Goal: Task Accomplishment & Management: Manage account settings

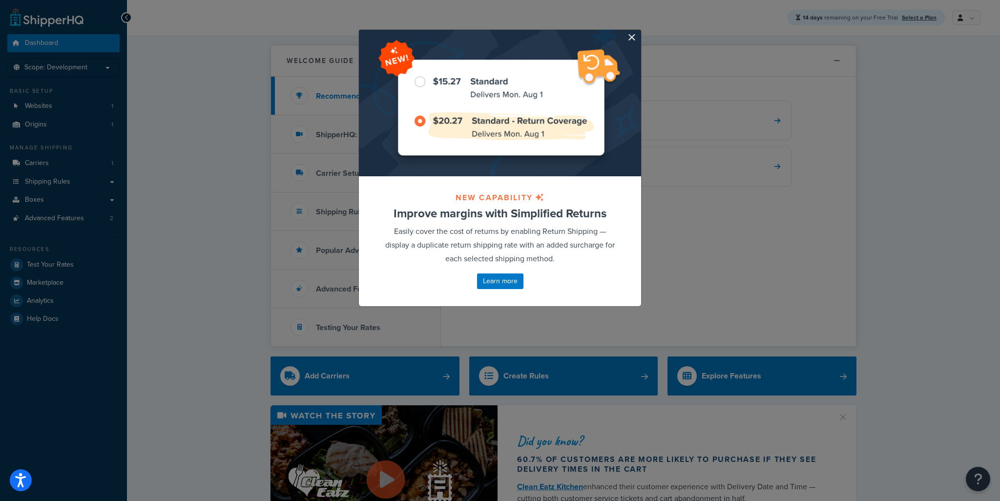
click at [626, 43] on div at bounding box center [500, 103] width 282 height 146
click at [623, 28] on div "NEW CAPABILITY Improve margins with Simplified Returns Easily cover the cost of…" at bounding box center [500, 168] width 293 height 307
click at [639, 32] on button "button" at bounding box center [640, 31] width 2 height 2
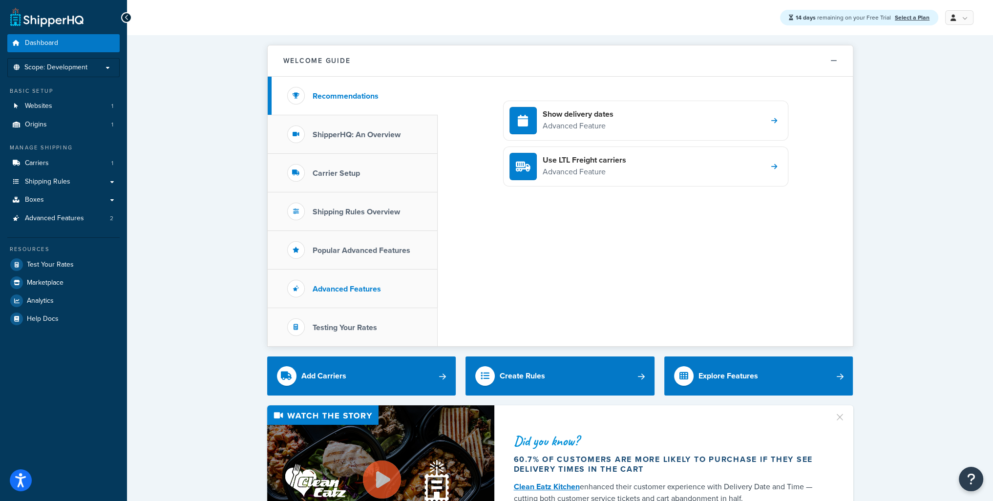
click at [361, 290] on h3 "Advanced Features" at bounding box center [346, 289] width 68 height 9
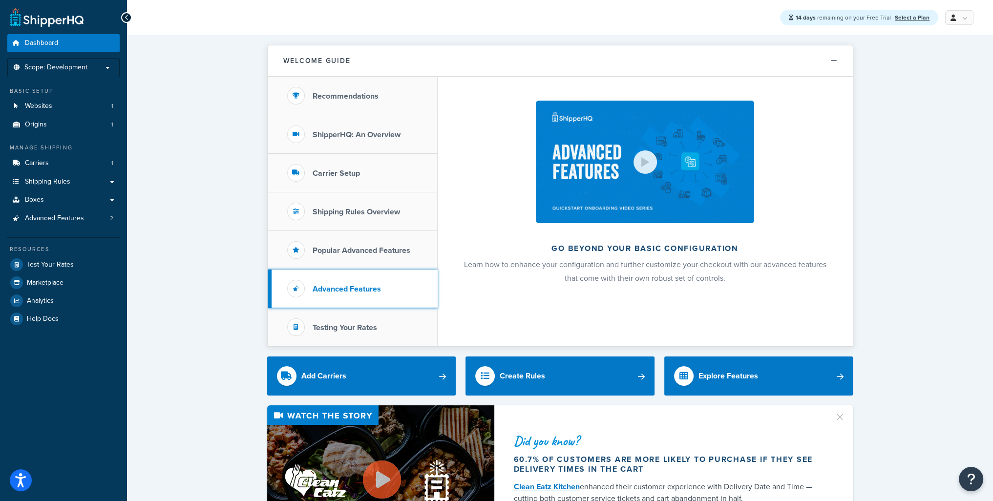
click at [293, 287] on icon at bounding box center [296, 289] width 6 height 6
click at [44, 217] on span "Advanced Features" at bounding box center [54, 218] width 59 height 8
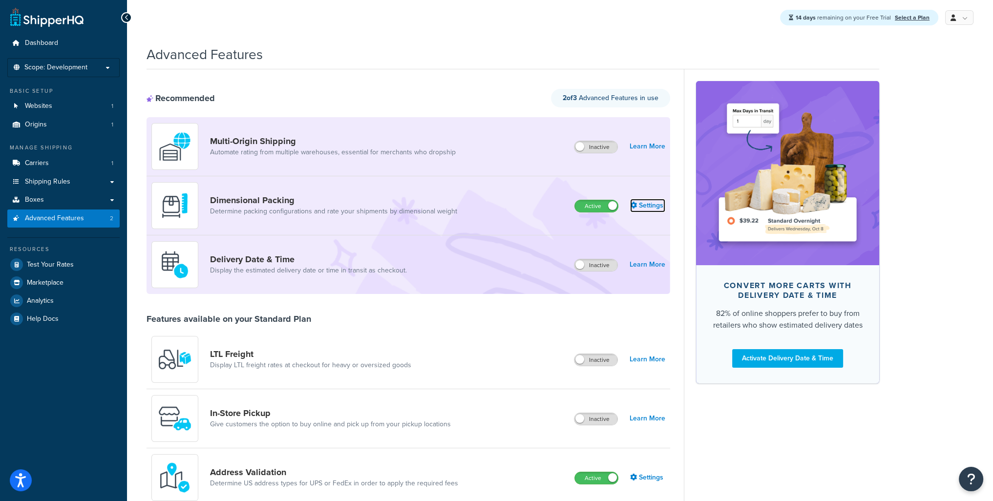
click at [641, 206] on link "Settings" at bounding box center [647, 206] width 35 height 14
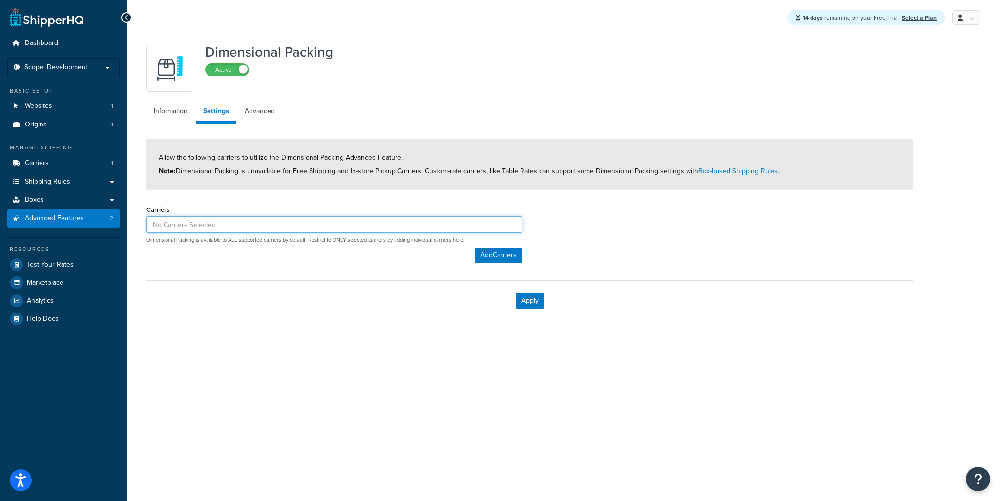
click at [164, 219] on input at bounding box center [334, 224] width 376 height 17
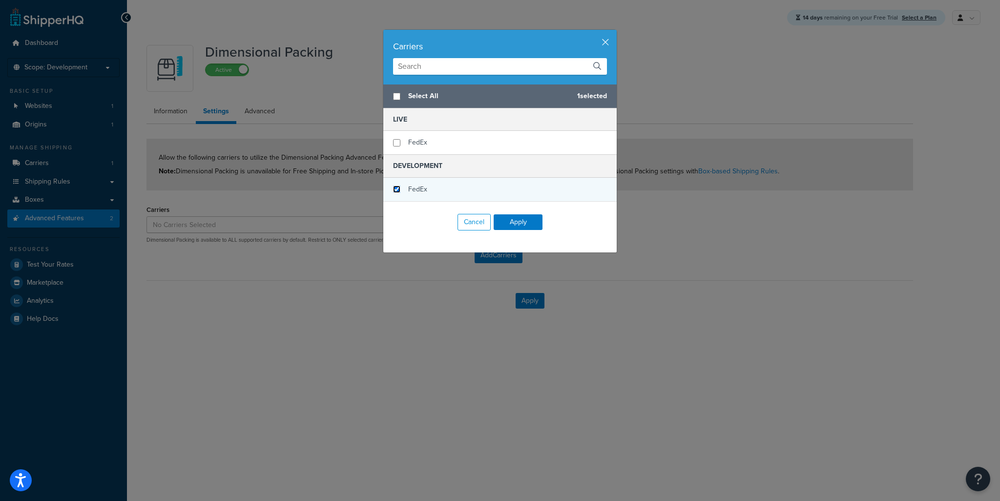
click at [395, 186] on input "checkbox" at bounding box center [396, 189] width 7 height 7
checkbox input "true"
click at [521, 225] on button "Apply" at bounding box center [518, 222] width 49 height 16
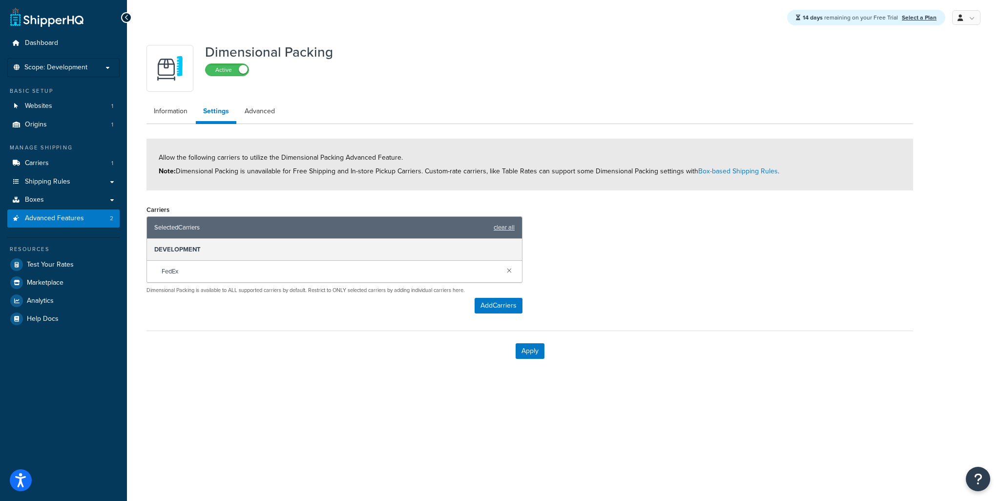
click at [377, 299] on div "Carriers Selected Carriers clear all DEVELOPMENT FedEx Dimensional Packing is a…" at bounding box center [334, 258] width 376 height 111
click at [256, 114] on link "Advanced" at bounding box center [259, 112] width 45 height 20
click at [528, 351] on button "Apply" at bounding box center [530, 351] width 29 height 16
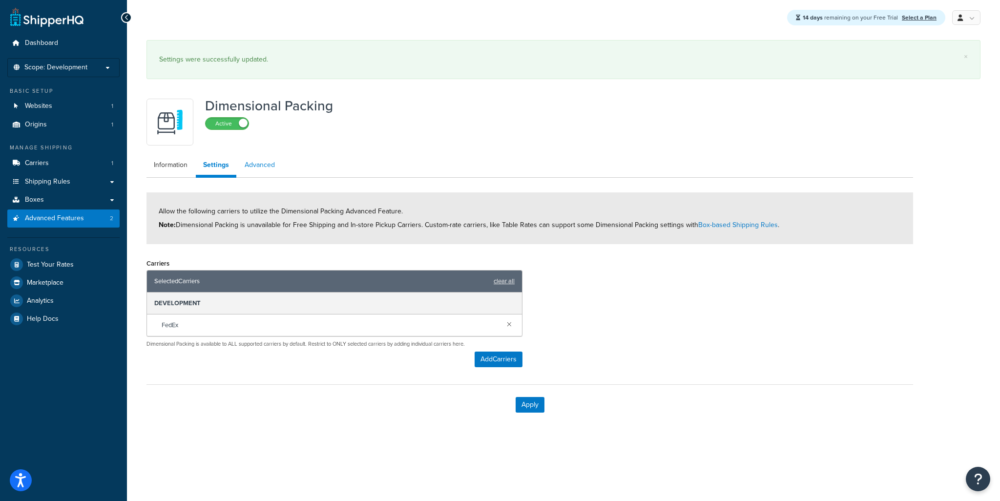
click at [258, 165] on link "Advanced" at bounding box center [259, 165] width 45 height 20
select select "false"
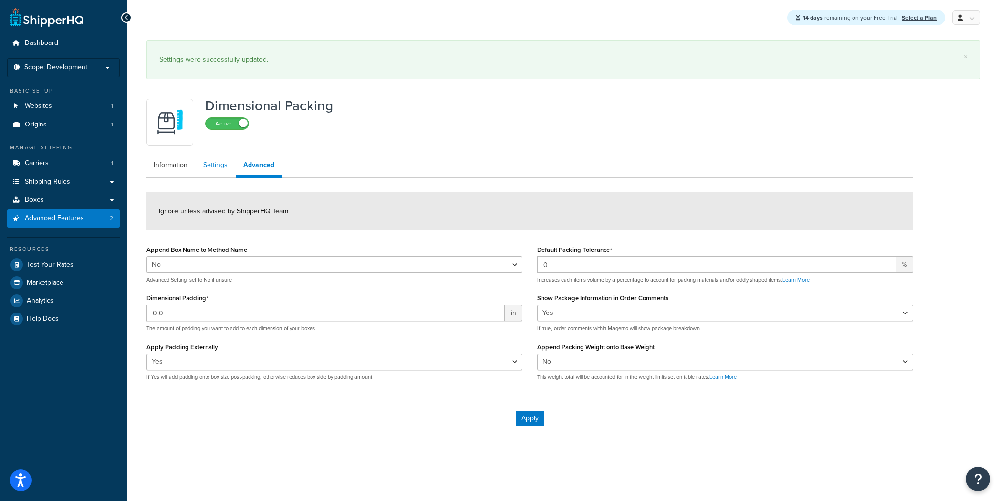
click at [221, 166] on link "Settings" at bounding box center [215, 165] width 39 height 20
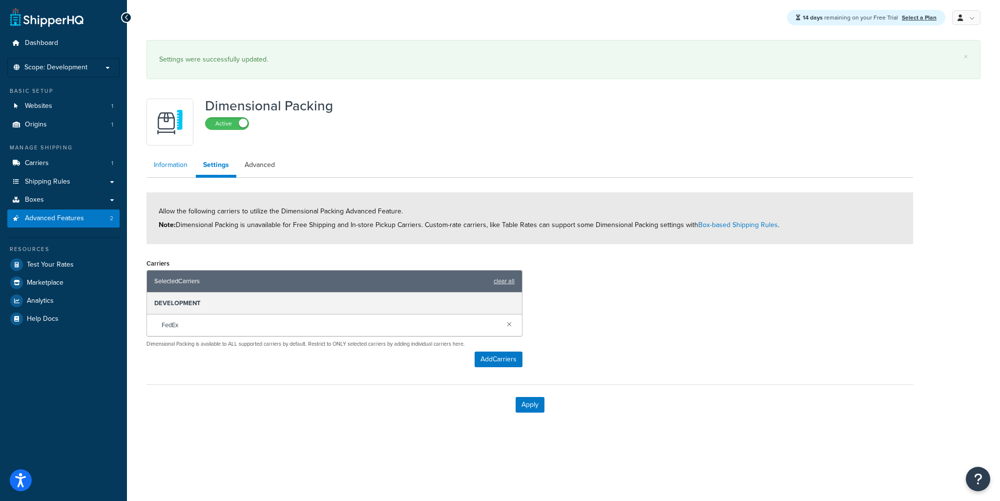
click at [169, 163] on link "Information" at bounding box center [170, 165] width 48 height 20
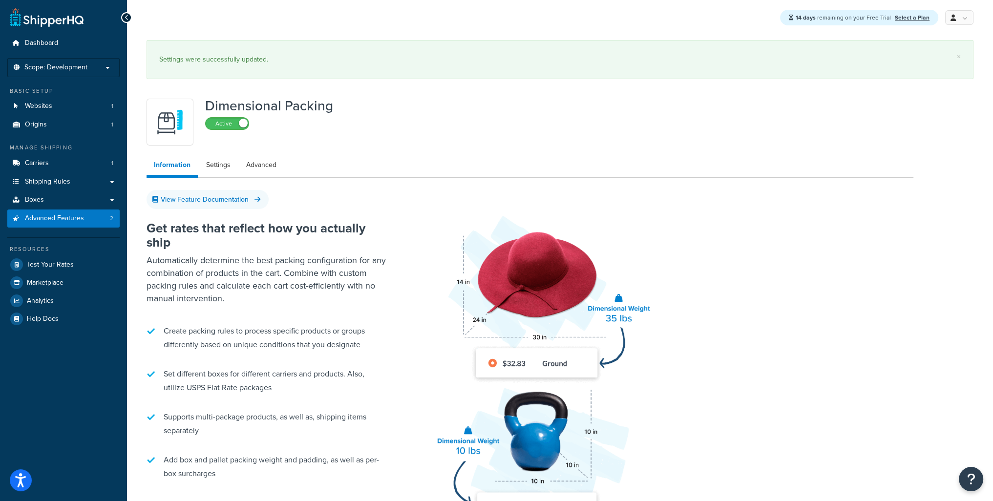
drag, startPoint x: 448, startPoint y: 224, endPoint x: 441, endPoint y: 227, distance: 7.2
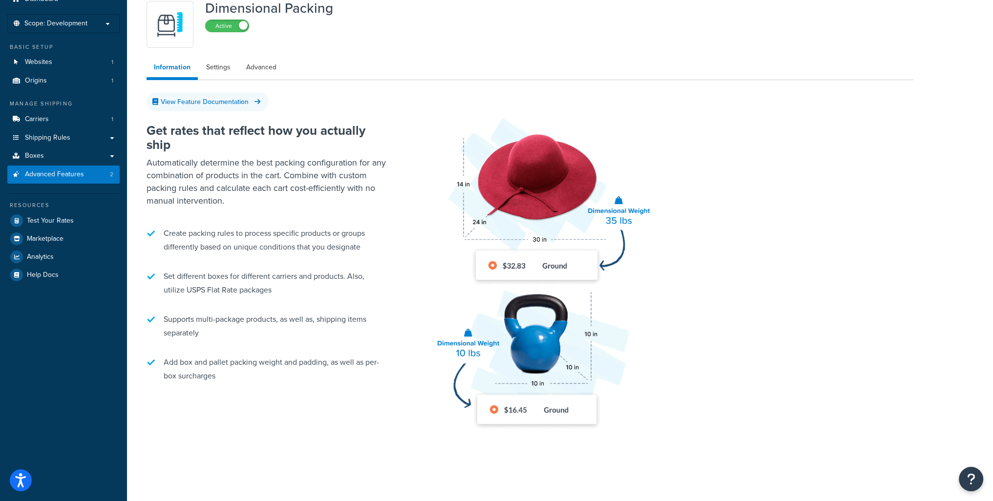
scroll to position [42, 0]
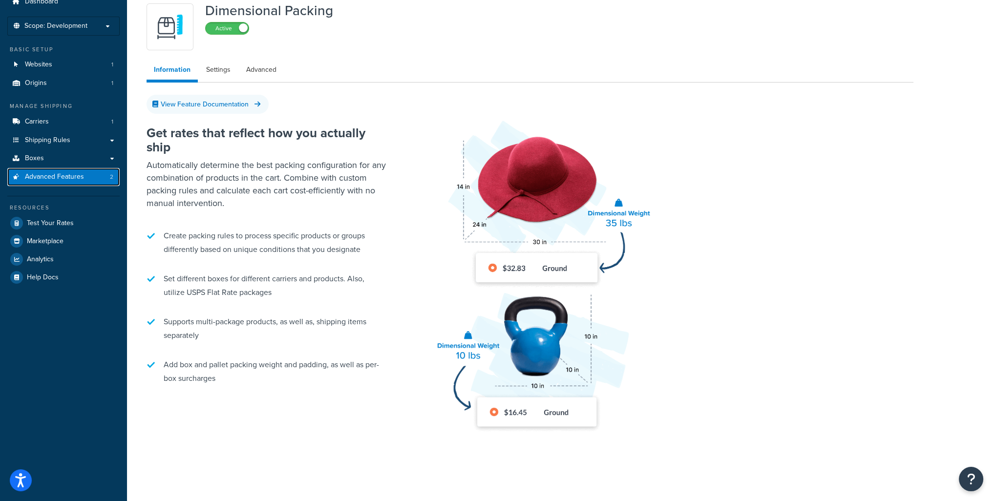
click at [41, 179] on span "Advanced Features" at bounding box center [54, 177] width 59 height 8
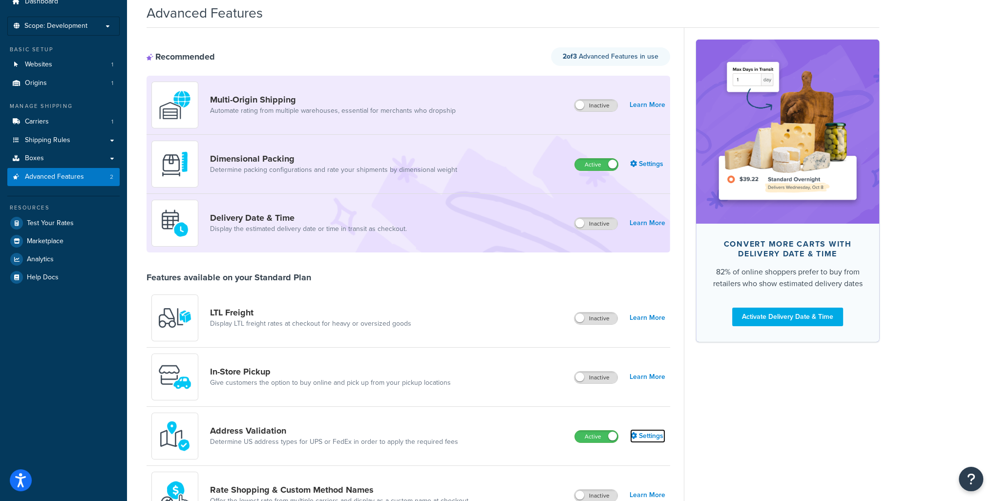
click at [658, 435] on link "Settings" at bounding box center [647, 436] width 35 height 14
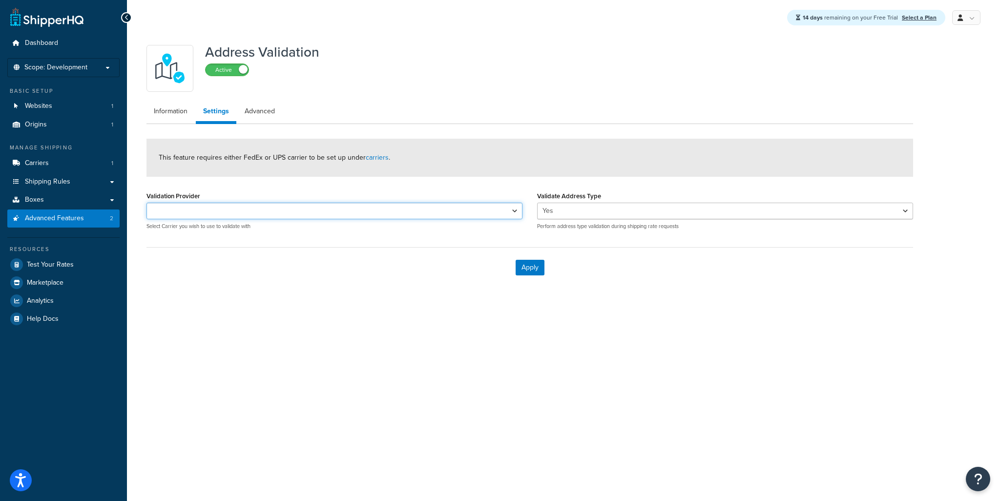
click at [234, 213] on select "FedEx FedEx" at bounding box center [334, 211] width 376 height 17
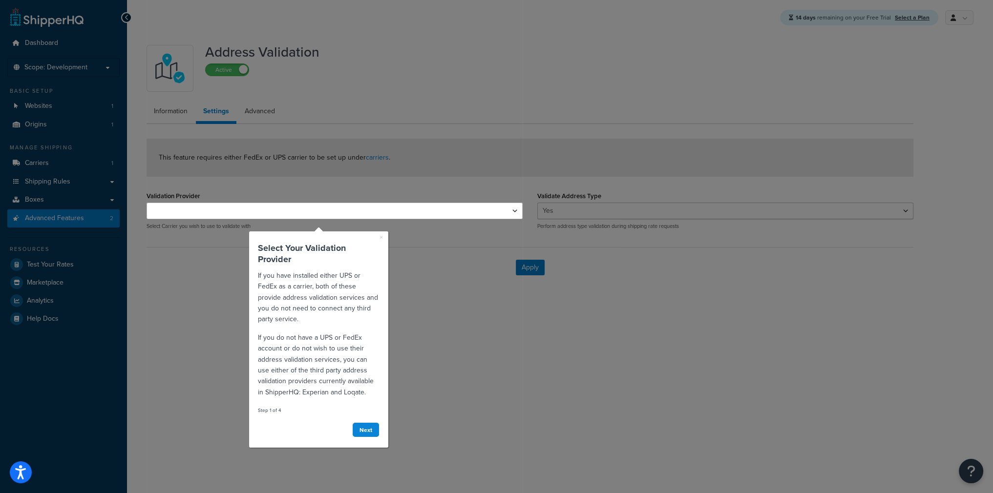
click at [236, 211] on select "FedEx FedEx" at bounding box center [334, 211] width 376 height 17
click at [373, 437] on div "Next" at bounding box center [318, 430] width 122 height 20
click at [373, 431] on link "Next" at bounding box center [365, 429] width 27 height 15
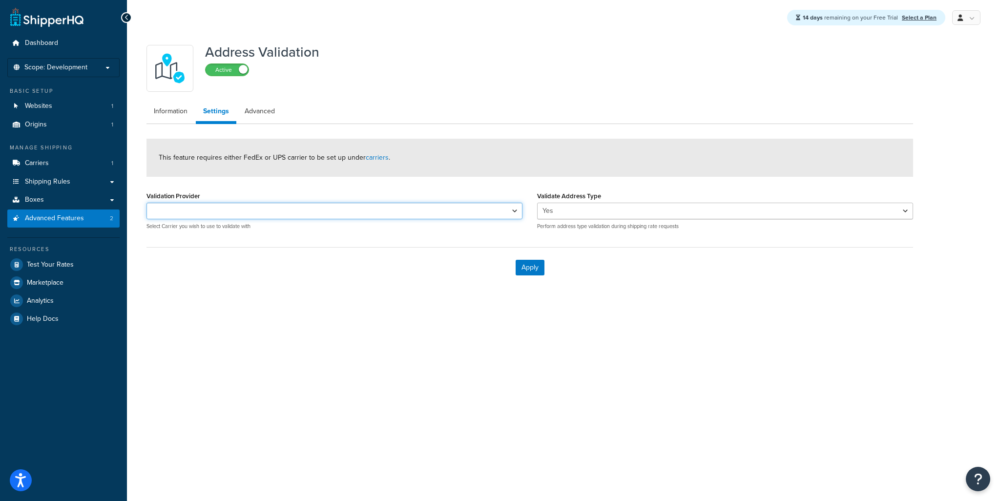
click at [234, 208] on body "Accessibility Screen-Reader Guide, Feedback, and Issue Reporting | New window S…" at bounding box center [500, 250] width 1000 height 501
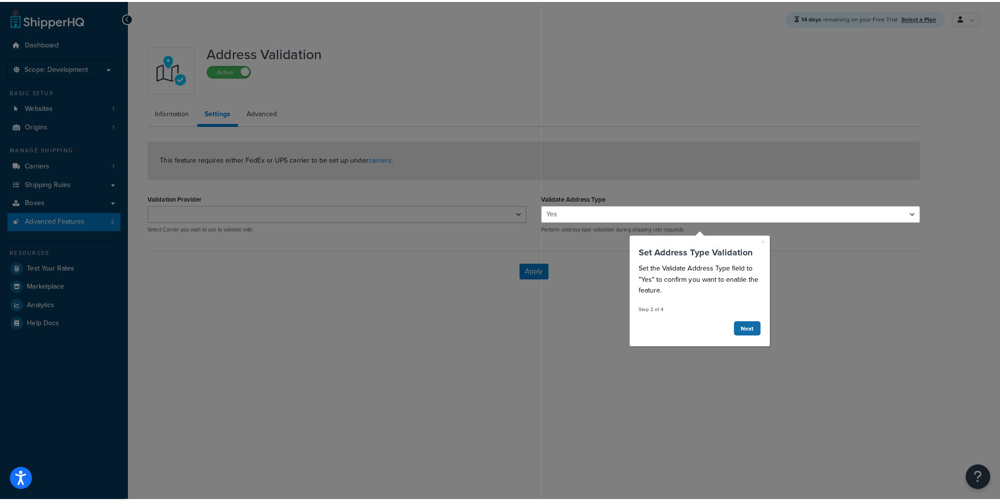
click at [750, 327] on link "Next" at bounding box center [745, 327] width 27 height 15
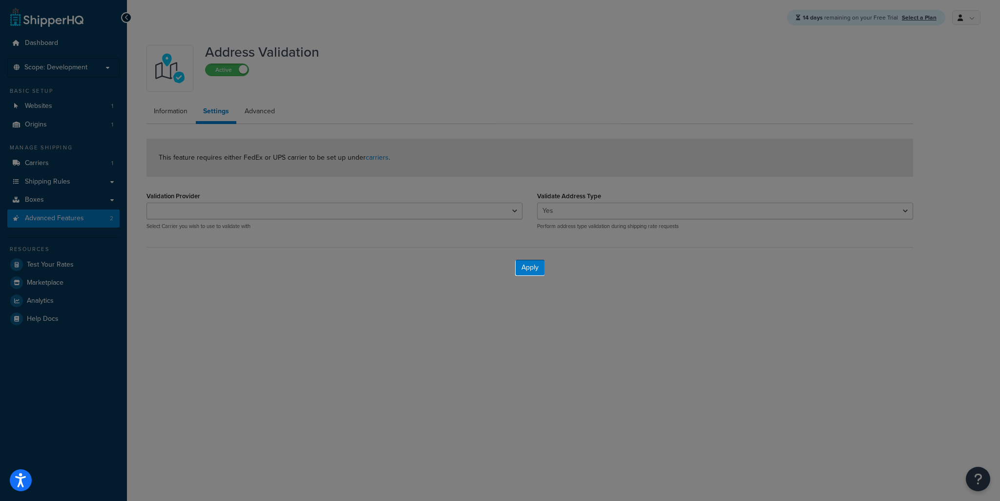
click at [313, 195] on body "Accessibility Screen-Reader Guide, Feedback, and Issue Reporting | New window S…" at bounding box center [500, 250] width 1000 height 501
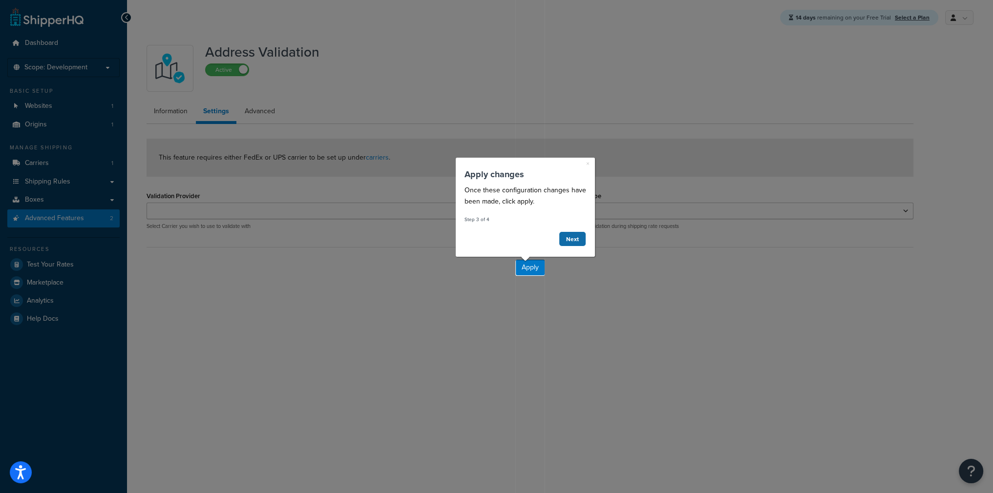
click at [569, 236] on link "Next" at bounding box center [572, 238] width 27 height 15
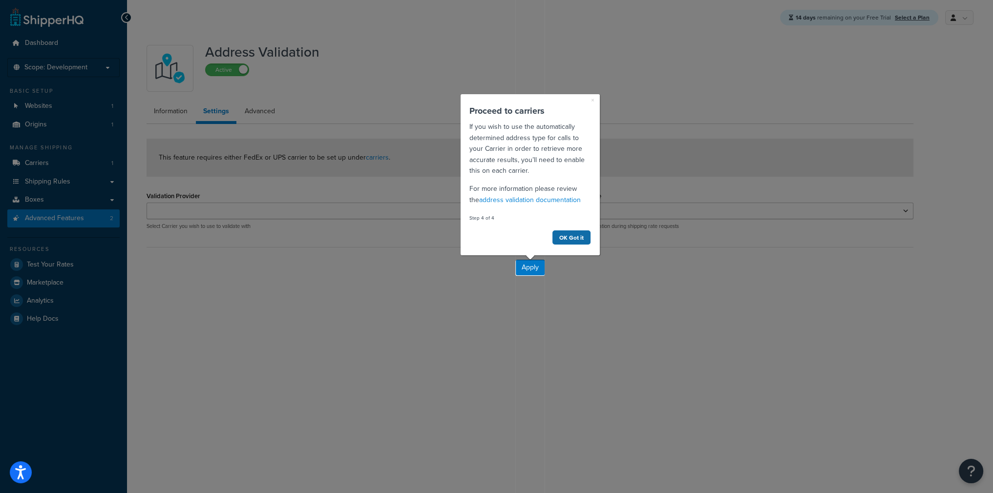
drag, startPoint x: 570, startPoint y: 236, endPoint x: 564, endPoint y: 237, distance: 5.4
click at [567, 237] on link "OK Got it" at bounding box center [570, 237] width 39 height 15
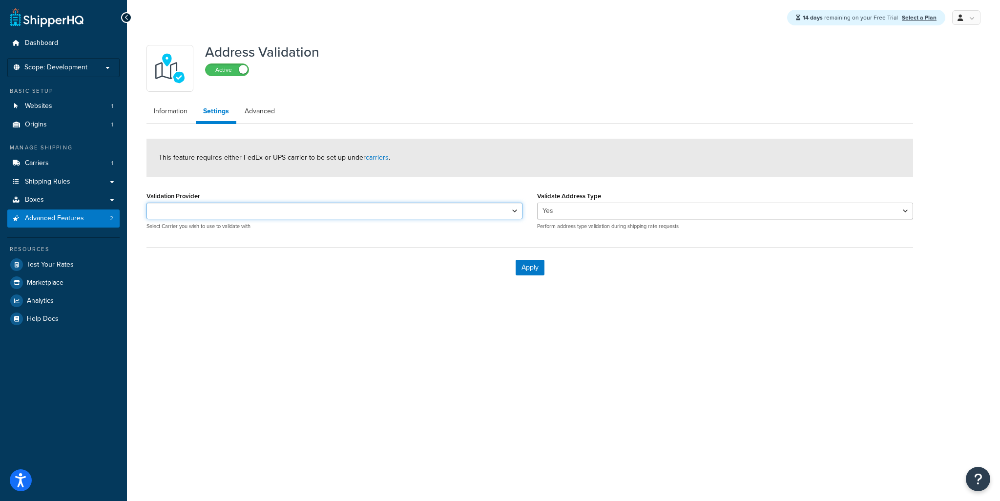
click at [359, 211] on select "FedEx FedEx" at bounding box center [334, 211] width 376 height 17
select select "164908"
click at [146, 203] on select "FedEx FedEx" at bounding box center [334, 211] width 376 height 17
click at [535, 267] on button "Apply" at bounding box center [530, 268] width 29 height 16
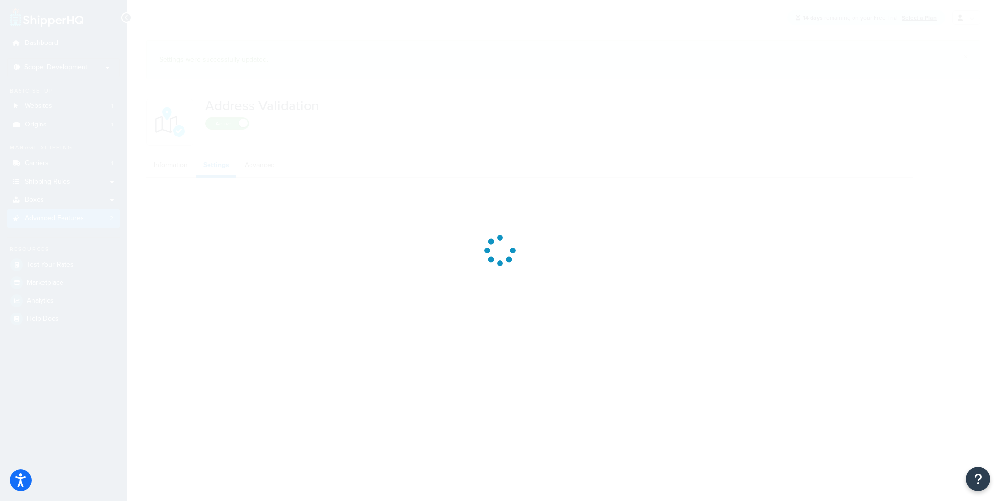
select select "164908"
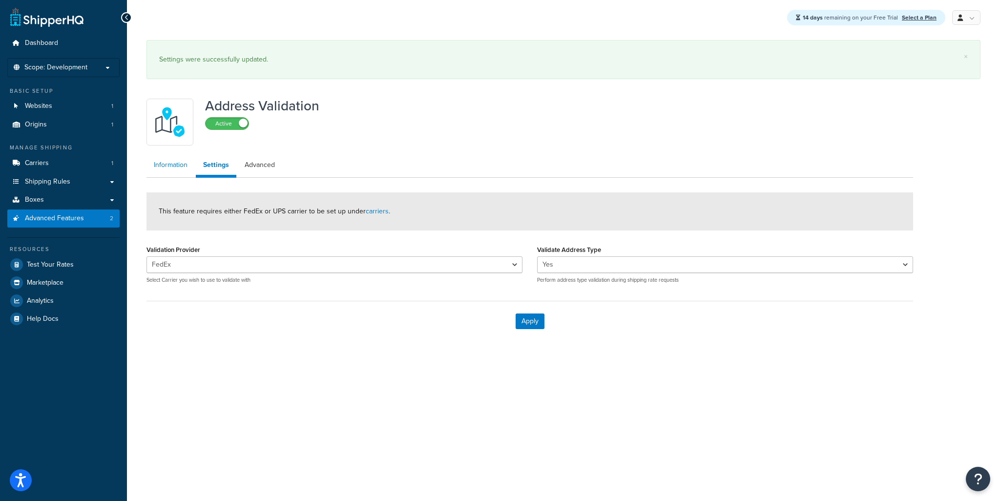
click at [170, 161] on link "Information" at bounding box center [170, 165] width 48 height 20
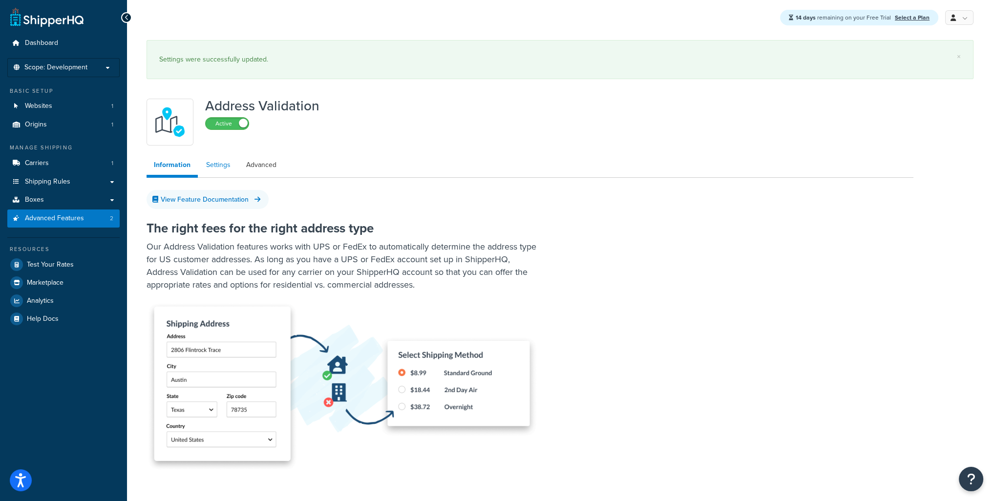
click at [207, 169] on link "Settings" at bounding box center [218, 165] width 39 height 20
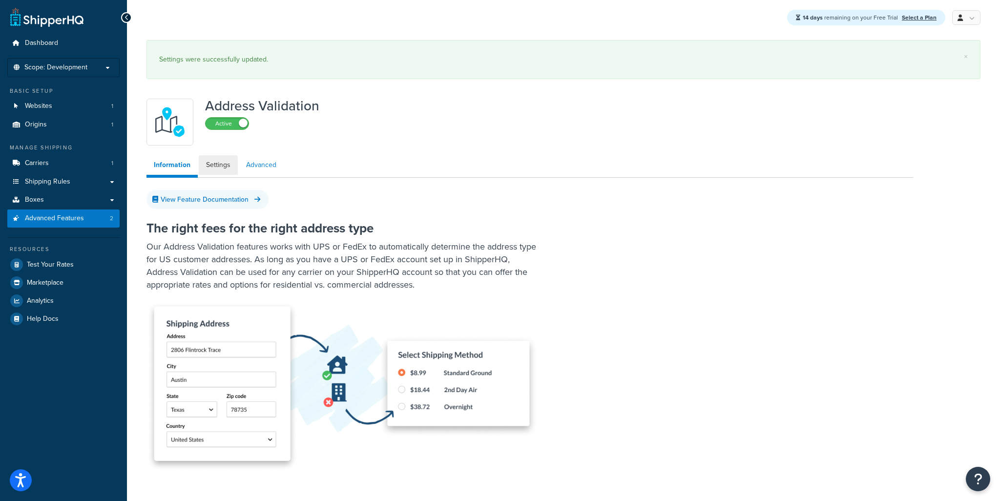
select select "164908"
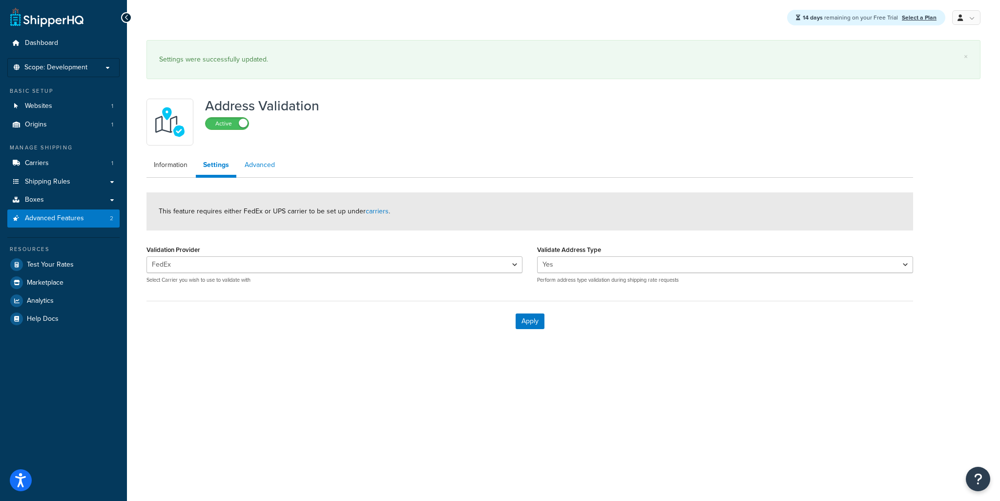
click at [261, 167] on link "Advanced" at bounding box center [259, 165] width 45 height 20
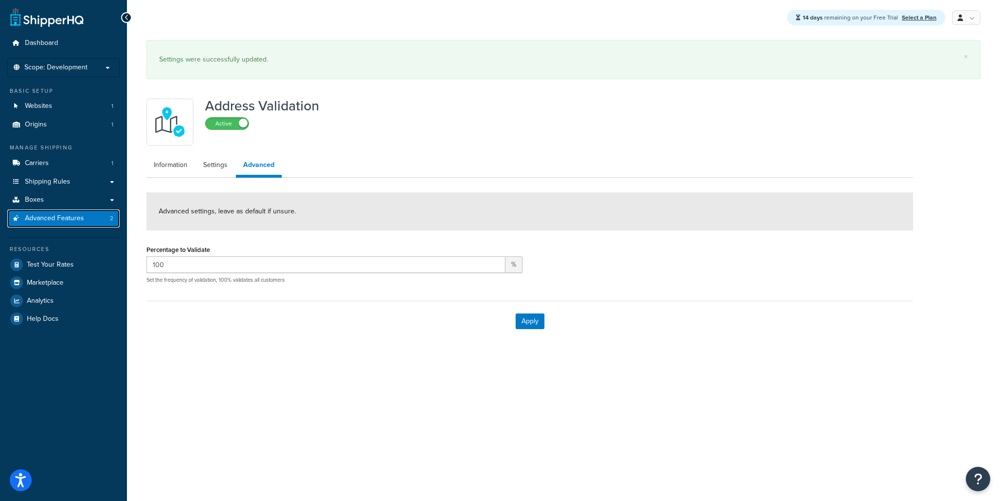
click at [54, 221] on span "Advanced Features" at bounding box center [54, 218] width 59 height 8
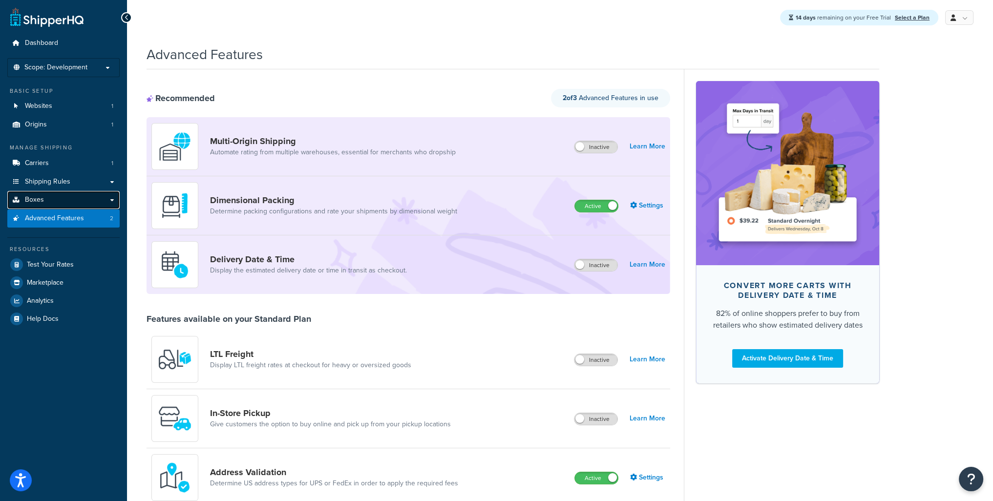
click at [37, 199] on span "Boxes" at bounding box center [34, 200] width 19 height 8
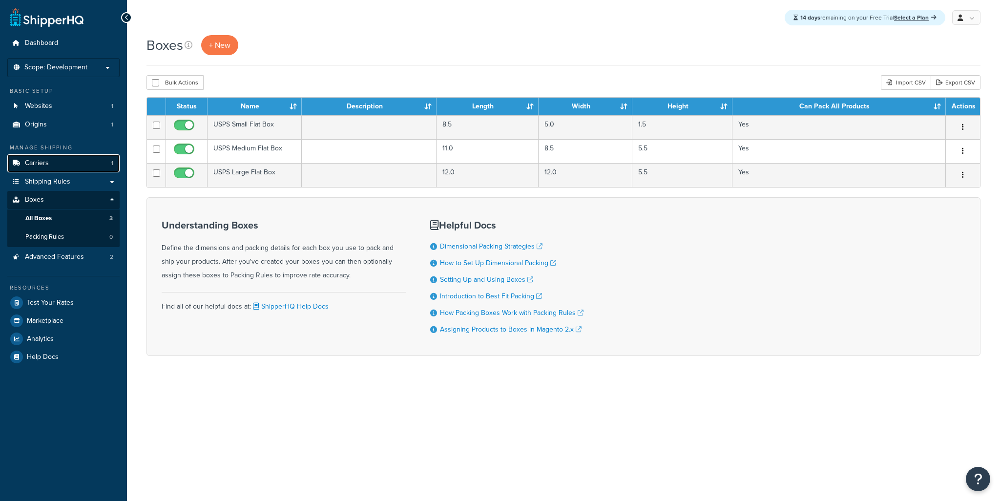
click at [49, 163] on link "Carriers 1" at bounding box center [63, 163] width 112 height 18
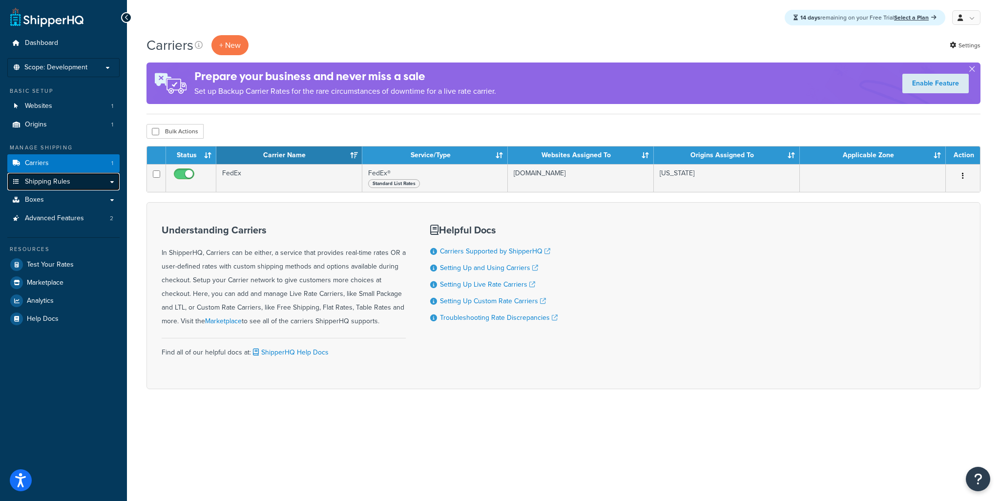
click at [43, 184] on span "Shipping Rules" at bounding box center [47, 182] width 45 height 8
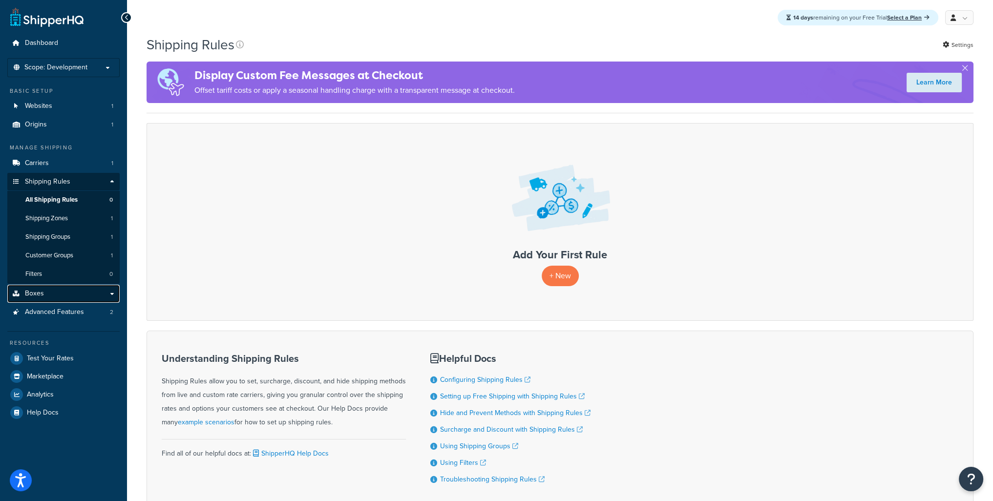
click at [30, 292] on span "Boxes" at bounding box center [34, 294] width 19 height 8
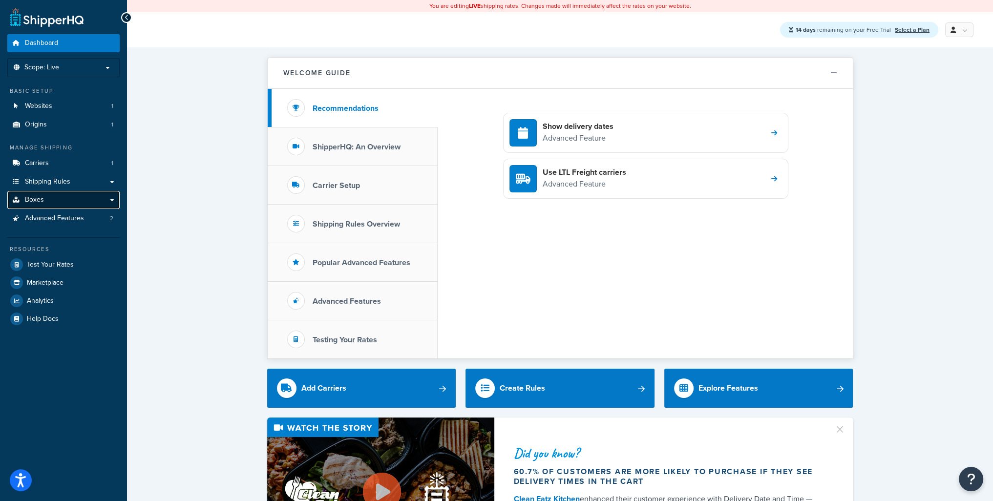
click at [55, 198] on link "Boxes" at bounding box center [63, 200] width 112 height 18
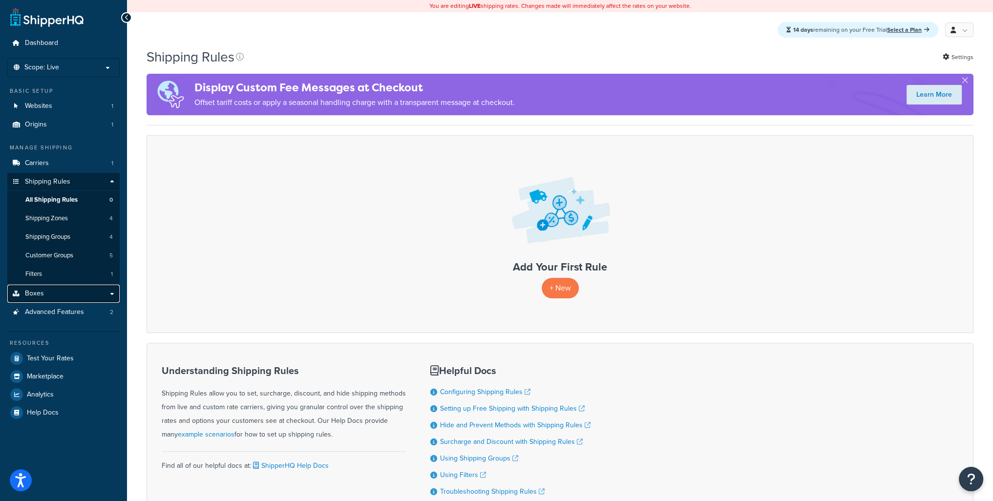
click at [37, 295] on span "Boxes" at bounding box center [34, 294] width 19 height 8
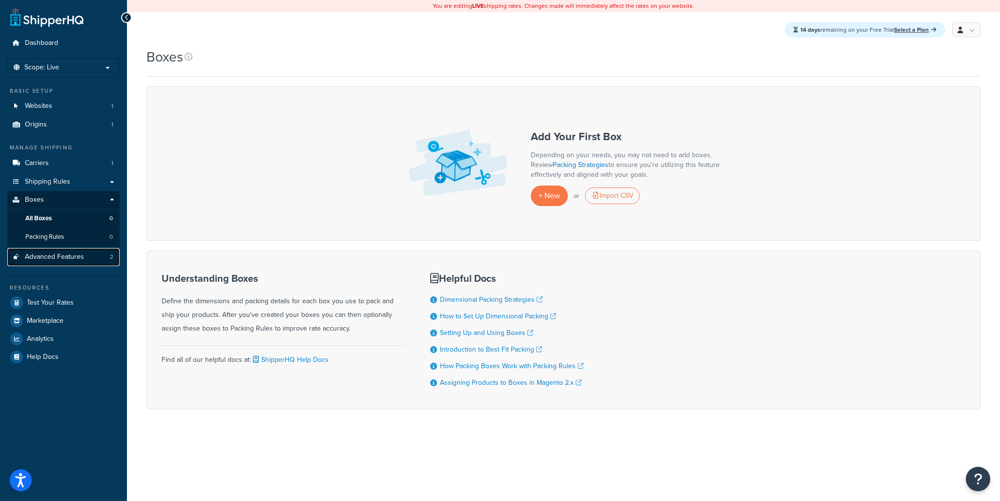
click at [51, 260] on span "Advanced Features" at bounding box center [54, 257] width 59 height 8
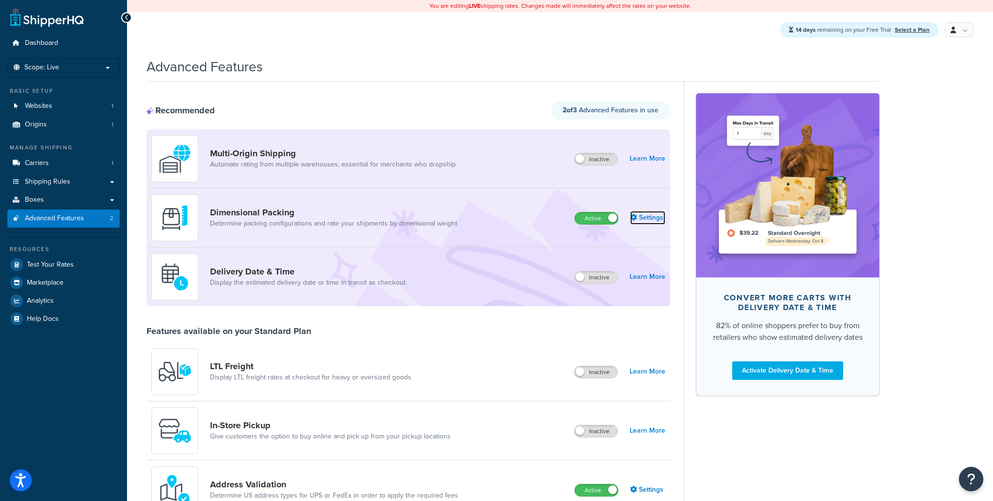
click at [646, 217] on link "Settings" at bounding box center [647, 218] width 35 height 14
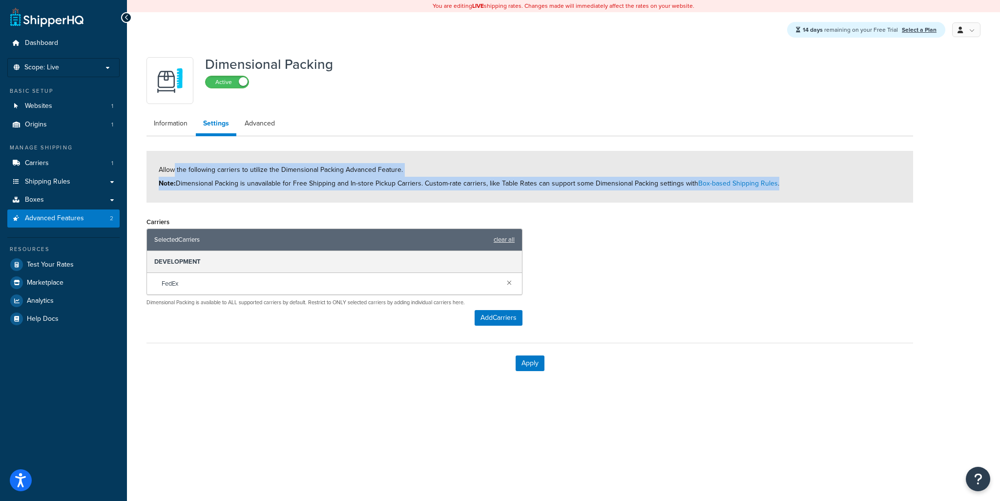
drag, startPoint x: 174, startPoint y: 168, endPoint x: 797, endPoint y: 185, distance: 623.3
click at [797, 185] on div "Allow the following carriers to utilize the Dimensional Packing Advanced Featur…" at bounding box center [529, 177] width 767 height 52
drag, startPoint x: 297, startPoint y: 141, endPoint x: 283, endPoint y: 129, distance: 18.4
click at [297, 141] on div "Dimensional Packing Active Information Settings Advanced Allow the following ca…" at bounding box center [529, 217] width 781 height 331
click at [266, 125] on link "Advanced" at bounding box center [259, 124] width 45 height 20
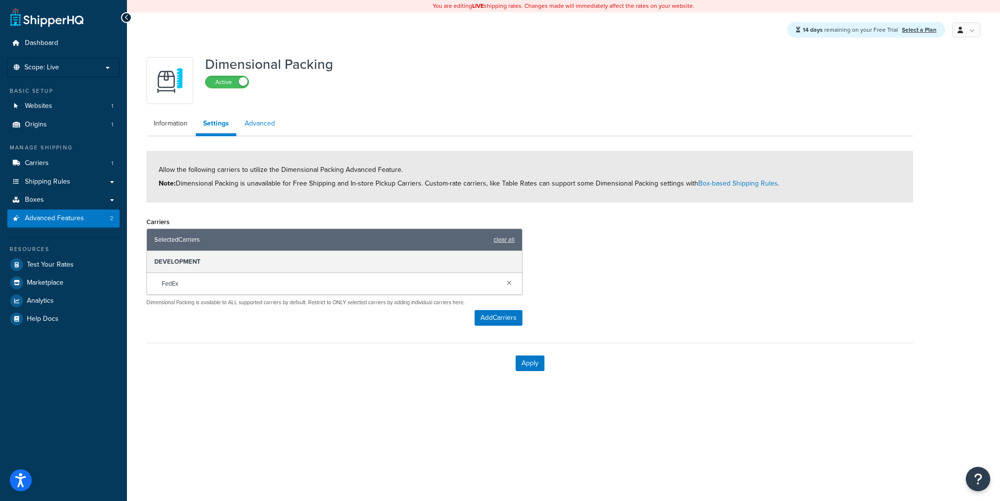
select select "false"
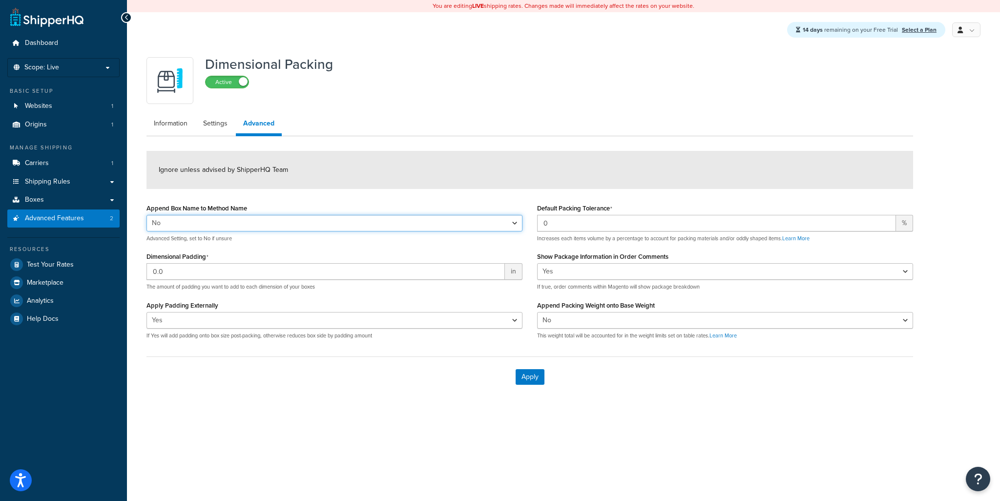
click at [237, 225] on select "Yes No" at bounding box center [334, 223] width 376 height 17
click at [146, 215] on select "Yes No" at bounding box center [334, 223] width 376 height 17
click at [515, 271] on span "in" at bounding box center [514, 271] width 18 height 17
click at [221, 211] on label "Append Box Name to Method Name" at bounding box center [196, 208] width 101 height 7
click at [221, 215] on select "Yes No" at bounding box center [334, 223] width 376 height 17
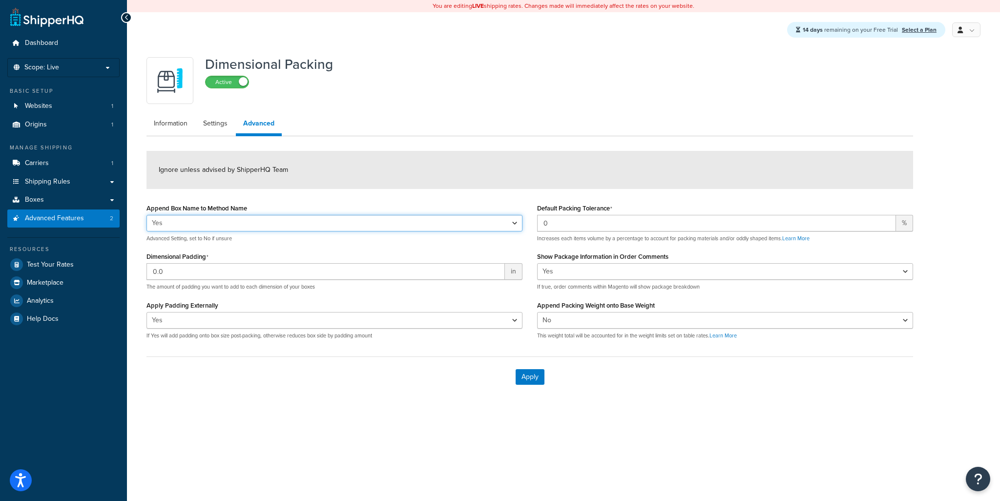
click at [223, 219] on select "Yes No" at bounding box center [334, 223] width 376 height 17
select select "false"
click at [146, 215] on select "Yes No" at bounding box center [334, 223] width 376 height 17
select select "false"
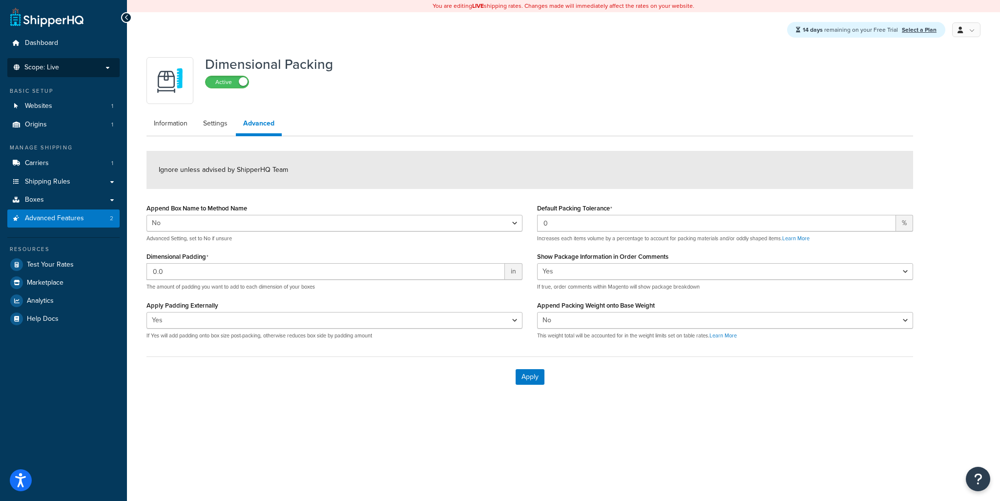
click at [71, 63] on p "Scope: Live" at bounding box center [64, 67] width 104 height 8
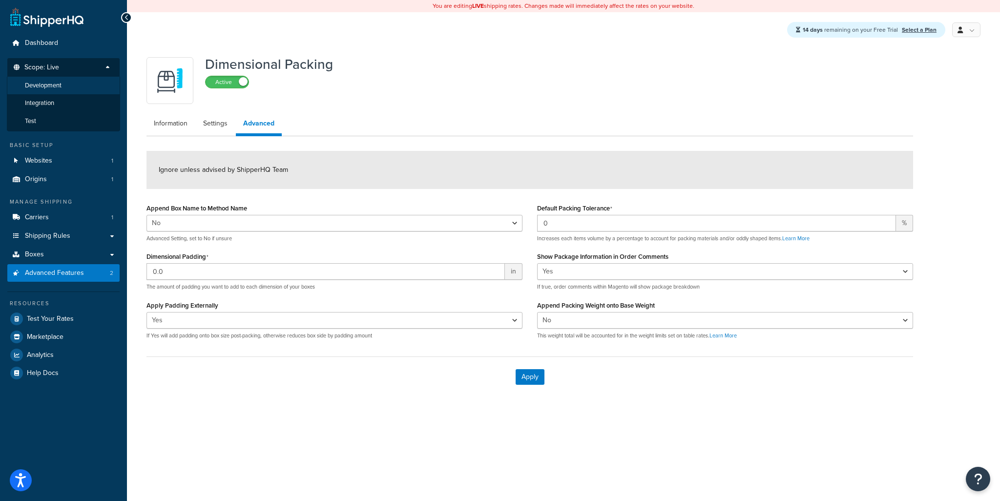
click at [67, 84] on li "Development" at bounding box center [63, 86] width 113 height 18
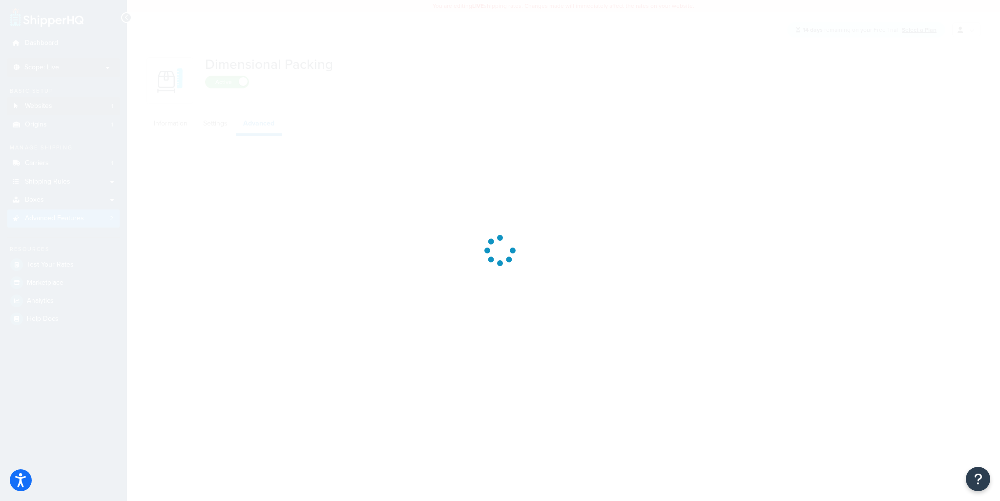
select select "false"
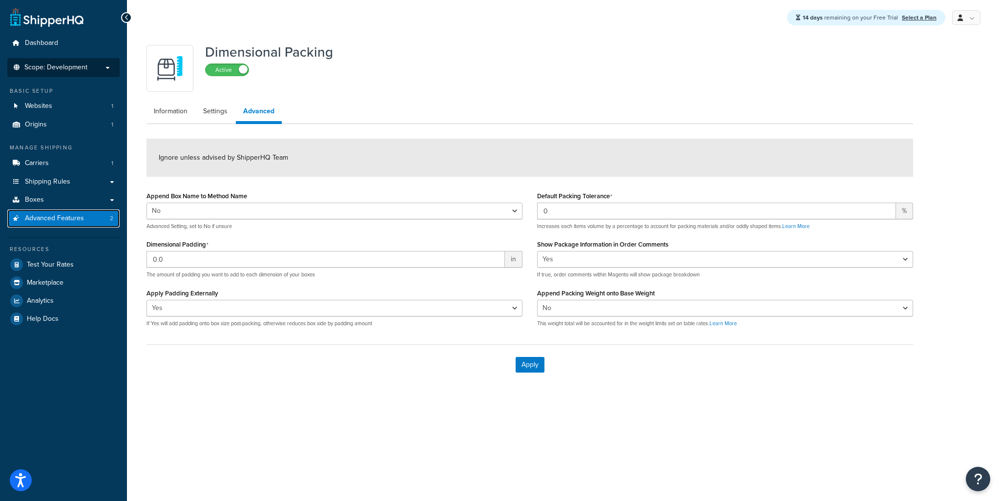
click at [66, 220] on span "Advanced Features" at bounding box center [54, 218] width 59 height 8
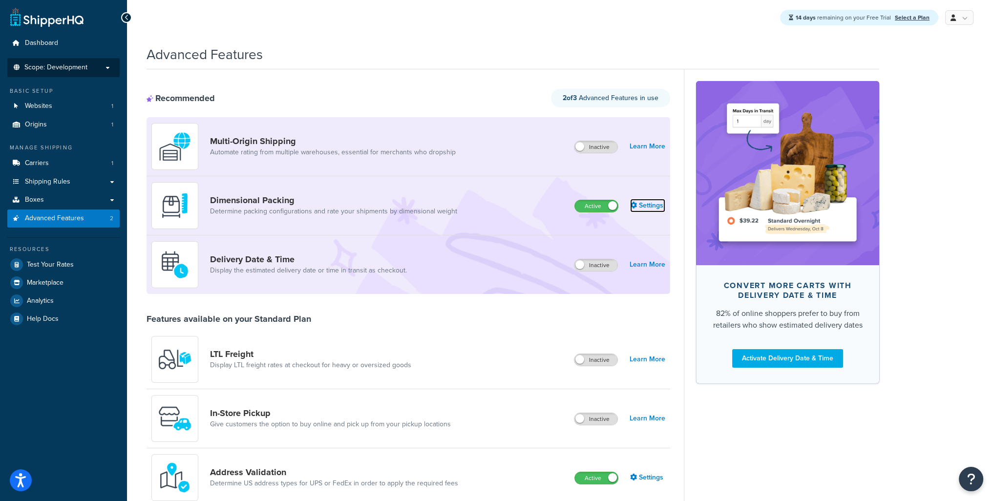
click at [651, 207] on link "Settings" at bounding box center [647, 206] width 35 height 14
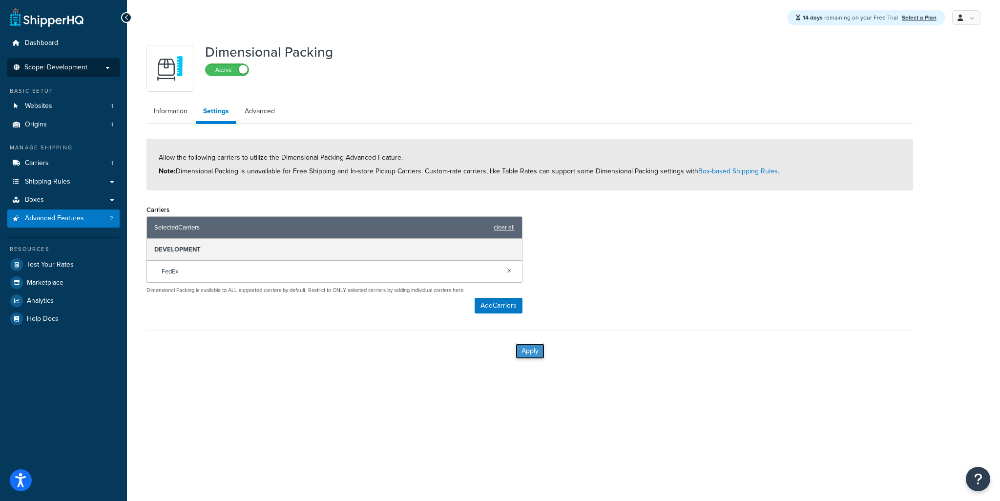
click at [532, 349] on button "Apply" at bounding box center [530, 351] width 29 height 16
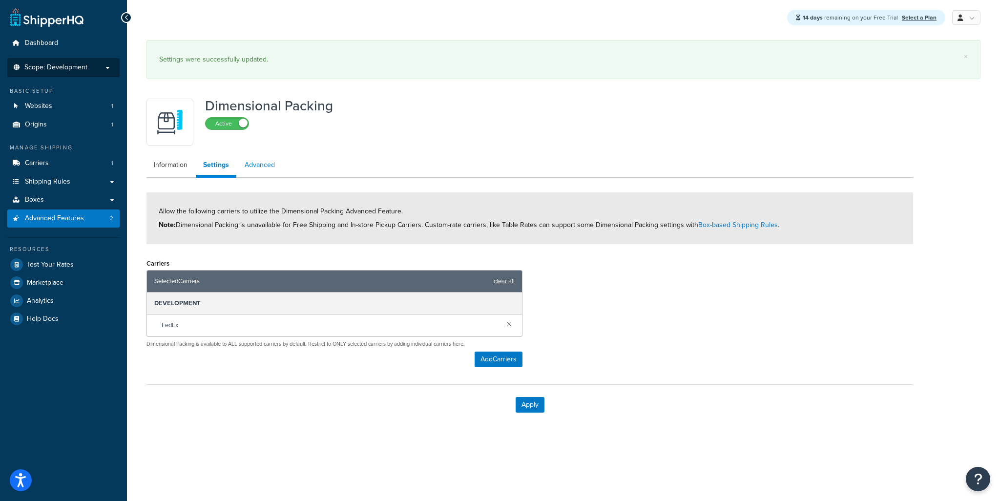
click at [258, 170] on link "Advanced" at bounding box center [259, 165] width 45 height 20
select select "false"
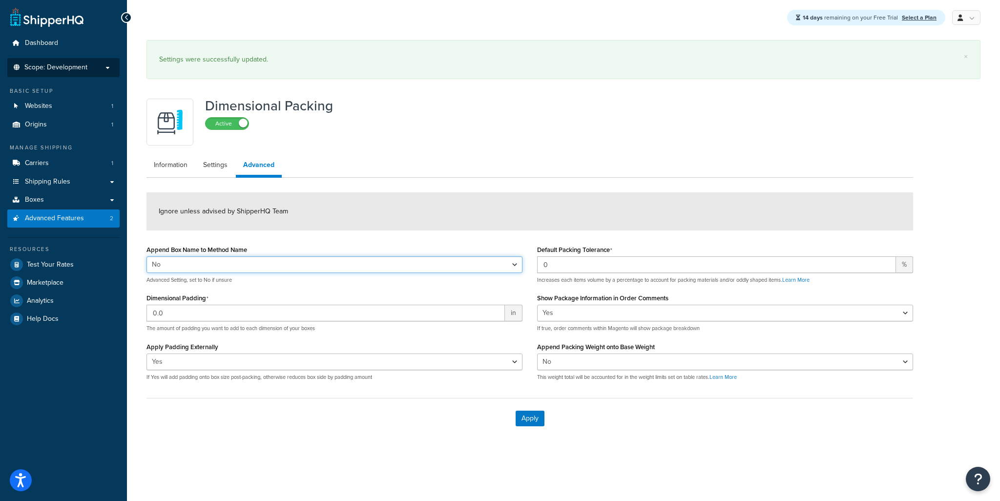
click at [318, 264] on select "Yes No" at bounding box center [334, 264] width 376 height 17
click at [384, 198] on div "Ignore unless advised by ShipperHQ Team" at bounding box center [529, 211] width 767 height 38
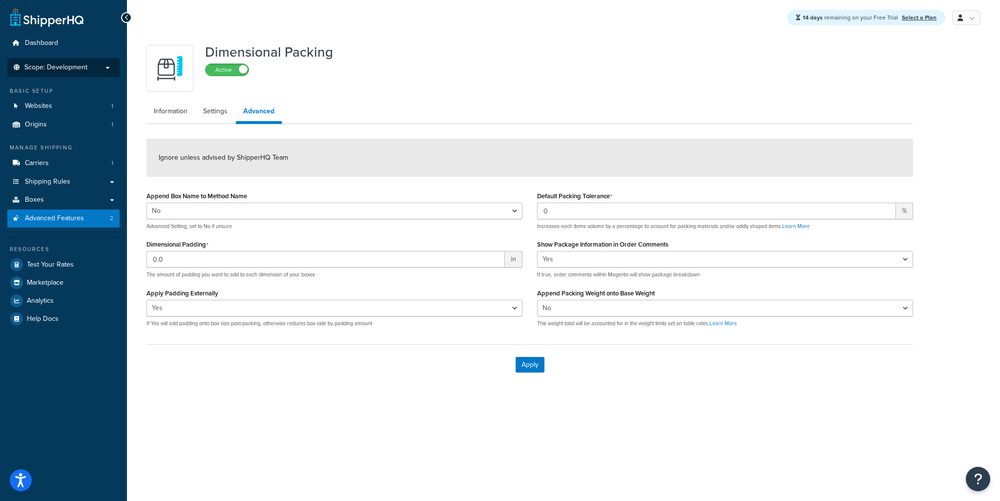
click at [207, 189] on div "Append Box Name to Method Name Yes No Advanced Setting, set to No if unsure" at bounding box center [334, 209] width 376 height 41
click at [55, 196] on link "Boxes" at bounding box center [63, 200] width 112 height 18
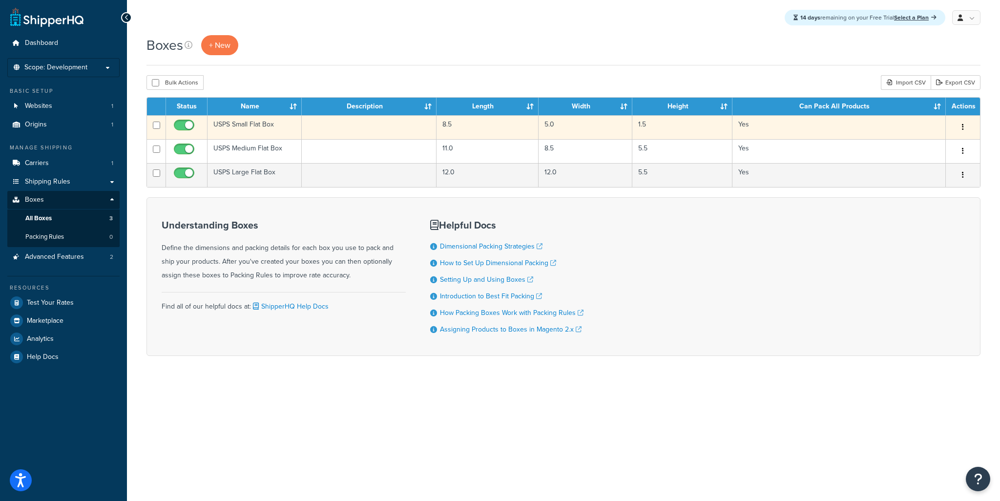
click at [963, 126] on icon "button" at bounding box center [963, 127] width 2 height 7
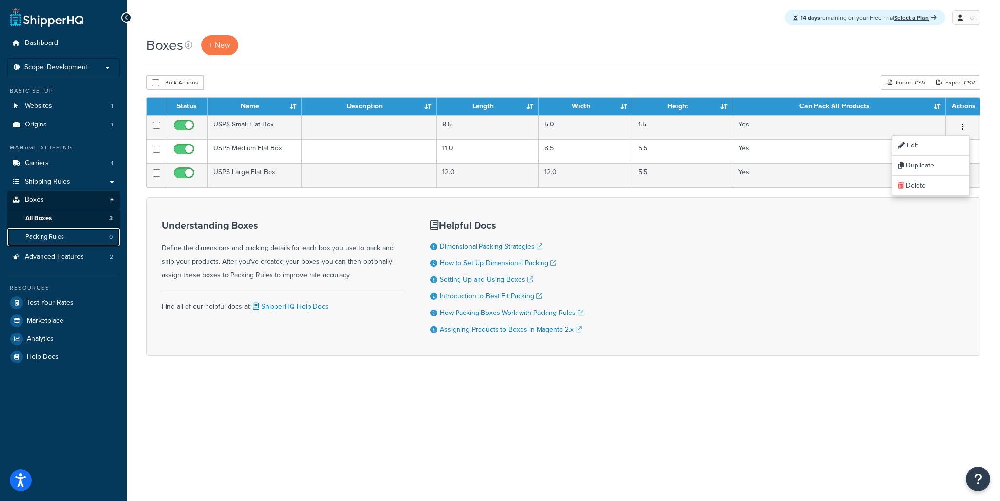
click at [55, 234] on span "Packing Rules" at bounding box center [44, 237] width 39 height 8
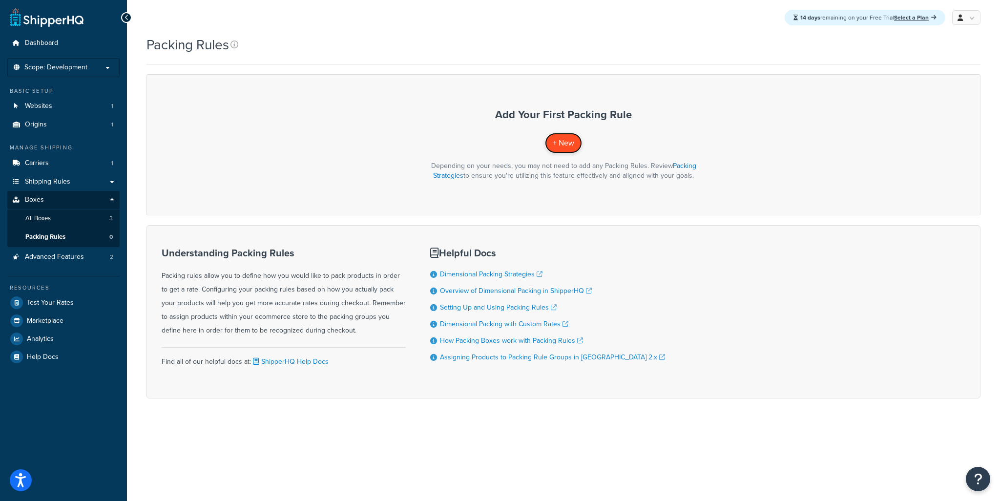
click at [557, 147] on span "+ New" at bounding box center [563, 142] width 21 height 11
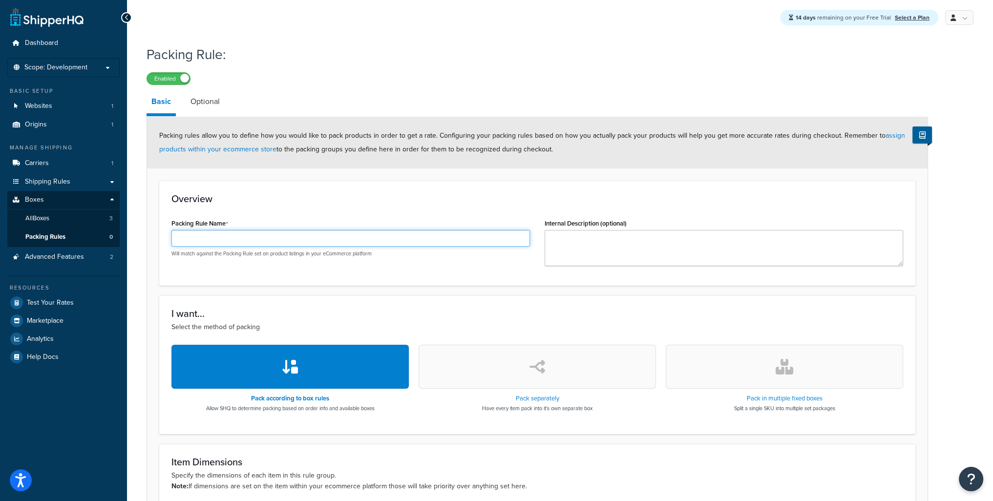
click at [189, 239] on input "Packing Rule Name" at bounding box center [350, 238] width 358 height 17
type input "Rule1"
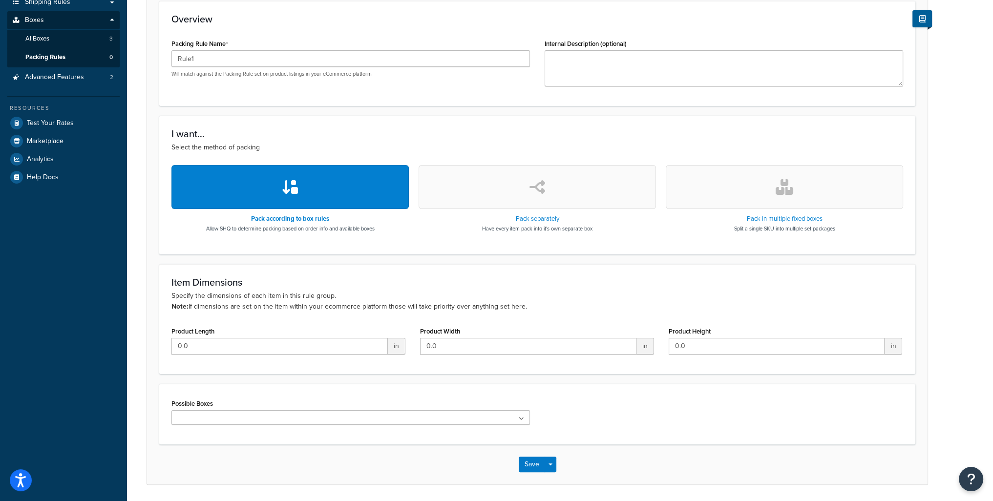
scroll to position [213, 0]
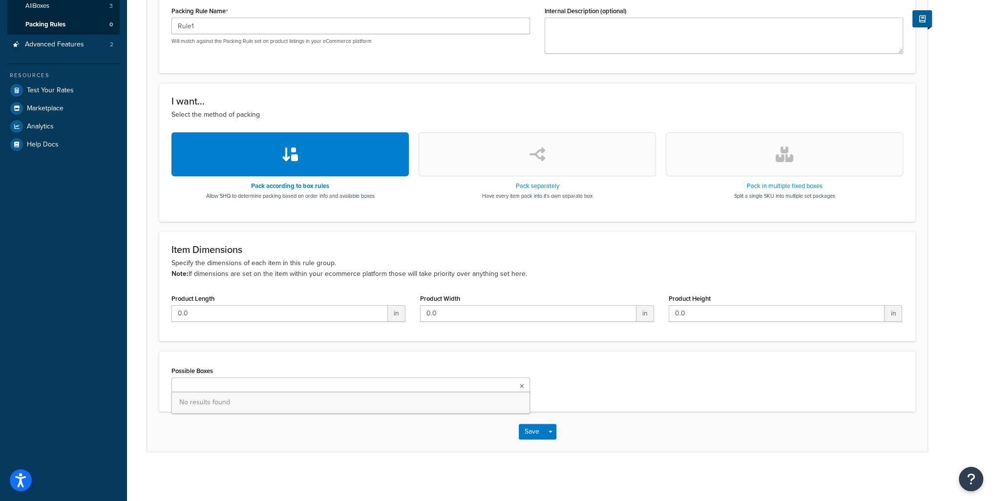
click at [206, 380] on ul at bounding box center [350, 384] width 358 height 15
click at [222, 374] on div "Possible Boxes No results found" at bounding box center [350, 378] width 358 height 28
click at [221, 311] on input "0.0" at bounding box center [279, 313] width 216 height 17
drag, startPoint x: 211, startPoint y: 308, endPoint x: 187, endPoint y: 308, distance: 23.9
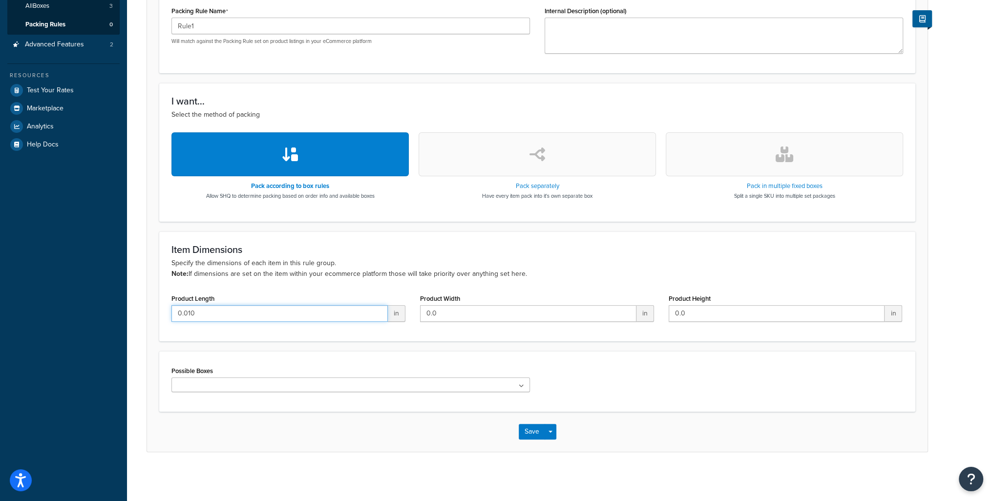
click at [147, 309] on form "Packing rules allow you to define how you would like to pack products in order …" at bounding box center [537, 177] width 780 height 547
click at [205, 308] on input "0.010" at bounding box center [279, 313] width 216 height 17
drag, startPoint x: 411, startPoint y: 311, endPoint x: 402, endPoint y: 312, distance: 8.4
click at [410, 311] on div "Product Length 0.010 in" at bounding box center [288, 311] width 249 height 38
drag, startPoint x: 385, startPoint y: 315, endPoint x: 396, endPoint y: 313, distance: 10.8
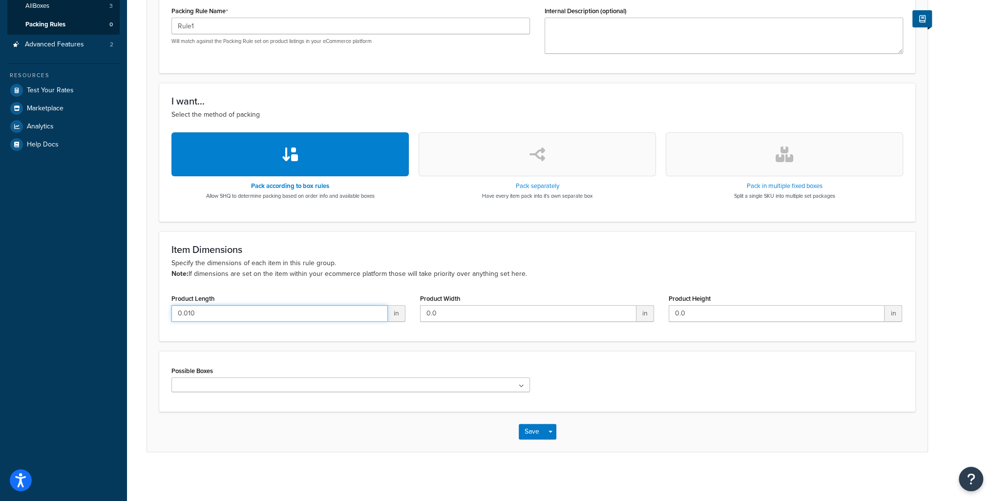
click at [391, 314] on div "0.010 in" at bounding box center [288, 313] width 234 height 17
click at [396, 313] on span "in" at bounding box center [397, 313] width 18 height 17
type input "-0.99"
click at [379, 315] on input "-0.99" at bounding box center [279, 313] width 216 height 17
click at [379, 307] on input "-0.99" at bounding box center [279, 313] width 216 height 17
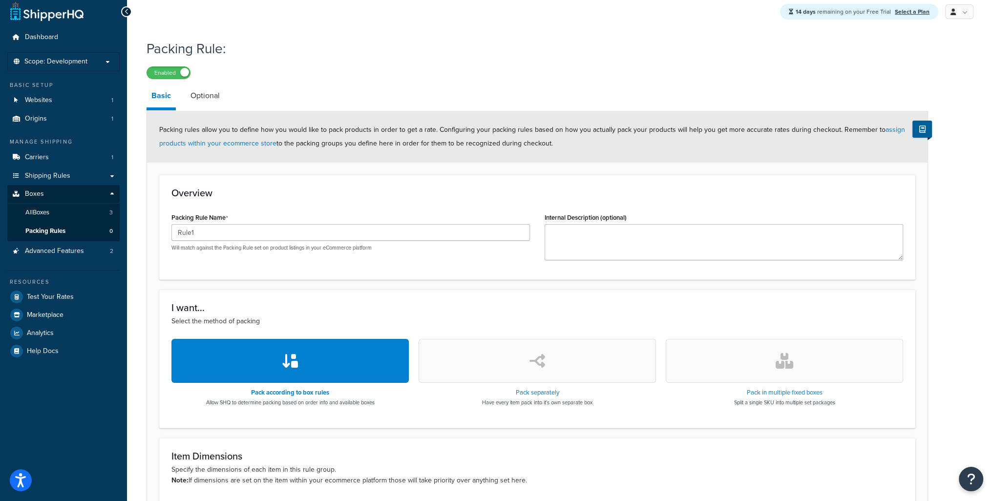
scroll to position [1, 0]
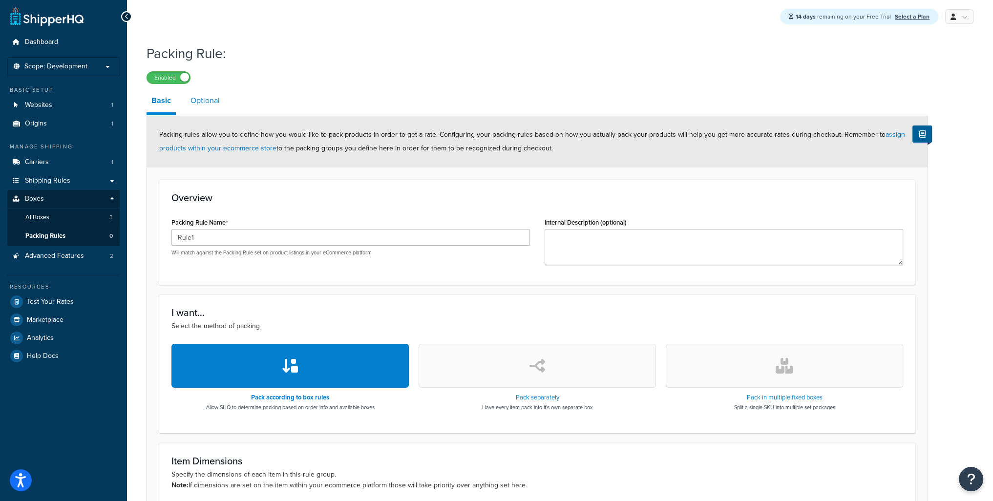
click at [207, 108] on link "Optional" at bounding box center [205, 100] width 39 height 23
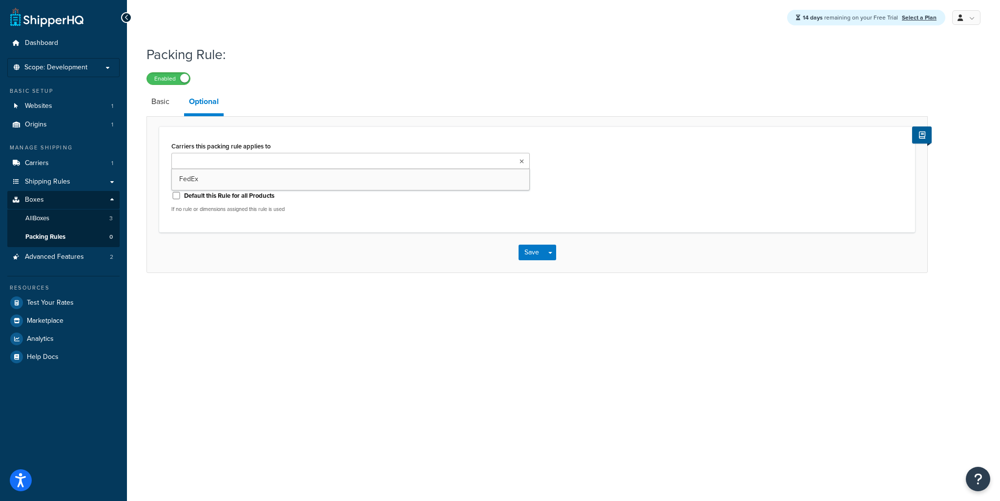
click at [225, 166] on input "Carriers this packing rule applies to" at bounding box center [217, 161] width 86 height 11
click at [175, 198] on input "Default this Rule for all Products" at bounding box center [176, 197] width 10 height 7
checkbox input "true"
click at [535, 253] on button "Save" at bounding box center [532, 255] width 26 height 16
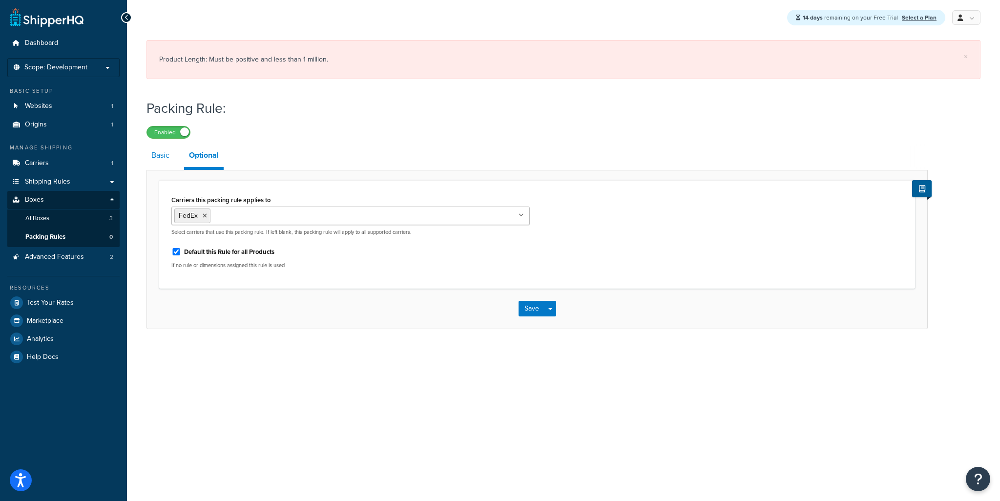
click at [150, 153] on link "Basic" at bounding box center [160, 155] width 28 height 23
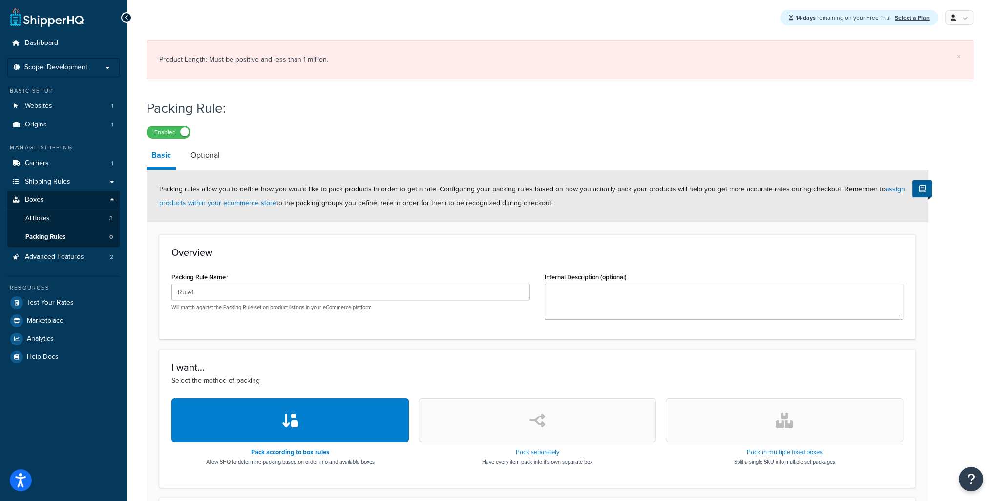
scroll to position [266, 0]
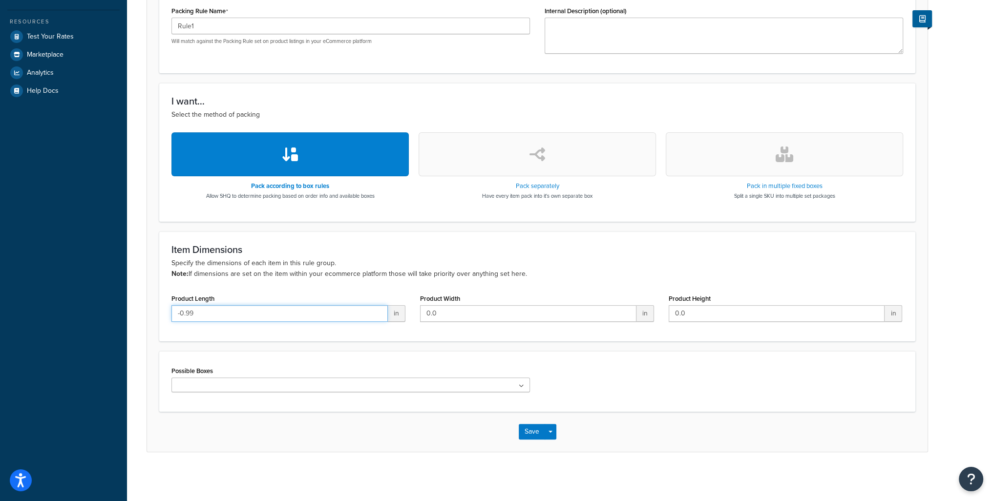
drag, startPoint x: 327, startPoint y: 313, endPoint x: 118, endPoint y: 293, distance: 209.4
click at [60, 299] on div "Dashboard Scope: Development Basic Setup Websites 1 Origins 1 Manage Shipping C…" at bounding box center [496, 117] width 993 height 767
type input "0"
click at [227, 383] on ul at bounding box center [350, 384] width 358 height 15
click at [192, 210] on div "I want... Select the method of packing Pack according to box rules Allow SHQ to…" at bounding box center [537, 152] width 756 height 138
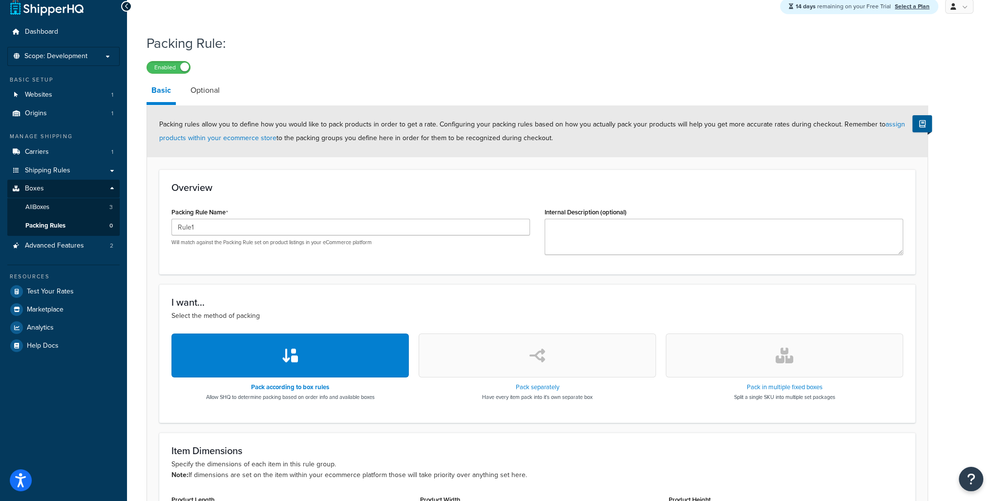
scroll to position [0, 0]
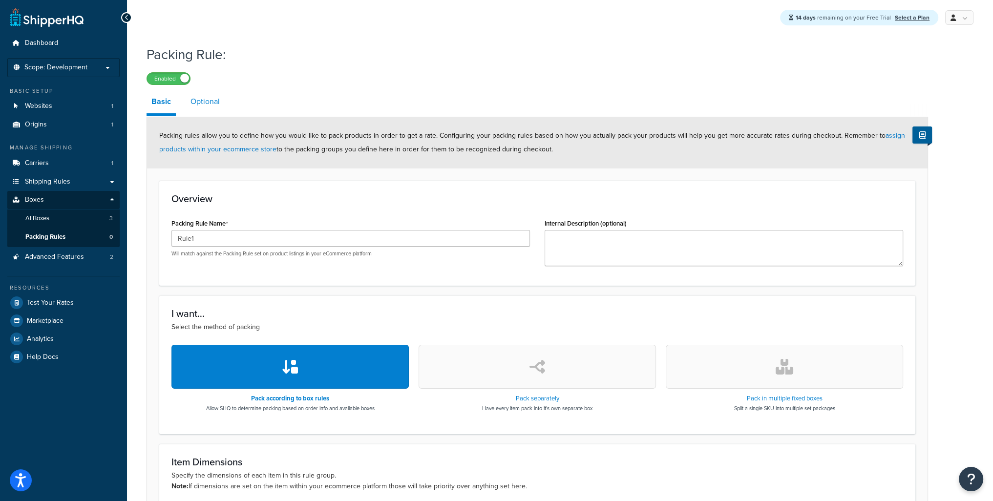
click at [209, 107] on link "Optional" at bounding box center [205, 101] width 39 height 23
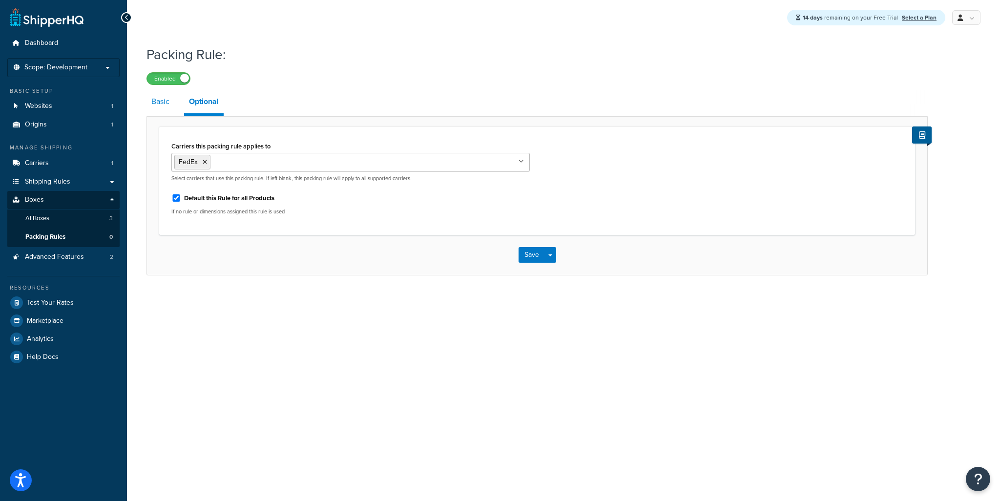
click at [154, 99] on link "Basic" at bounding box center [160, 101] width 28 height 23
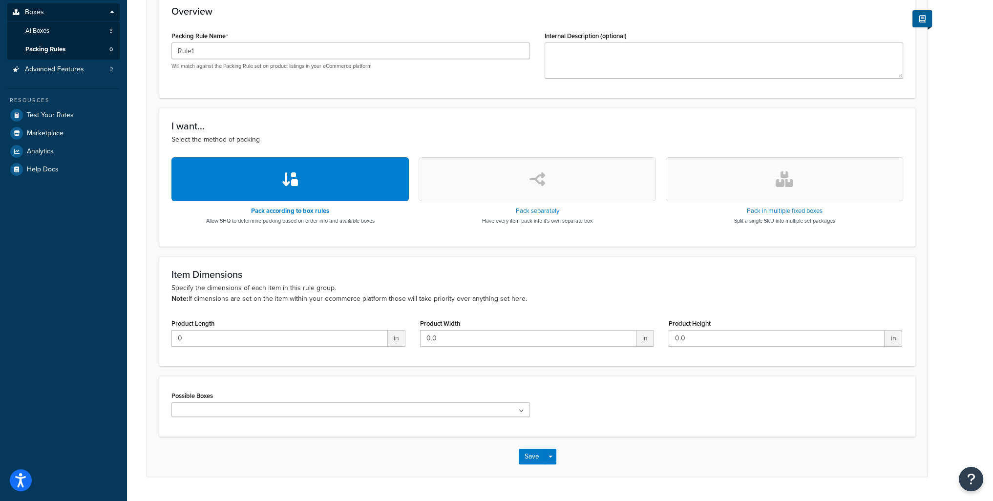
scroll to position [189, 0]
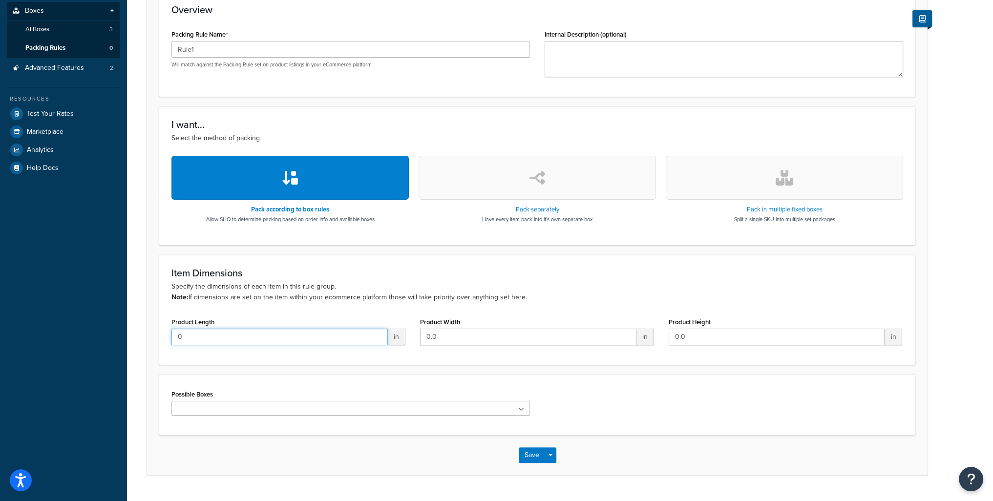
drag, startPoint x: 193, startPoint y: 341, endPoint x: 153, endPoint y: 338, distance: 39.6
click at [153, 338] on form "Packing rules allow you to define how you would like to pack products in order …" at bounding box center [537, 201] width 780 height 547
type input "10"
drag, startPoint x: 436, startPoint y: 336, endPoint x: 390, endPoint y: 339, distance: 45.5
click at [390, 339] on div "Product Length 10 in Product Width 0.0 in Product Height 0.0 in" at bounding box center [537, 334] width 746 height 38
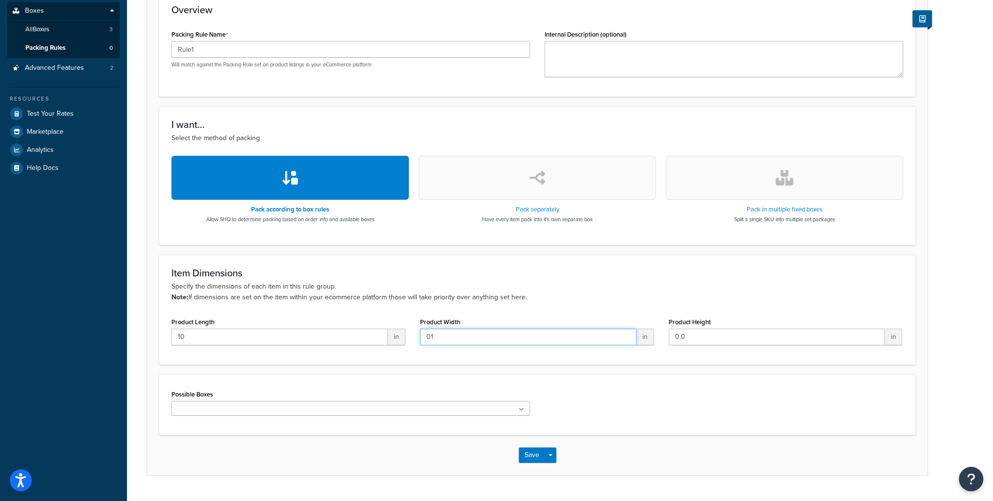
drag, startPoint x: 410, startPoint y: 336, endPoint x: 389, endPoint y: 335, distance: 21.0
click at [389, 335] on div "Product Length 10 in Product Width 01 in Product Height 0.0 in" at bounding box center [537, 334] width 746 height 38
drag, startPoint x: 408, startPoint y: 331, endPoint x: 371, endPoint y: 330, distance: 37.1
click at [371, 330] on div "Product Length 10 in Product Width 01 in Product Height 0.0 in" at bounding box center [537, 334] width 746 height 38
type input "10"
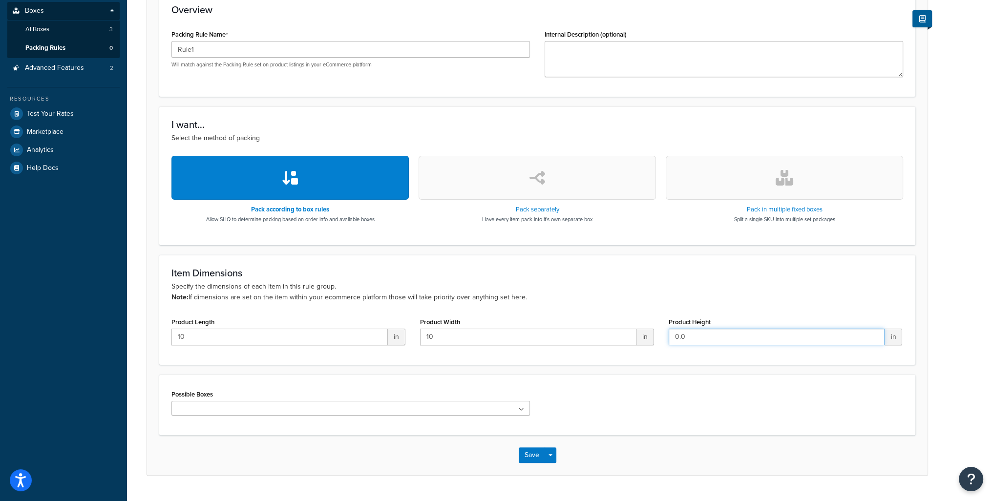
drag, startPoint x: 682, startPoint y: 333, endPoint x: 624, endPoint y: 334, distance: 57.6
click at [625, 334] on div "Product Length 10 in Product Width 10 in Product Height 0.0 in" at bounding box center [537, 334] width 746 height 38
type input "10"
click at [539, 457] on button "Save" at bounding box center [532, 455] width 26 height 16
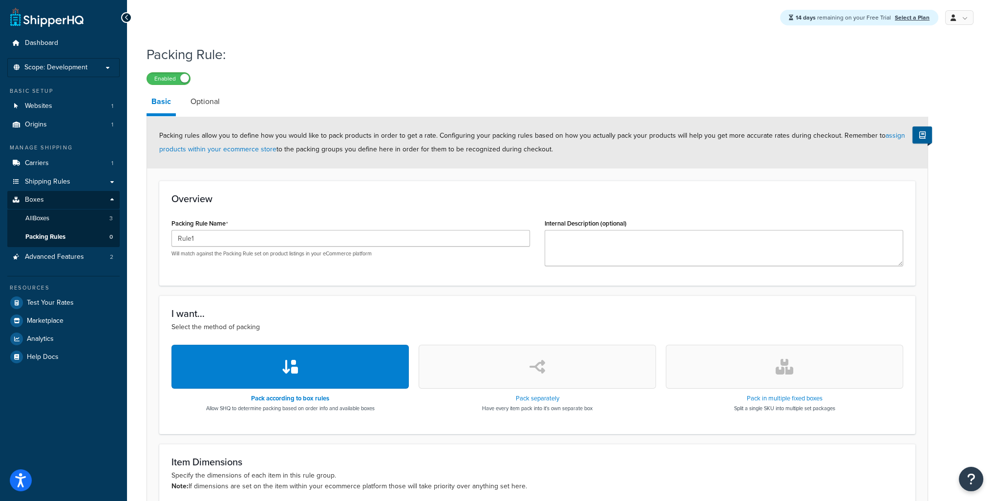
scroll to position [213, 0]
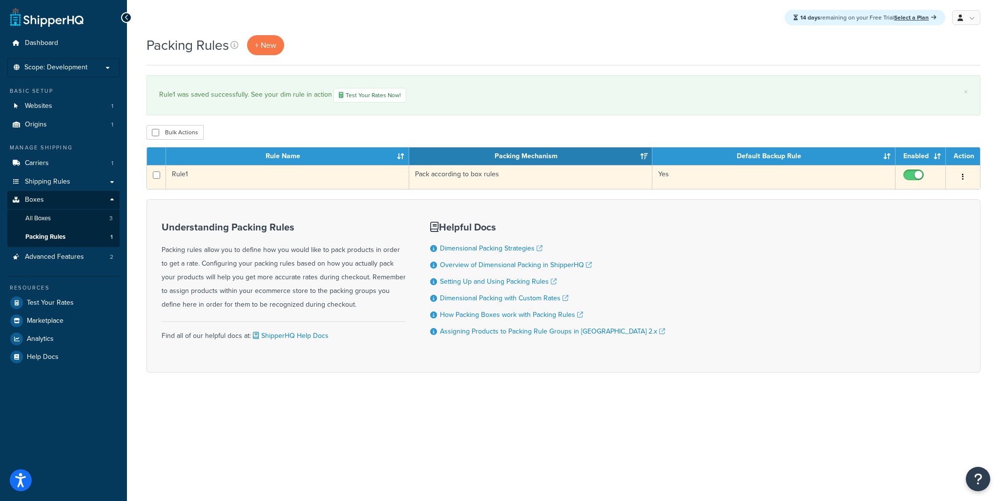
click at [176, 175] on td "Rule1" at bounding box center [287, 177] width 243 height 24
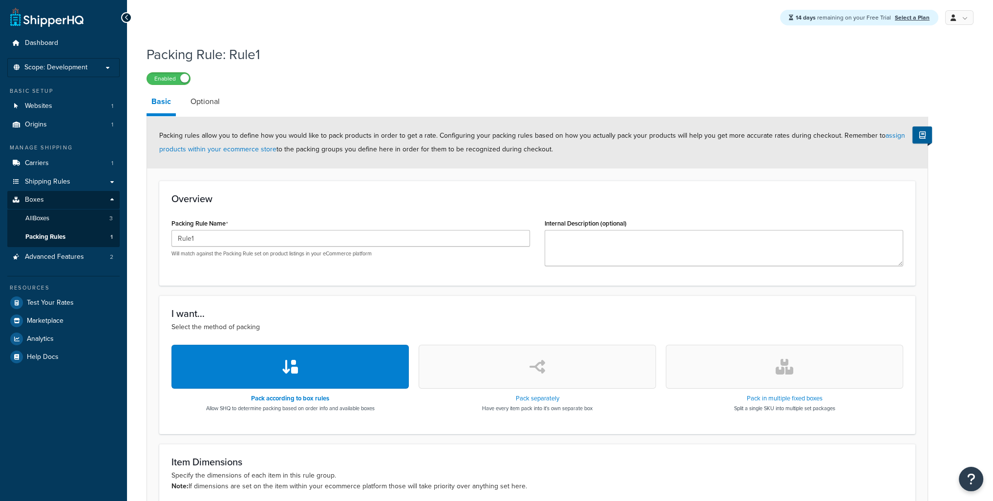
scroll to position [213, 0]
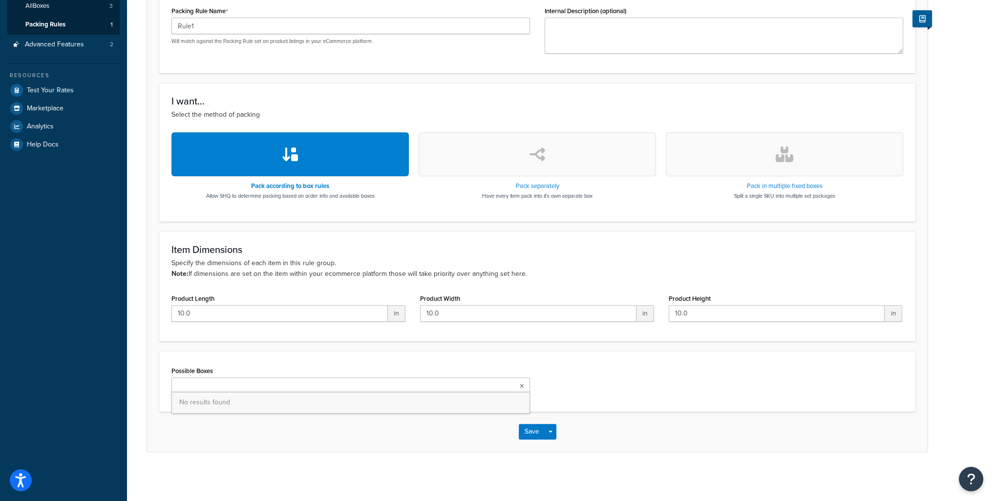
click at [266, 385] on ul at bounding box center [350, 384] width 358 height 15
click at [357, 358] on div "Possible Boxes No results found" at bounding box center [537, 381] width 756 height 61
click at [302, 395] on div "Possible Boxes No results found" at bounding box center [350, 382] width 373 height 36
click at [292, 379] on ul at bounding box center [350, 384] width 358 height 15
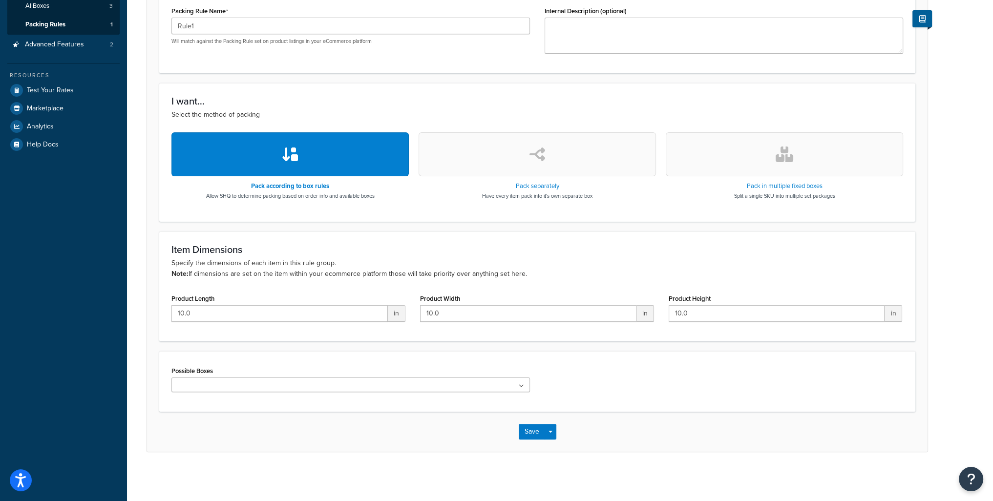
click at [619, 386] on div "Possible Boxes No results found" at bounding box center [537, 382] width 746 height 36
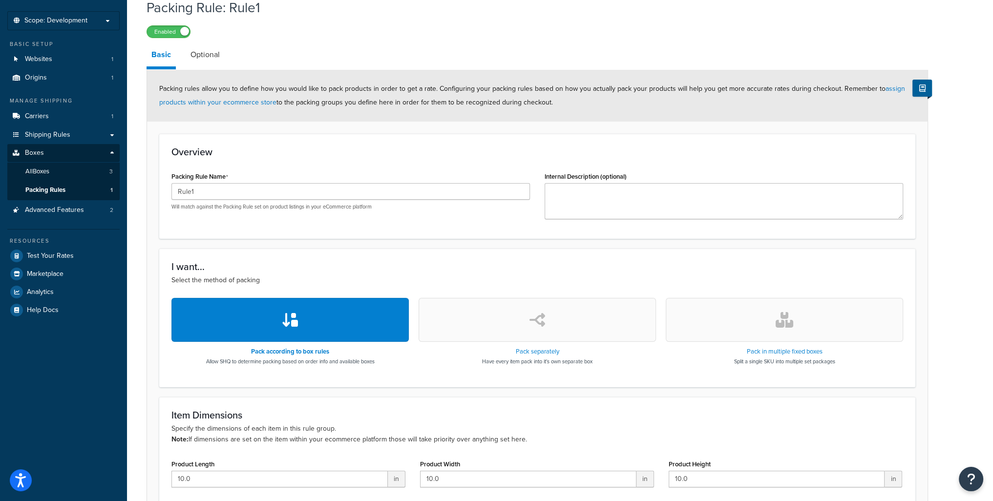
scroll to position [0, 0]
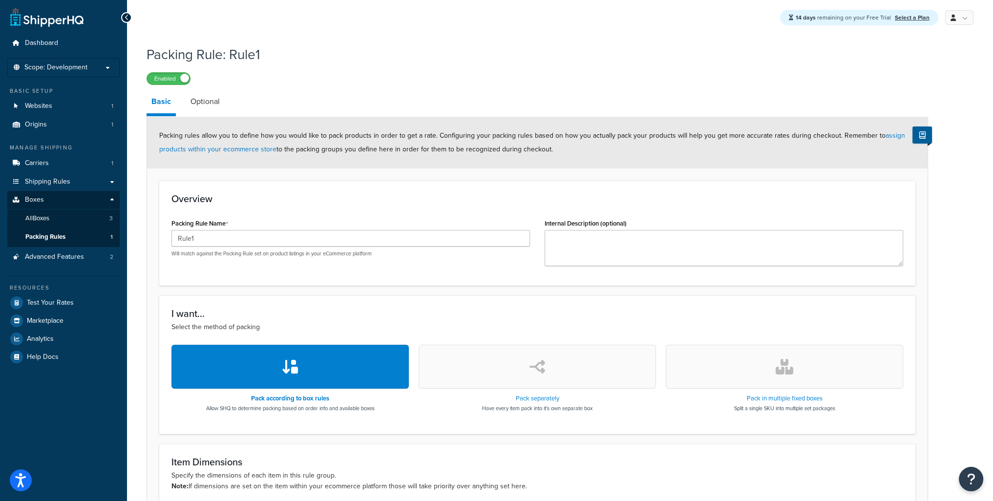
drag, startPoint x: 397, startPoint y: 137, endPoint x: 920, endPoint y: 124, distance: 523.1
click at [876, 128] on div "Packing rules allow you to define how you would like to pack products in order …" at bounding box center [537, 143] width 780 height 52
click at [854, 153] on div "Packing rules allow you to define how you would like to pack products in order …" at bounding box center [537, 143] width 780 height 52
drag, startPoint x: 857, startPoint y: 133, endPoint x: 848, endPoint y: 145, distance: 15.6
click at [848, 145] on div "Packing rules allow you to define how you would like to pack products in order …" at bounding box center [537, 143] width 780 height 52
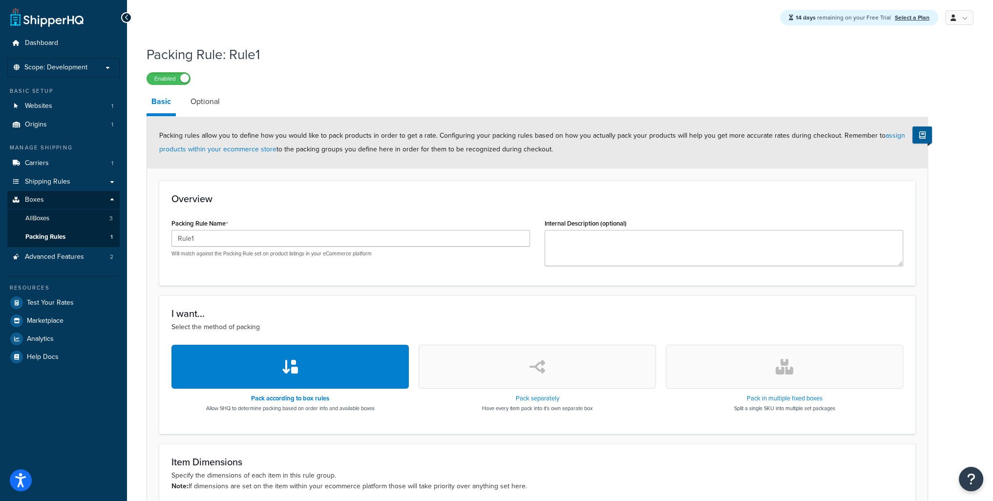
click at [591, 147] on div "Packing rules allow you to define how you would like to pack products in order …" at bounding box center [537, 143] width 780 height 52
click at [235, 151] on link "assign products within your ecommerce store" at bounding box center [532, 142] width 746 height 24
click at [50, 237] on span "Packing Rules" at bounding box center [45, 237] width 40 height 8
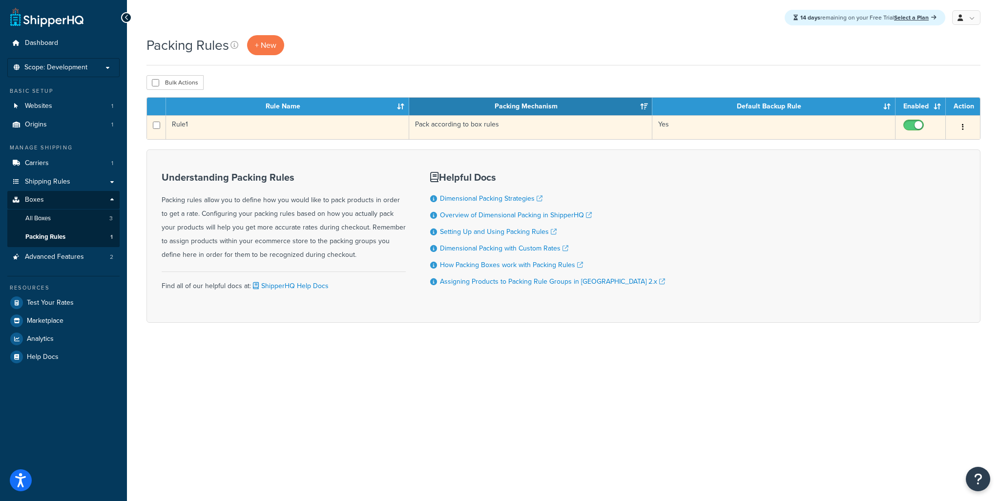
click at [962, 130] on icon "button" at bounding box center [963, 127] width 2 height 7
click at [920, 185] on link "Delete" at bounding box center [923, 187] width 77 height 20
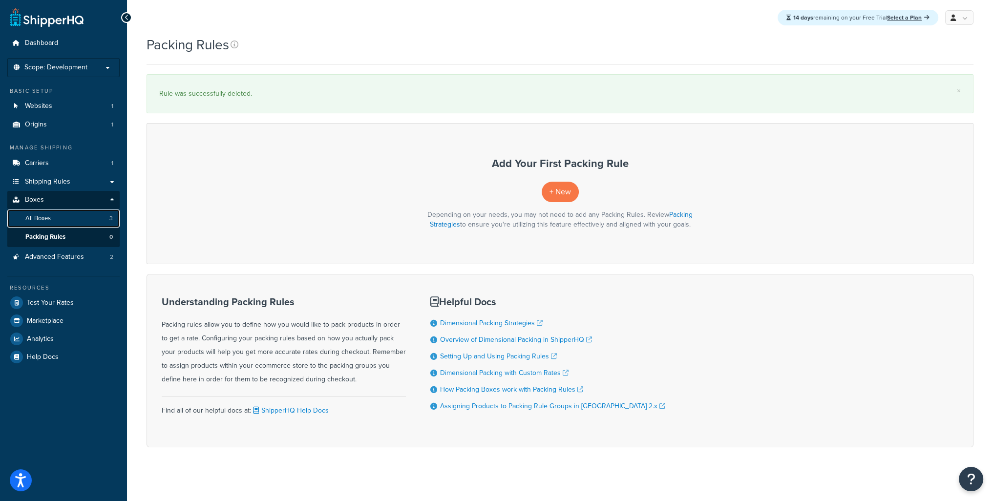
click at [46, 219] on span "All Boxes" at bounding box center [37, 218] width 25 height 8
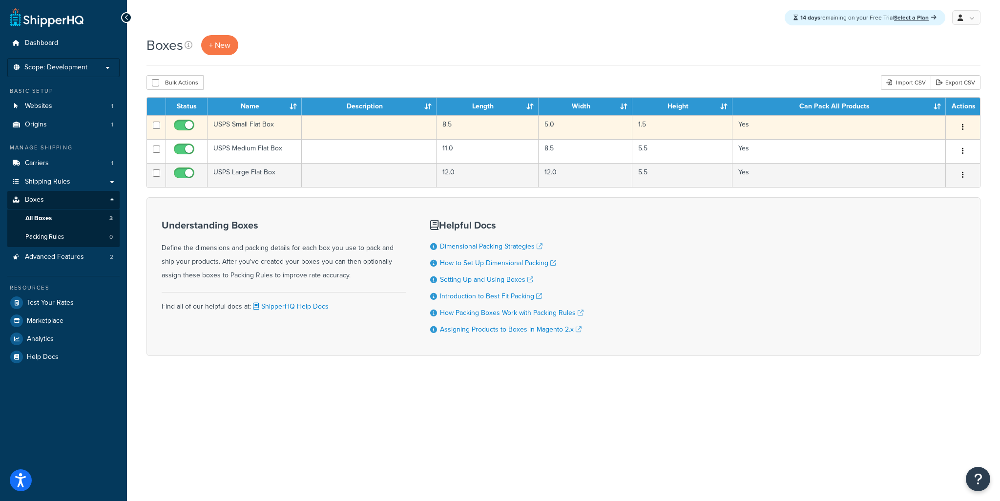
click at [223, 124] on td "USPS Small Flat Box" at bounding box center [255, 127] width 94 height 24
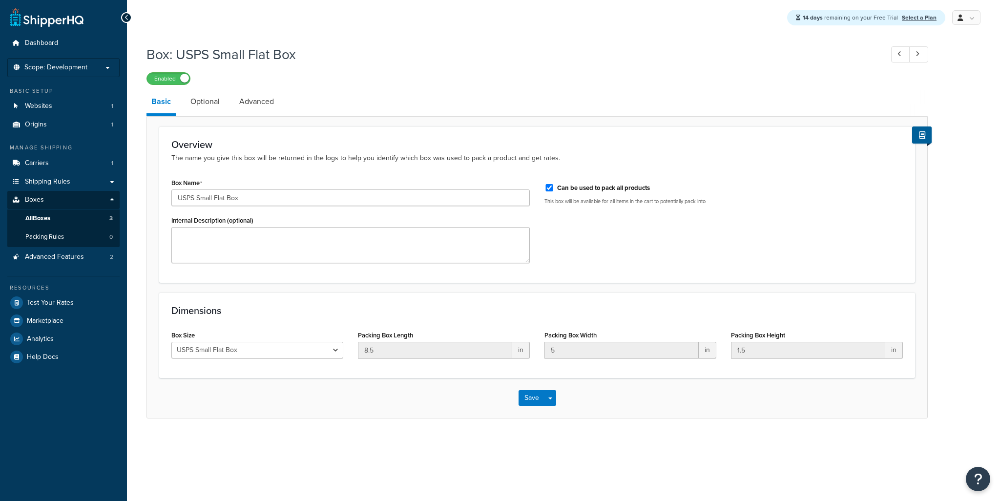
select select "usps_small"
click at [309, 352] on select "Custom USPS Small Flat Box USPS Medium Flat Box USPS Large Flat Box USPS Flat E…" at bounding box center [257, 350] width 172 height 17
click at [600, 285] on form "Overview The name you give this box will be returned in the logs to help you id…" at bounding box center [537, 272] width 780 height 292
click at [197, 102] on link "Optional" at bounding box center [205, 101] width 39 height 23
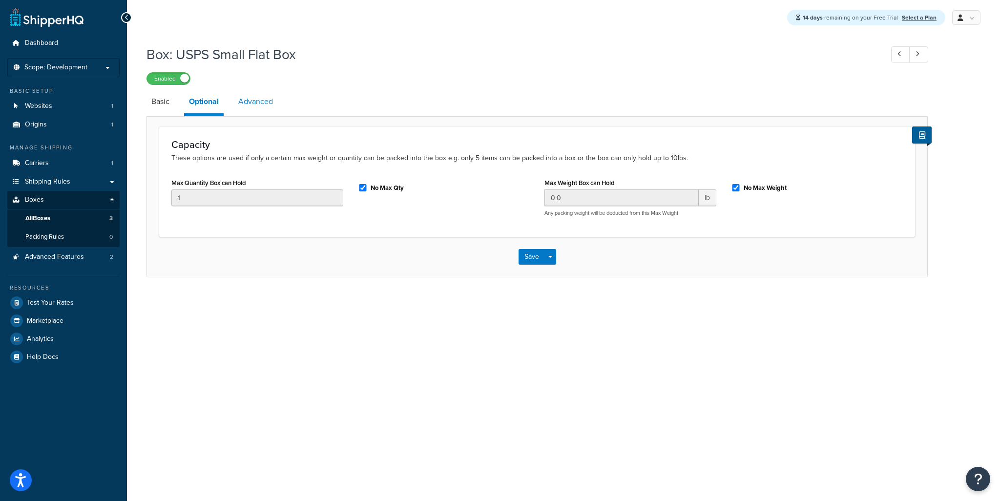
click at [246, 105] on link "Advanced" at bounding box center [255, 101] width 44 height 23
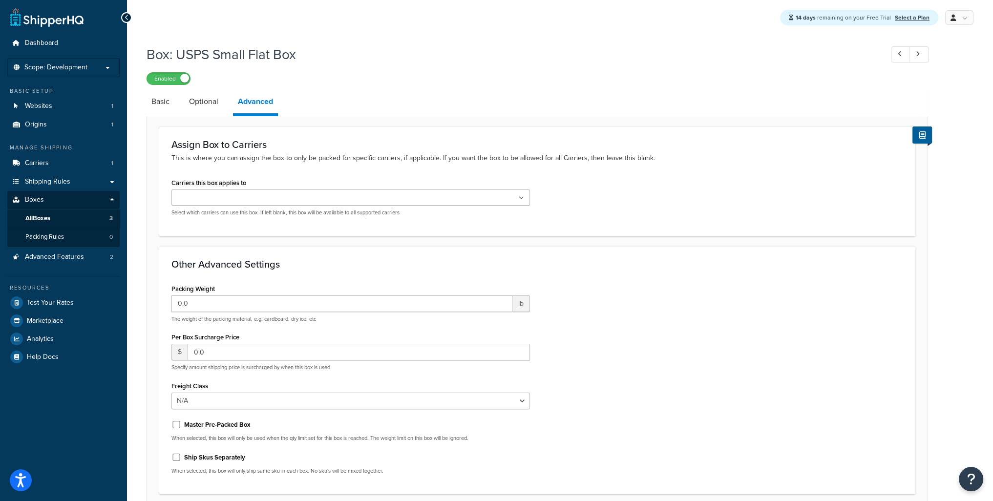
click at [499, 202] on ul at bounding box center [350, 197] width 358 height 16
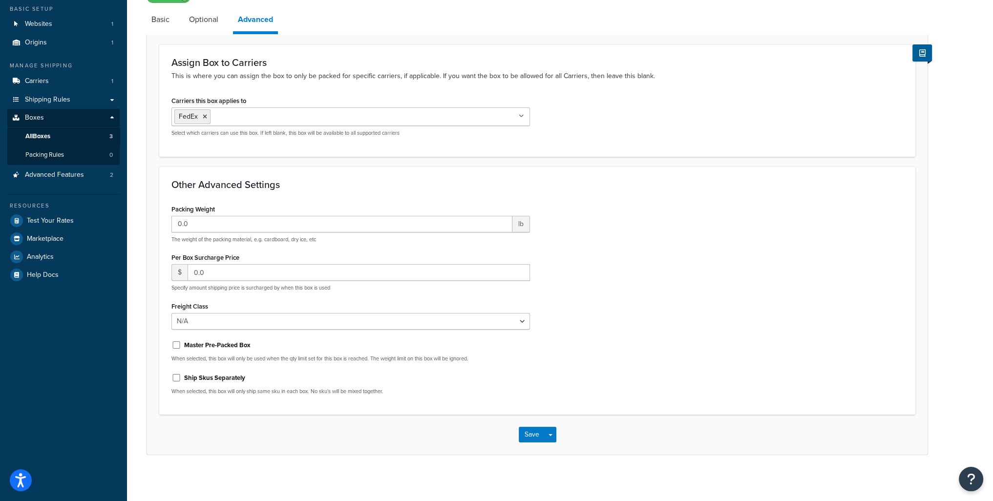
scroll to position [85, 0]
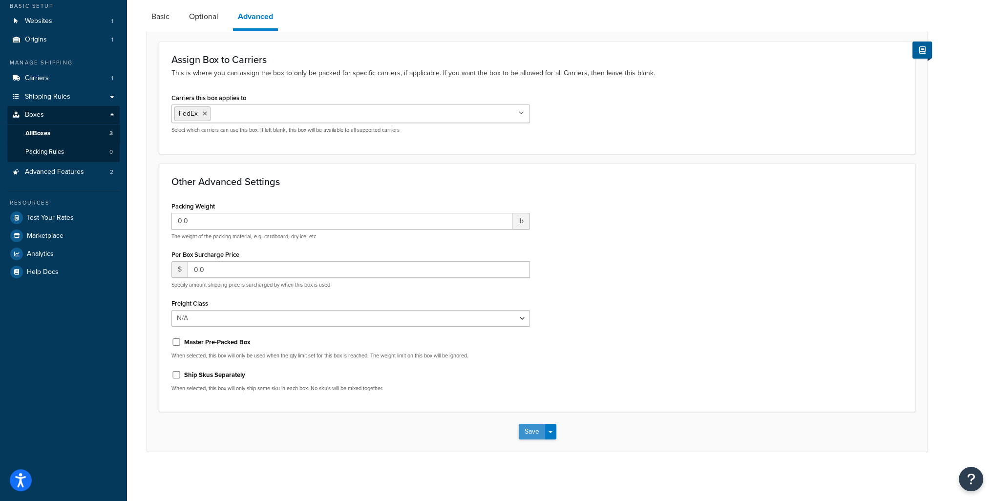
click at [534, 428] on button "Save" at bounding box center [532, 432] width 26 height 16
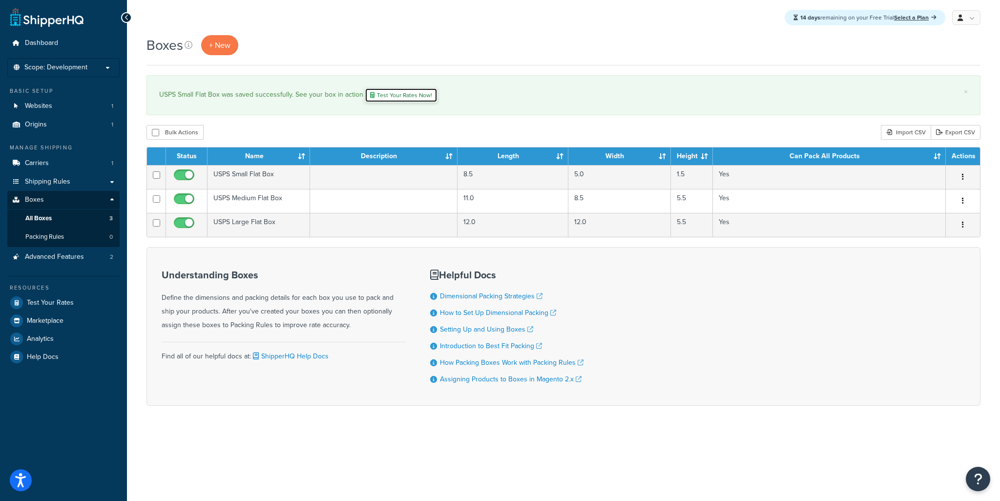
click at [406, 97] on link "Test Your Rates Now!" at bounding box center [401, 95] width 73 height 15
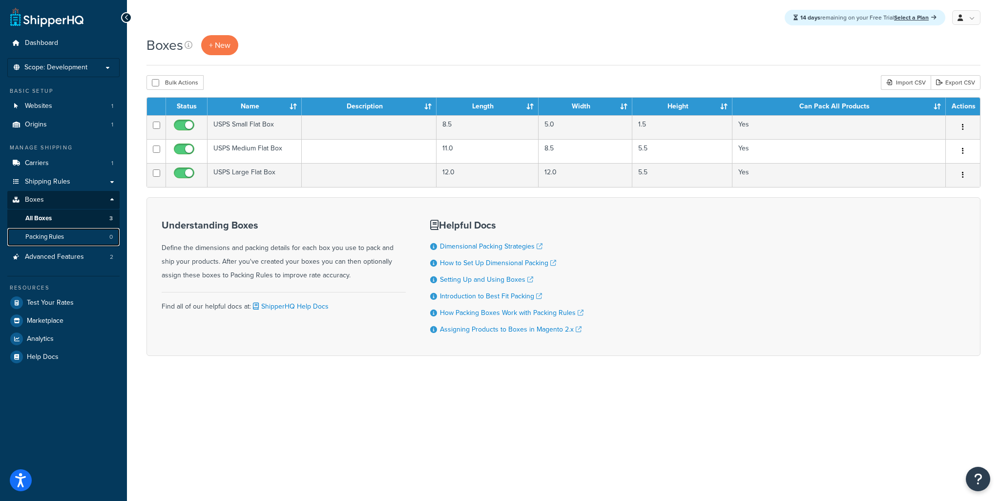
click at [50, 234] on span "Packing Rules" at bounding box center [44, 237] width 39 height 8
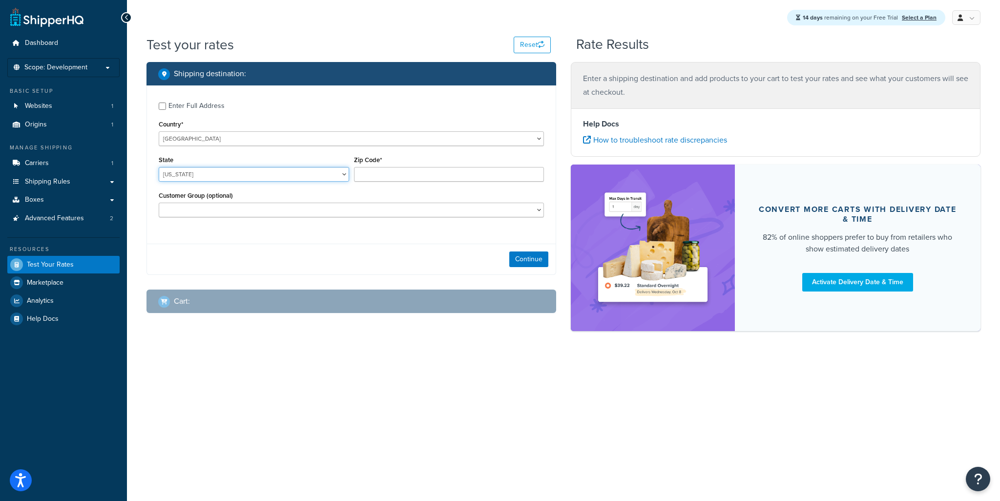
click at [195, 175] on select "Alabama Alaska American Samoa Arizona Arkansas Armed Forces Americas Armed Forc…" at bounding box center [254, 174] width 190 height 15
select select "AZ"
click at [159, 168] on select "Alabama Alaska American Samoa Arizona Arkansas Armed Forces Americas Armed Forc…" at bounding box center [254, 174] width 190 height 15
click at [410, 178] on input "Zip Code*" at bounding box center [449, 174] width 190 height 15
type input "123456"
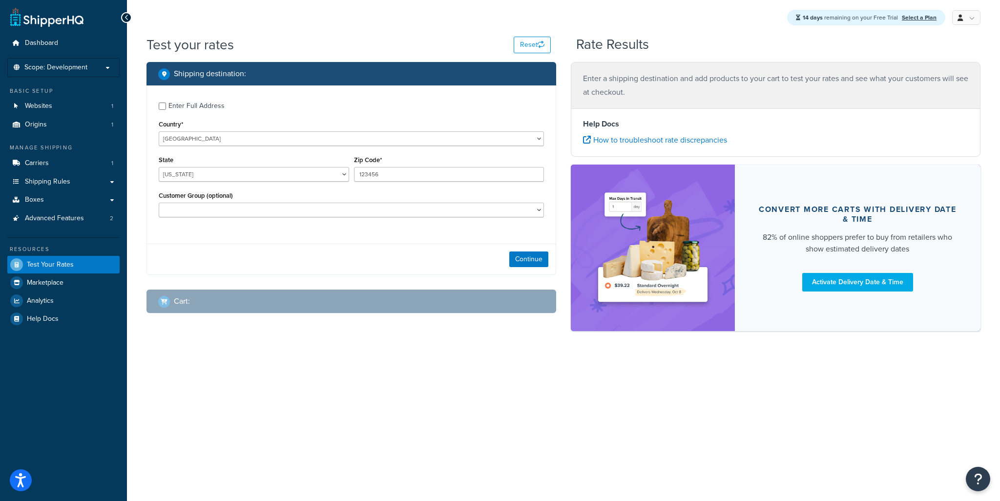
drag, startPoint x: 414, startPoint y: 183, endPoint x: 413, endPoint y: 197, distance: 14.2
drag, startPoint x: 413, startPoint y: 197, endPoint x: 319, endPoint y: 240, distance: 102.9
click at [327, 234] on div "Enter Full Address Country* United States United Kingdom Afghanistan Åland Isla…" at bounding box center [351, 160] width 409 height 151
click at [161, 105] on input "Enter Full Address" at bounding box center [162, 106] width 7 height 7
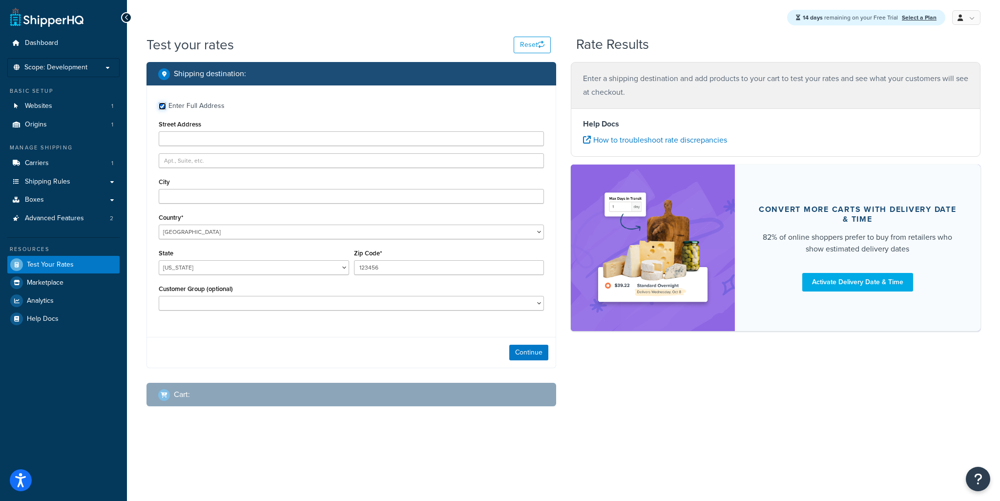
click at [162, 105] on input "Enter Full Address" at bounding box center [162, 106] width 7 height 7
checkbox input "false"
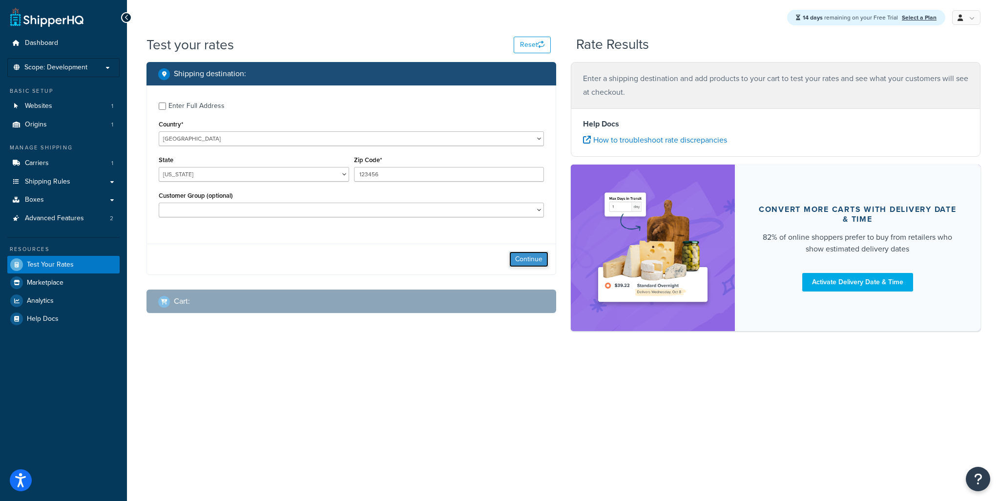
click at [520, 256] on button "Continue" at bounding box center [528, 259] width 39 height 16
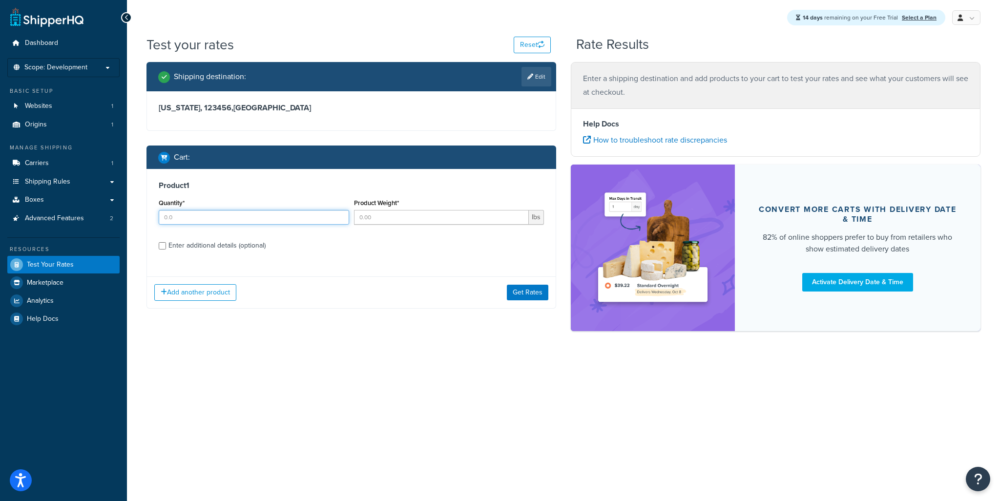
click at [293, 222] on input "Quantity*" at bounding box center [254, 217] width 190 height 15
type input "1"
click at [371, 219] on input "Product Weight*" at bounding box center [441, 217] width 175 height 15
type input "1"
click at [174, 252] on div "Enter additional details (optional)" at bounding box center [216, 246] width 97 height 14
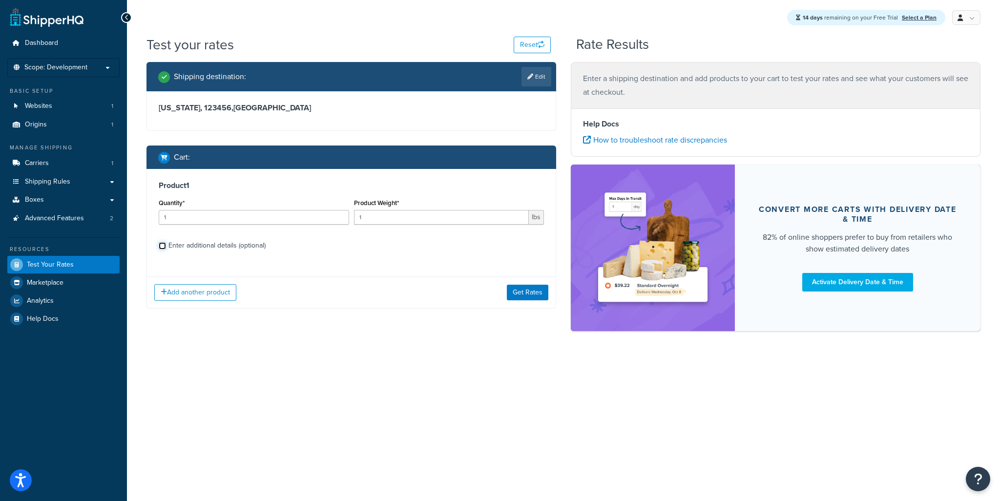
click at [166, 250] on input "Enter additional details (optional)" at bounding box center [162, 245] width 7 height 7
checkbox input "true"
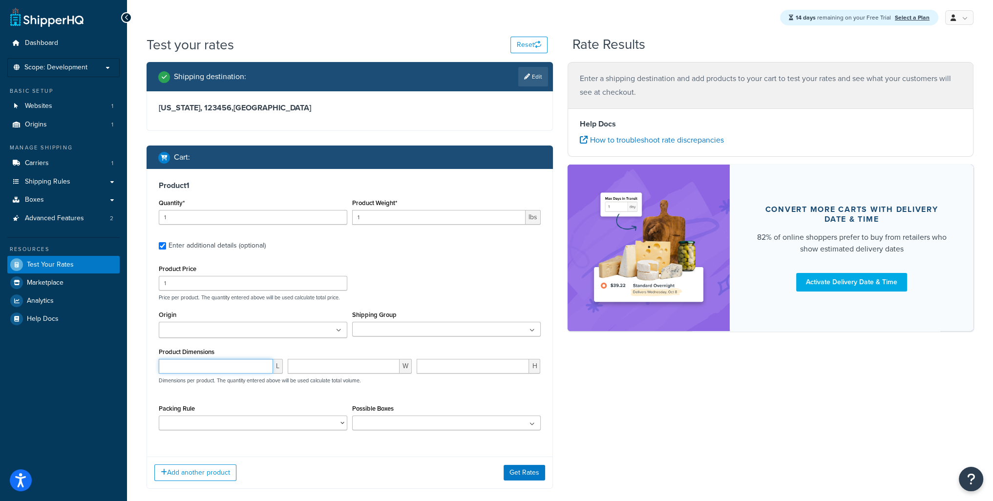
click at [257, 367] on input "number" at bounding box center [216, 366] width 114 height 15
type input "1"
drag, startPoint x: 312, startPoint y: 366, endPoint x: 417, endPoint y: 376, distance: 105.5
click at [315, 366] on input "number" at bounding box center [344, 366] width 112 height 15
type input "1"
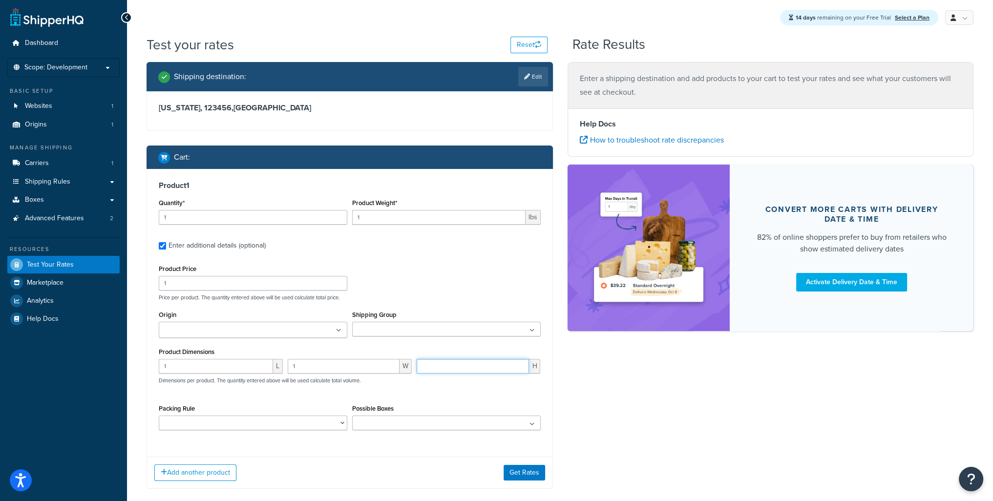
click at [454, 368] on input "number" at bounding box center [473, 366] width 113 height 15
type input "1"
click at [338, 428] on select "Packing Rule" at bounding box center [253, 423] width 188 height 15
click at [321, 422] on select "Packing Rule" at bounding box center [253, 423] width 188 height 15
click at [327, 425] on select "Packing Rule" at bounding box center [253, 423] width 188 height 15
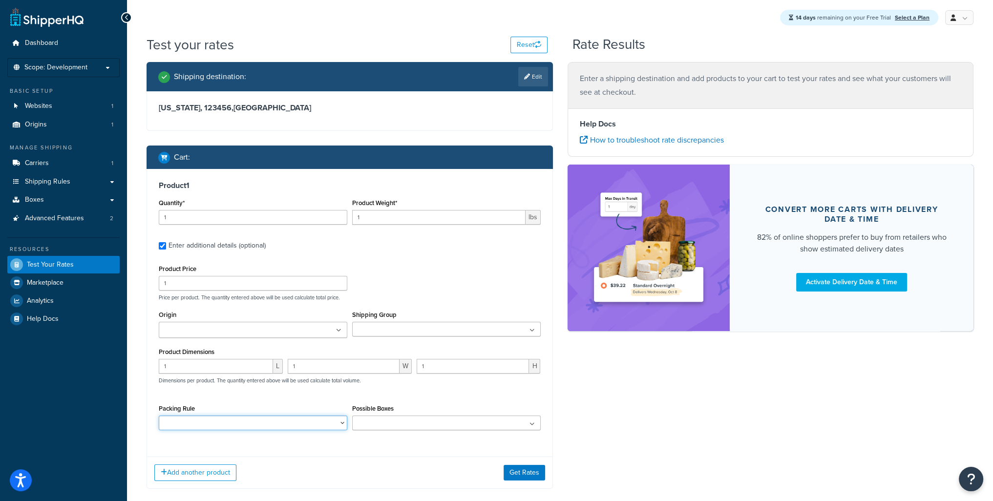
click at [332, 426] on select "Packing Rule" at bounding box center [253, 423] width 188 height 15
click at [467, 426] on ul at bounding box center [446, 423] width 188 height 15
drag, startPoint x: 467, startPoint y: 426, endPoint x: 505, endPoint y: 459, distance: 50.8
click at [468, 426] on ul at bounding box center [446, 423] width 188 height 15
click at [522, 471] on button "Get Rates" at bounding box center [524, 473] width 42 height 16
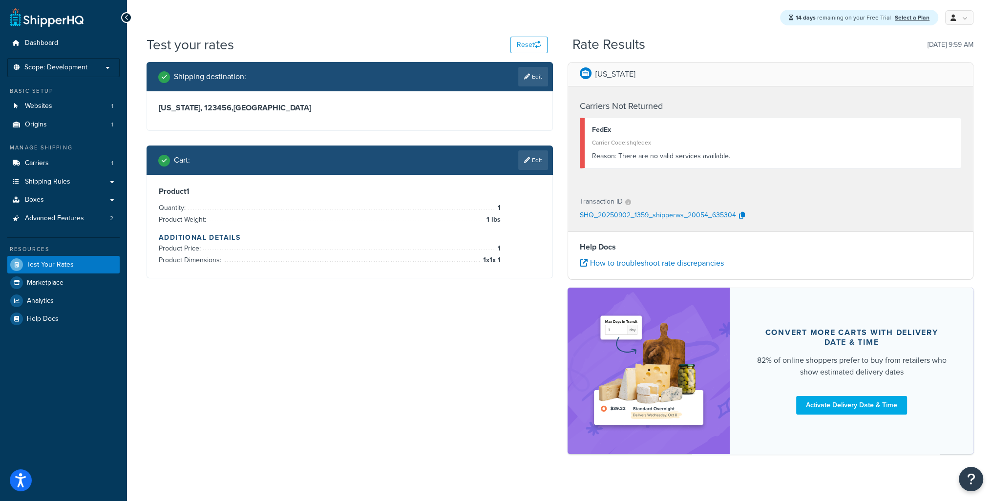
click at [193, 263] on span "Product Dimensions:" at bounding box center [191, 260] width 65 height 10
drag, startPoint x: 284, startPoint y: 252, endPoint x: 505, endPoint y: 268, distance: 221.7
click at [505, 268] on div "Product 1 Quantity: 1 Product Weight: 1 lbs Additional Details Product Price: 1…" at bounding box center [349, 226] width 405 height 103
drag, startPoint x: 158, startPoint y: 212, endPoint x: 209, endPoint y: 222, distance: 52.6
click at [209, 222] on div "Product 1 Quantity: 1 Product Weight: 1 lbs Additional Details Product Price: 1…" at bounding box center [349, 226] width 405 height 103
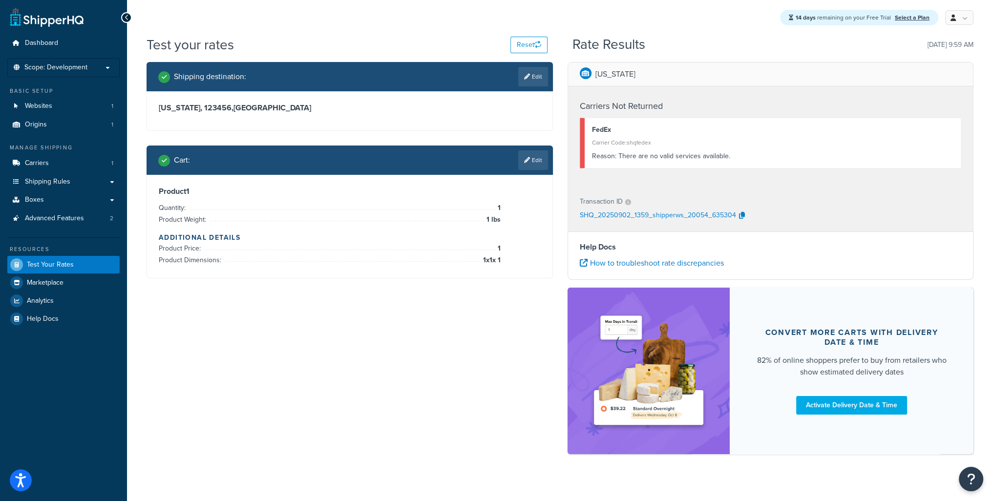
click at [205, 221] on span "Product Weight:" at bounding box center [184, 219] width 50 height 10
click at [608, 73] on p "New York" at bounding box center [615, 74] width 40 height 14
click at [607, 73] on p "New York" at bounding box center [615, 74] width 40 height 14
drag, startPoint x: 233, startPoint y: 106, endPoint x: 289, endPoint y: 106, distance: 55.7
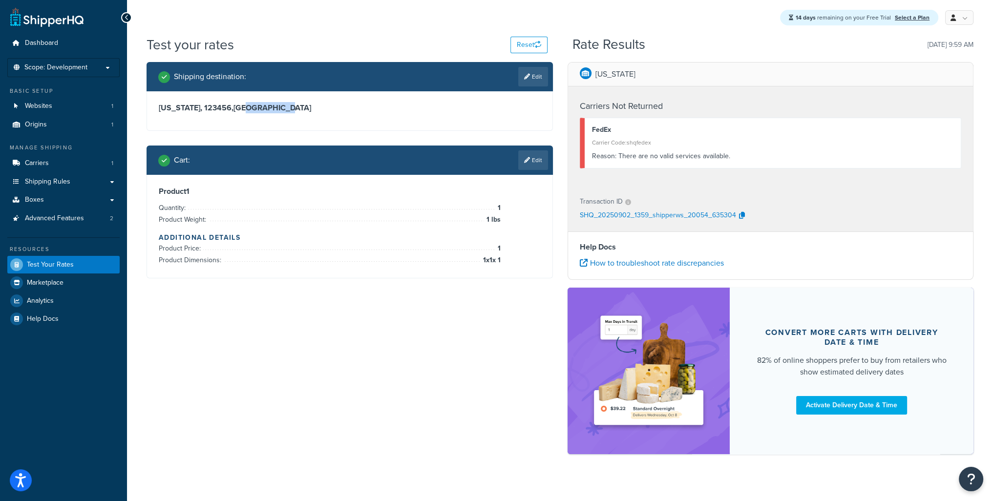
click at [289, 106] on h3 "Arizona, 123456 , United States" at bounding box center [350, 108] width 382 height 10
click at [537, 76] on link "Edit" at bounding box center [533, 77] width 30 height 20
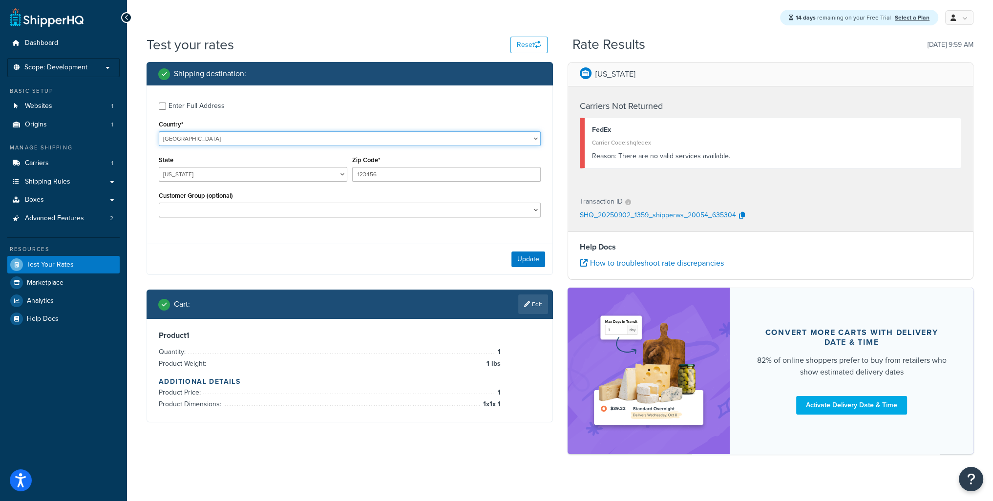
click at [201, 138] on select "United States United Kingdom Afghanistan Åland Islands Albania Algeria American…" at bounding box center [350, 138] width 382 height 15
click at [192, 181] on select "Alabama Alaska American Samoa Arizona Arkansas Armed Forces Americas Armed Forc…" at bounding box center [253, 174] width 188 height 15
select select "TX"
click at [159, 168] on select "Alabama Alaska American Samoa Arizona Arkansas Armed Forces Americas Armed Forc…" at bounding box center [253, 174] width 188 height 15
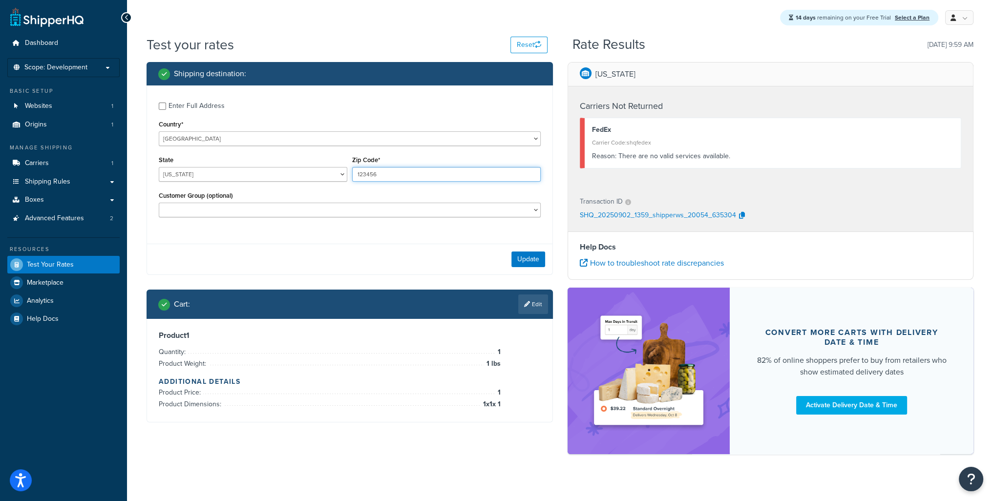
click at [378, 173] on input "123456" at bounding box center [446, 174] width 188 height 15
paste input "78735"
type input "78735"
click at [525, 262] on button "Update" at bounding box center [528, 259] width 34 height 16
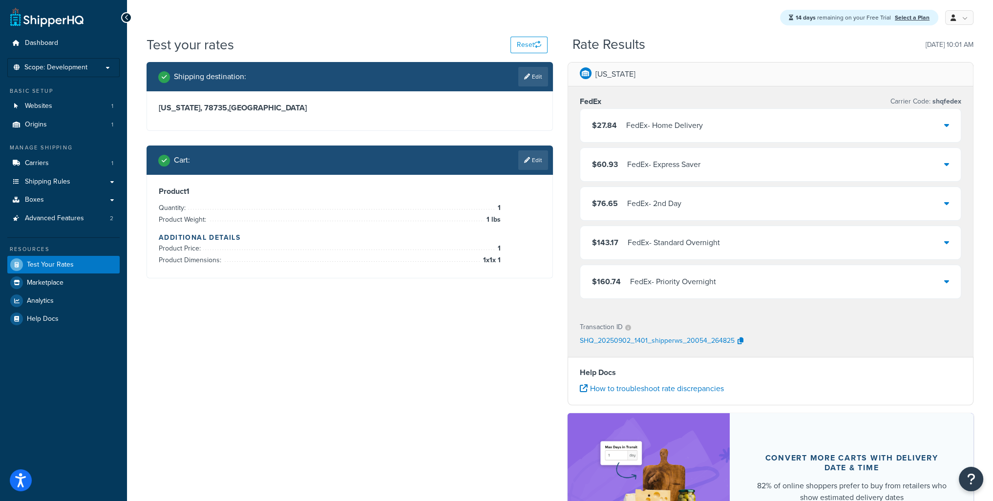
click at [768, 128] on div "$27.84 FedEx - Home Delivery" at bounding box center [770, 125] width 381 height 33
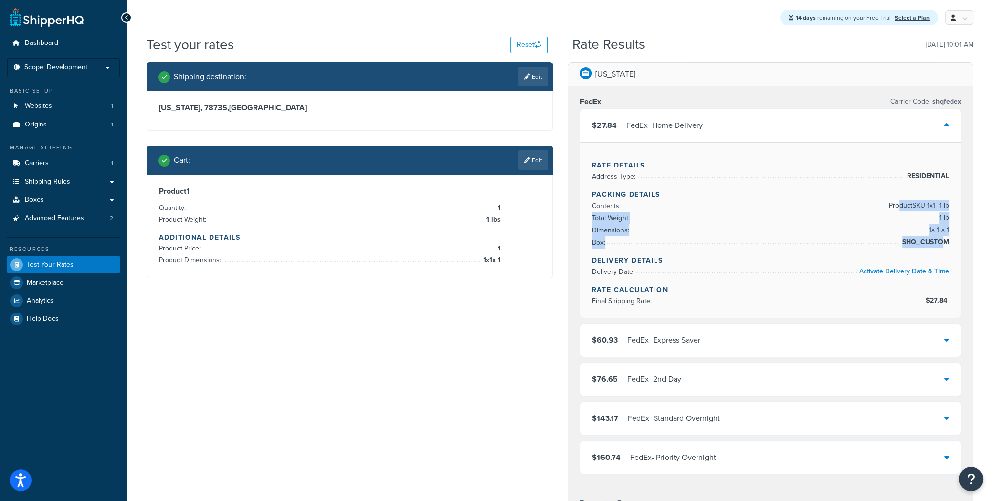
drag, startPoint x: 891, startPoint y: 206, endPoint x: 942, endPoint y: 242, distance: 63.4
click at [942, 242] on ul "Contents: Product SKU-1 x 1 - 1 lb Total Weight: 1 lb Dimensions: 1 x 1 x 1 Box…" at bounding box center [770, 224] width 357 height 49
click at [933, 244] on span "SHQ_CUSTOM" at bounding box center [923, 242] width 49 height 12
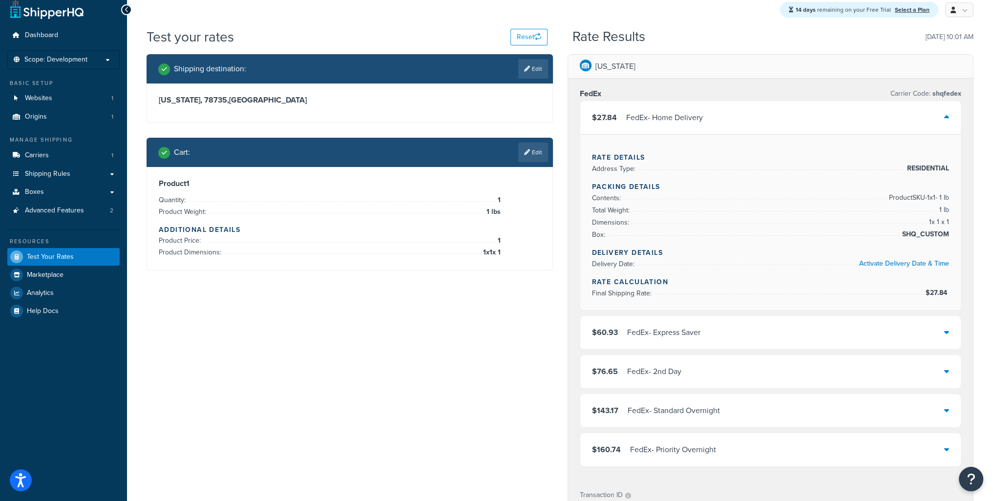
scroll to position [33, 0]
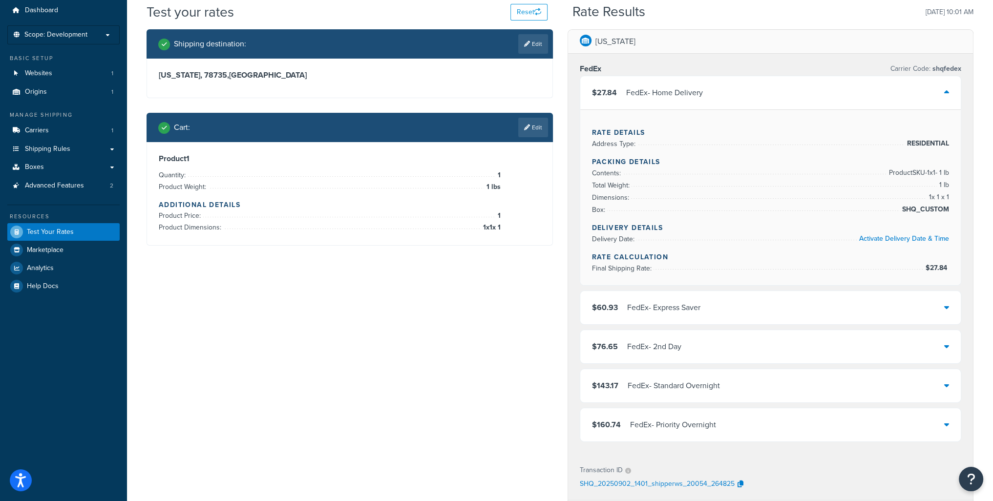
click at [820, 311] on div "$60.93 FedEx - Express Saver" at bounding box center [770, 307] width 381 height 33
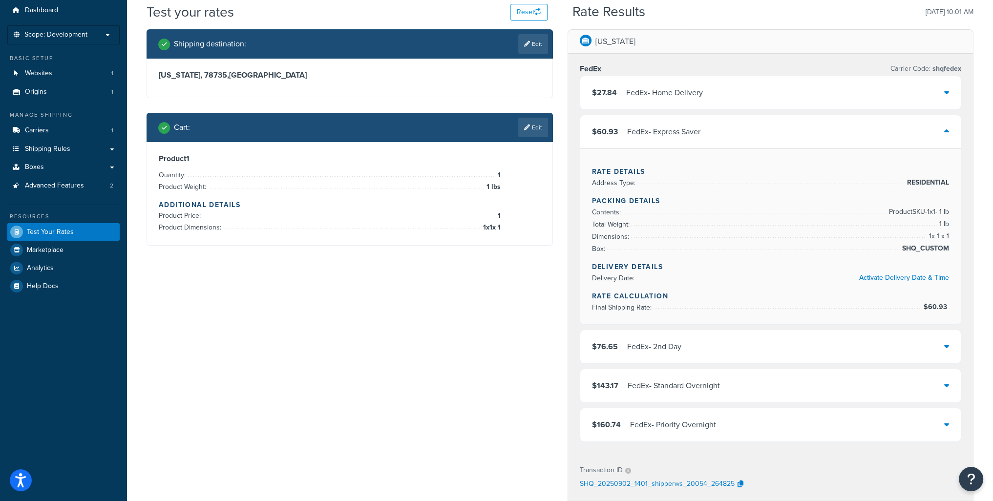
click at [820, 344] on div "$76.65 FedEx - 2nd Day" at bounding box center [770, 346] width 381 height 33
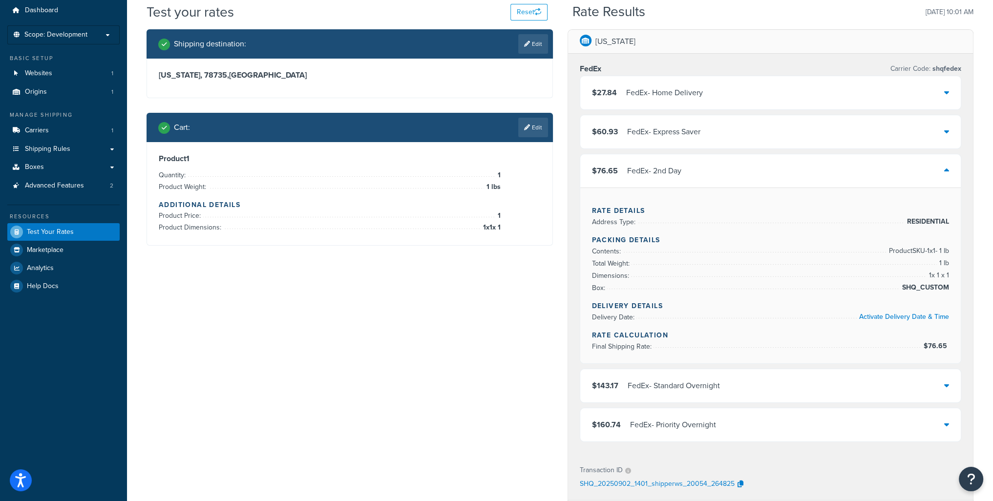
click at [833, 390] on div "$143.17 FedEx - Standard Overnight" at bounding box center [770, 385] width 381 height 33
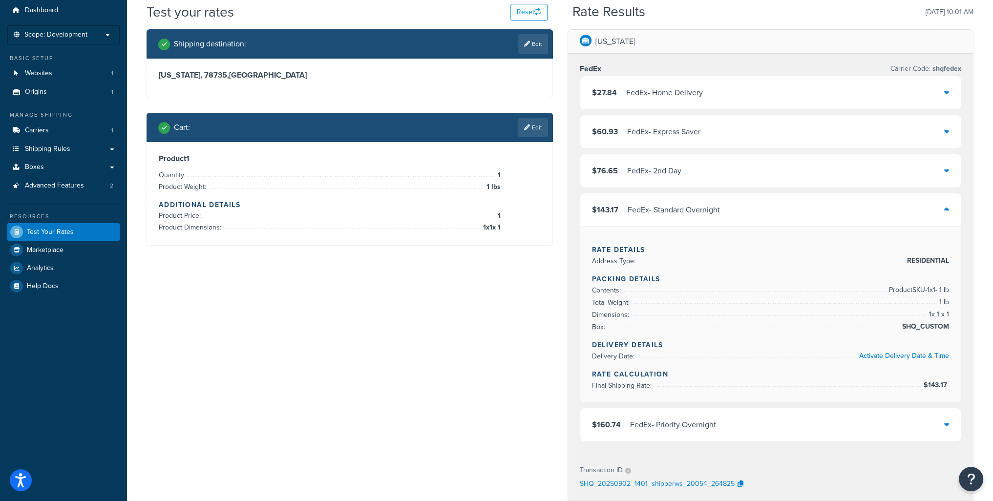
click at [833, 423] on div "$160.74 FedEx - Priority Overnight" at bounding box center [770, 424] width 381 height 33
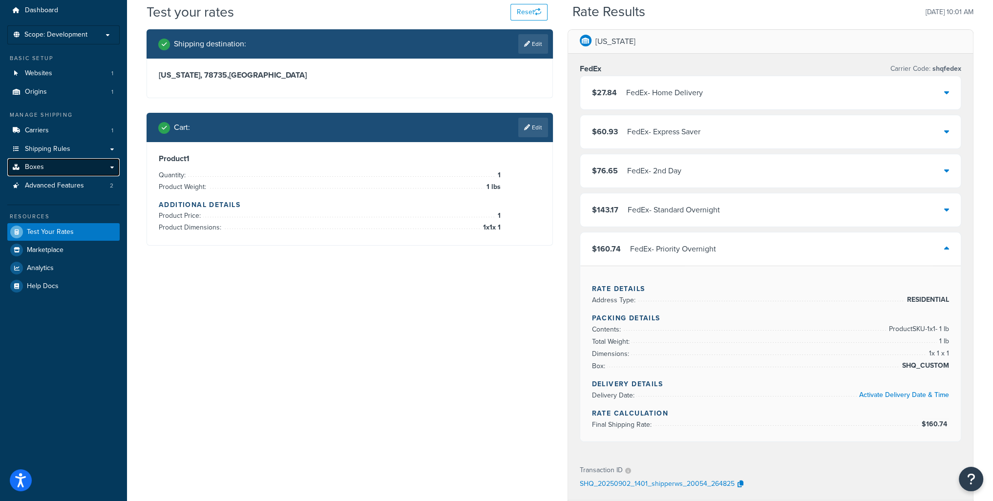
click at [35, 165] on span "Boxes" at bounding box center [34, 167] width 19 height 8
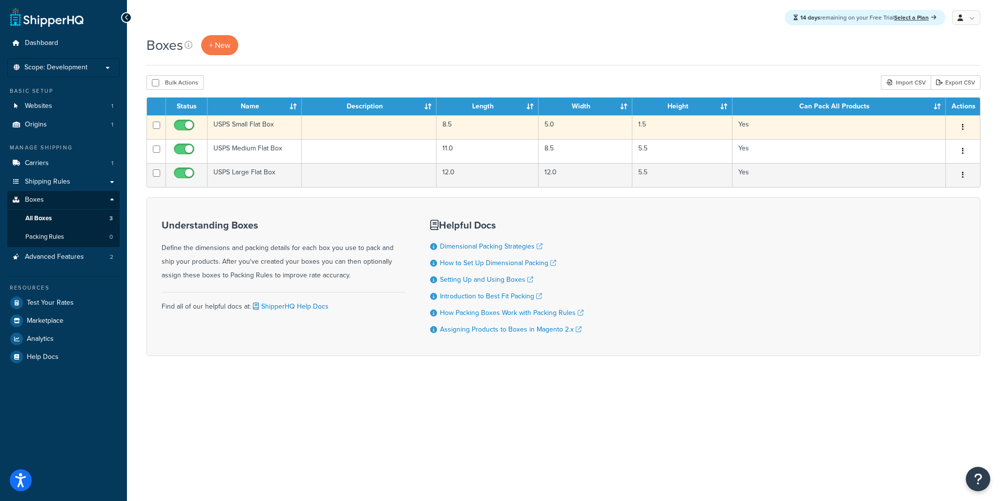
click at [960, 129] on button "button" at bounding box center [963, 128] width 14 height 16
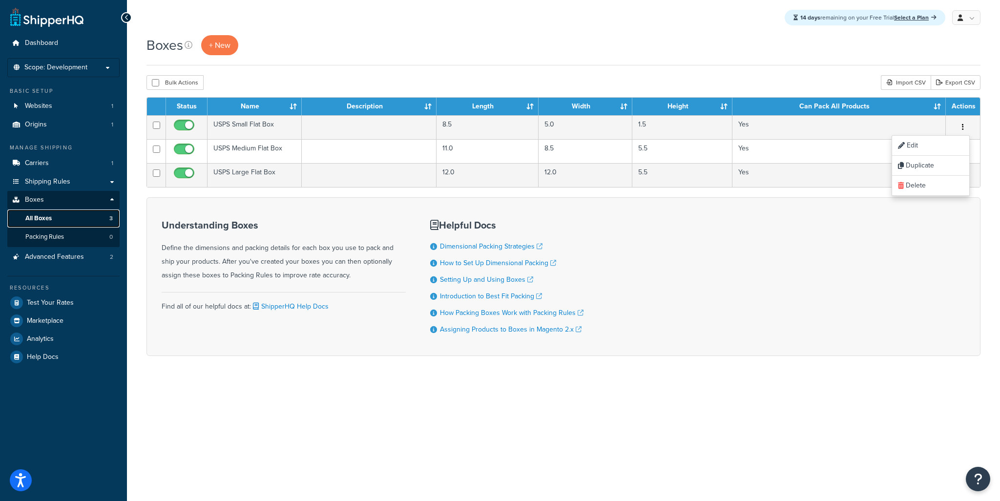
click at [44, 216] on span "All Boxes" at bounding box center [38, 218] width 26 height 8
click at [57, 235] on span "Packing Rules" at bounding box center [44, 237] width 39 height 8
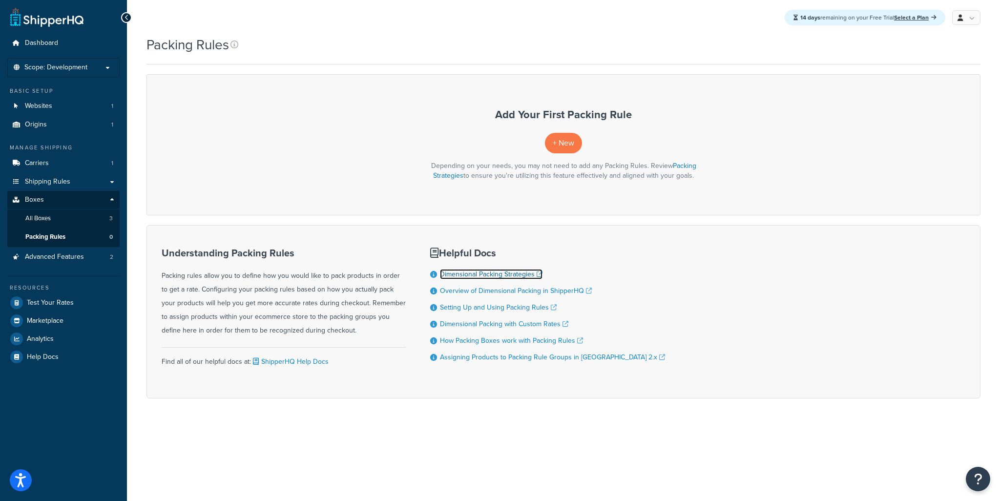
click at [492, 274] on link "Dimensional Packing Strategies" at bounding box center [491, 274] width 103 height 10
click at [562, 145] on span "+ New" at bounding box center [563, 142] width 21 height 11
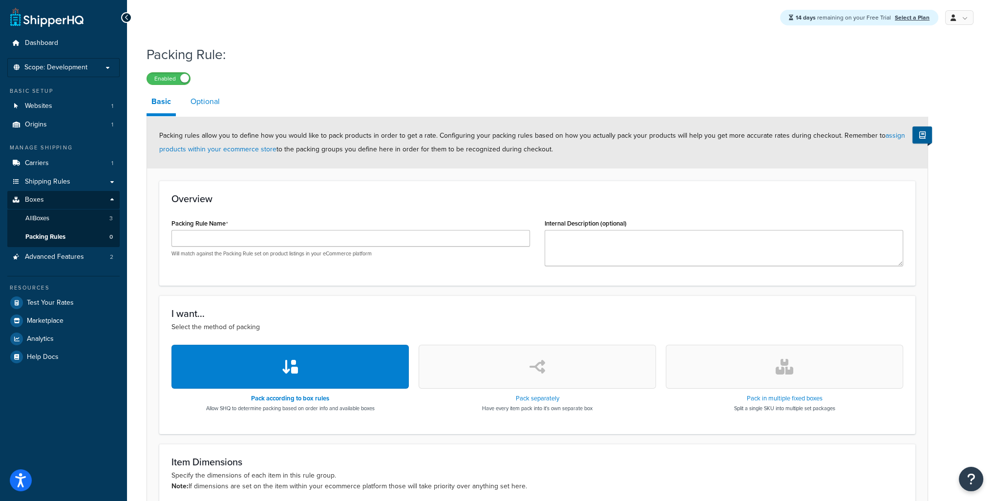
click at [200, 106] on link "Optional" at bounding box center [205, 101] width 39 height 23
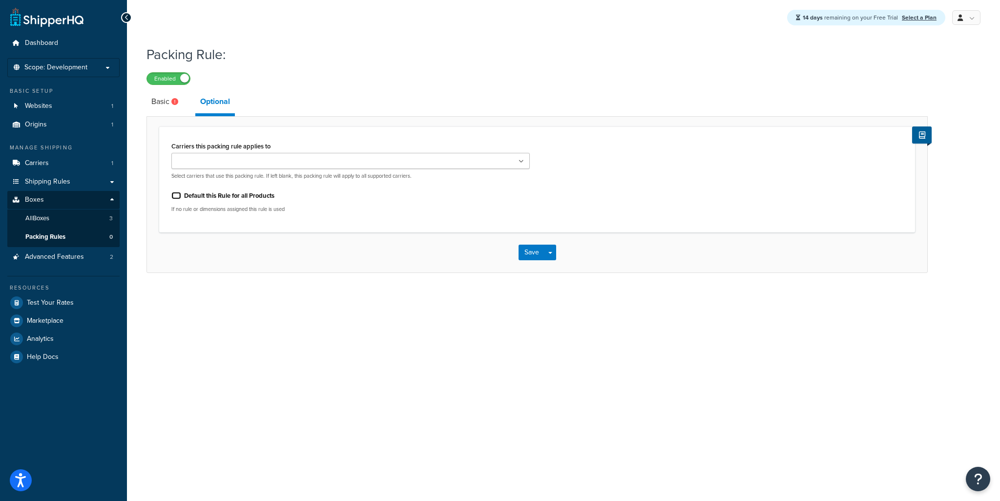
click at [176, 196] on input "Default this Rule for all Products" at bounding box center [176, 195] width 10 height 7
checkbox input "true"
click at [192, 163] on input "Carriers this packing rule applies to" at bounding box center [217, 161] width 86 height 11
click at [535, 255] on button "Save" at bounding box center [532, 255] width 26 height 16
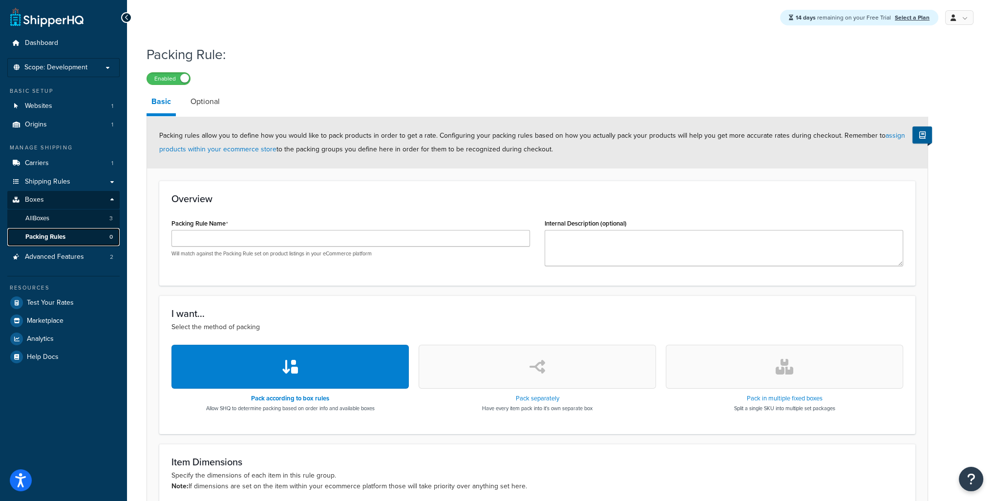
click at [52, 236] on span "Packing Rules" at bounding box center [45, 237] width 40 height 8
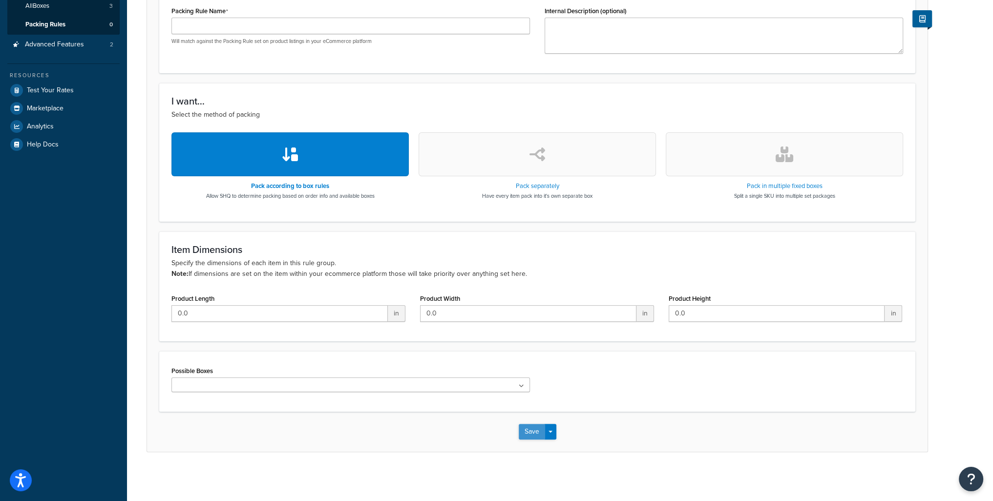
click at [535, 433] on button "Save" at bounding box center [532, 432] width 26 height 16
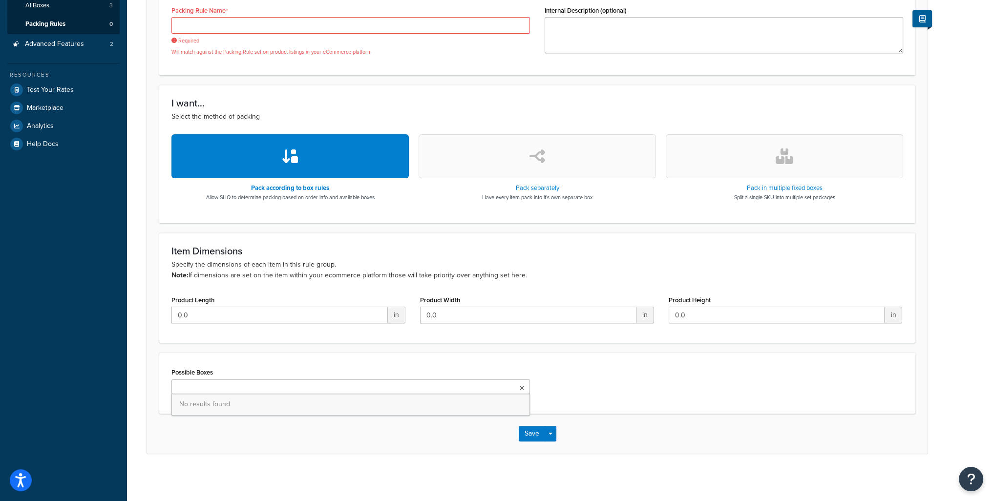
click at [367, 387] on ul at bounding box center [350, 386] width 358 height 15
click at [284, 407] on span "No results found" at bounding box center [350, 404] width 357 height 21
drag, startPoint x: 242, startPoint y: 407, endPoint x: 192, endPoint y: 402, distance: 50.5
click at [234, 407] on span "No results found" at bounding box center [350, 404] width 357 height 21
click at [191, 403] on span "No results found" at bounding box center [350, 404] width 357 height 21
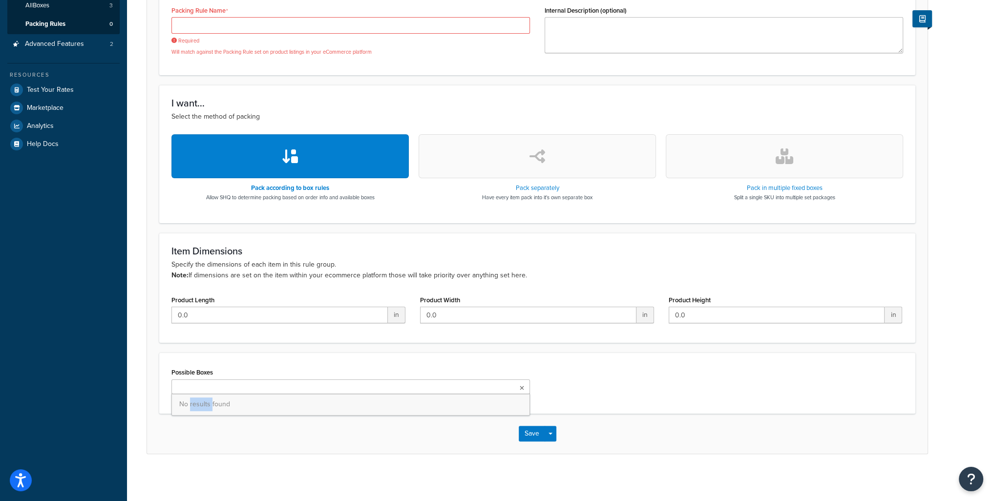
click at [192, 403] on span "No results found" at bounding box center [350, 404] width 357 height 21
click at [728, 160] on button "button" at bounding box center [784, 156] width 237 height 44
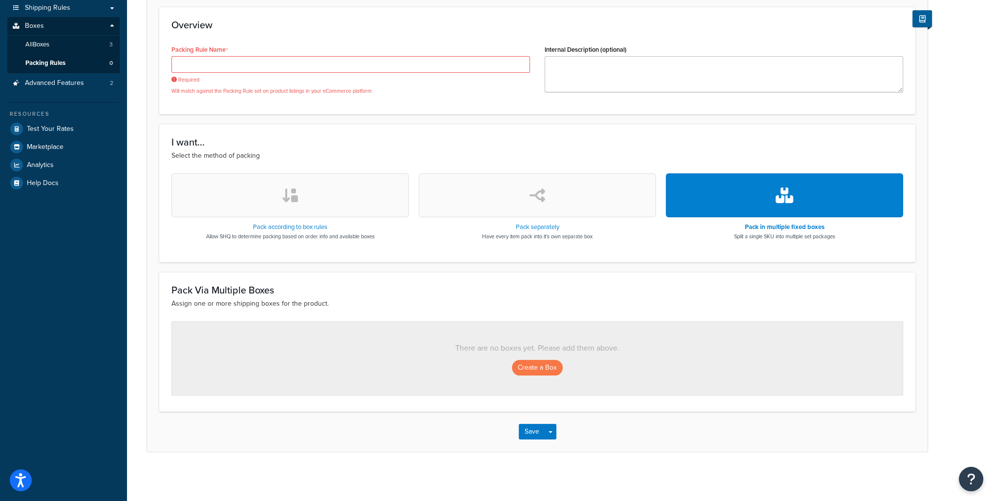
click at [562, 197] on button "button" at bounding box center [536, 195] width 237 height 44
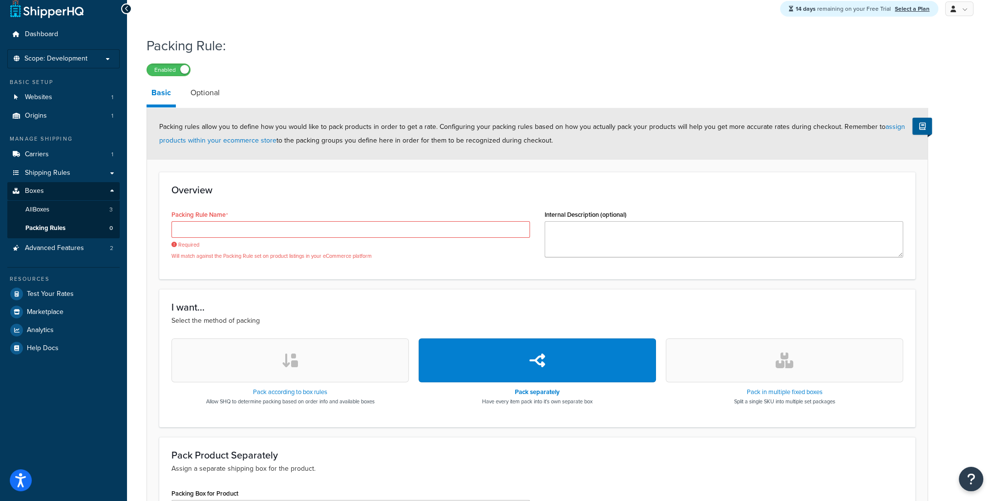
scroll to position [0, 0]
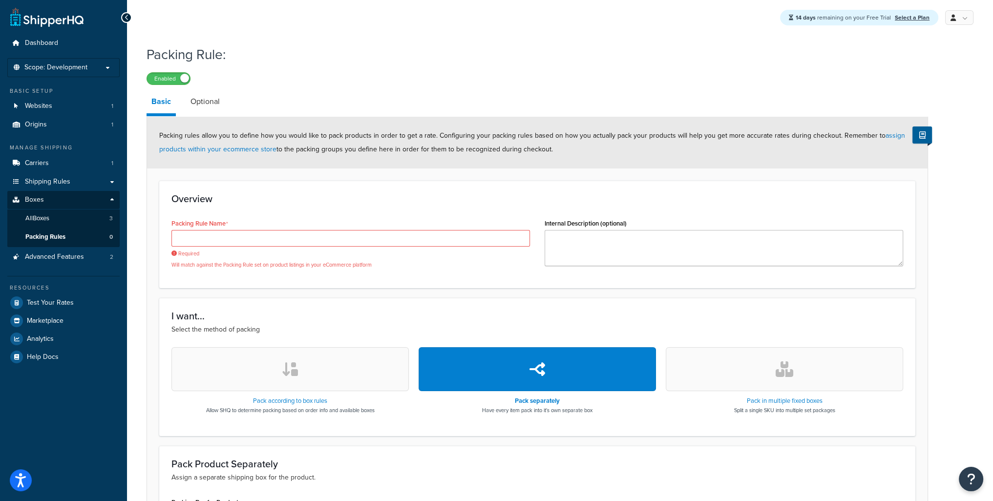
drag, startPoint x: 178, startPoint y: 379, endPoint x: 184, endPoint y: 379, distance: 6.3
click at [181, 379] on button "button" at bounding box center [289, 369] width 237 height 44
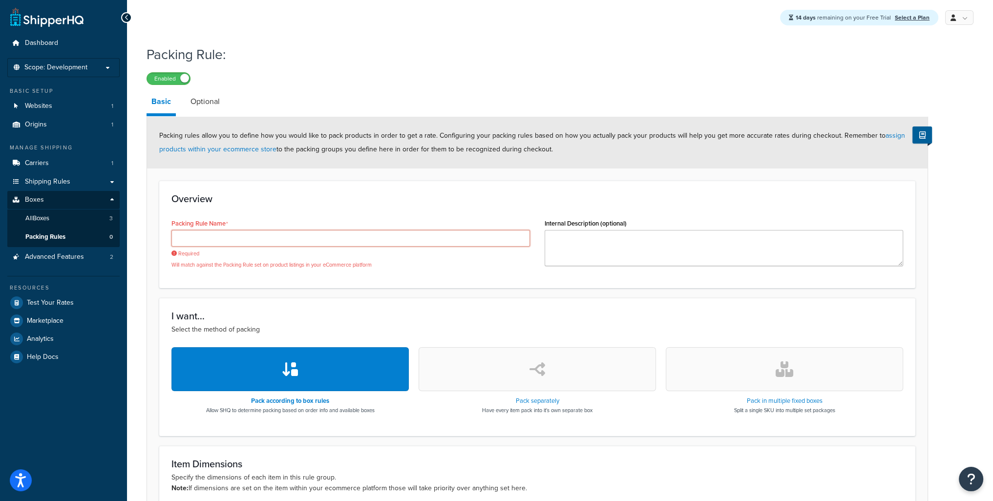
click at [233, 241] on input "Packing Rule Name" at bounding box center [350, 238] width 358 height 17
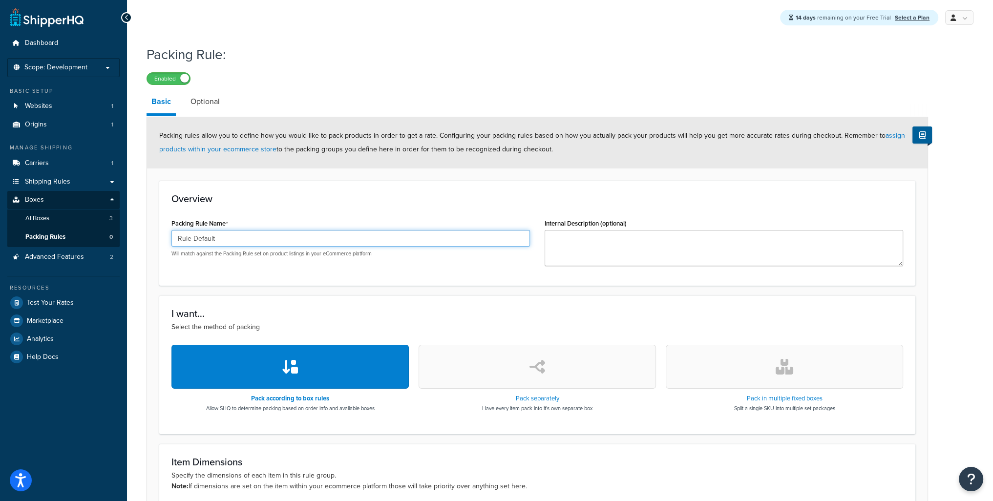
type input "Rule Default"
click at [661, 231] on textarea "Internal Description (optional)" at bounding box center [723, 248] width 358 height 36
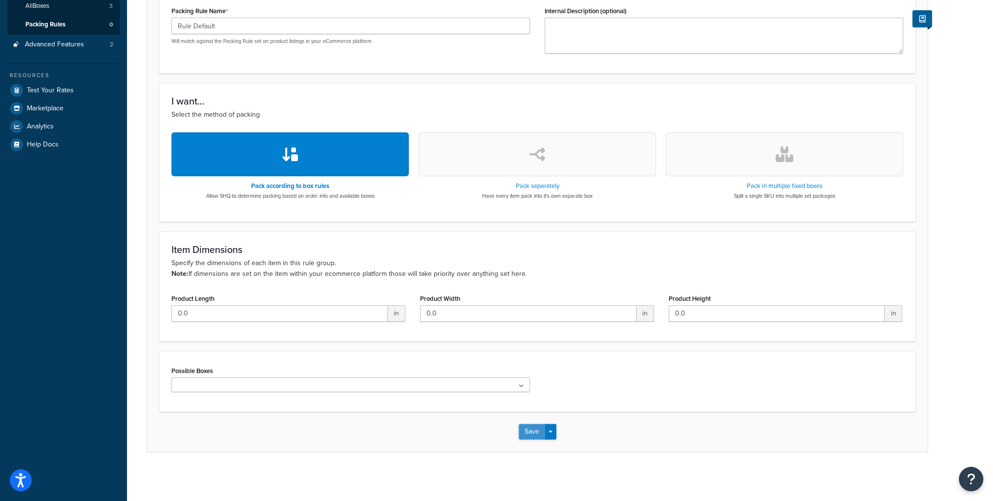
click at [527, 427] on button "Save" at bounding box center [532, 432] width 26 height 16
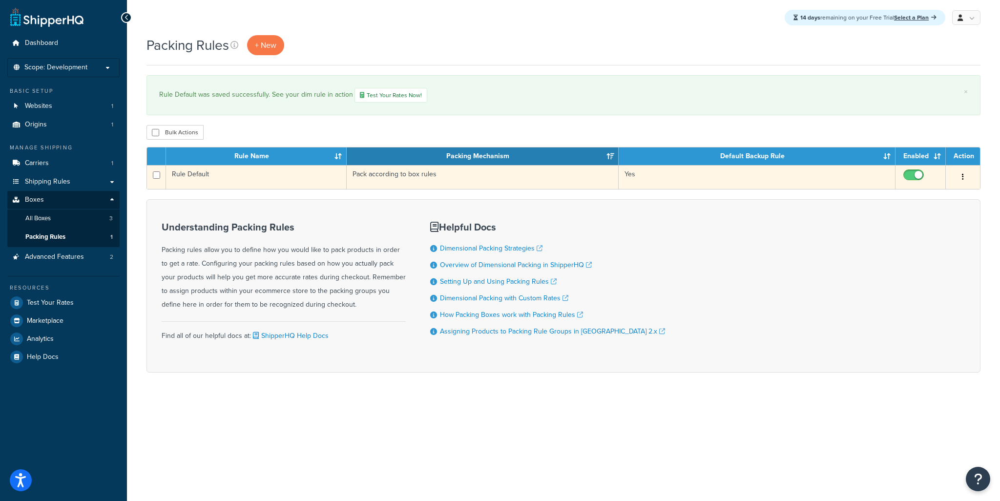
click at [961, 177] on button "button" at bounding box center [963, 177] width 14 height 16
click at [932, 202] on link "Edit" at bounding box center [923, 197] width 77 height 20
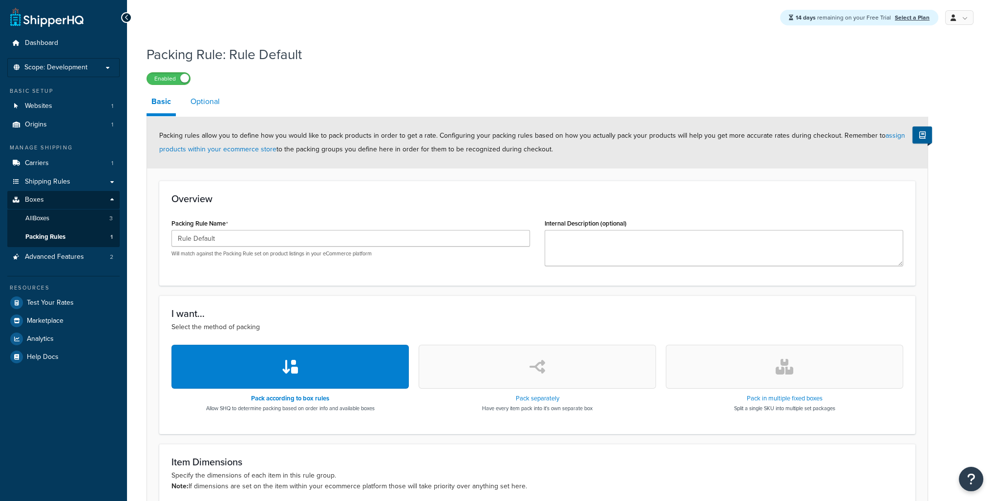
click at [198, 97] on link "Optional" at bounding box center [205, 101] width 39 height 23
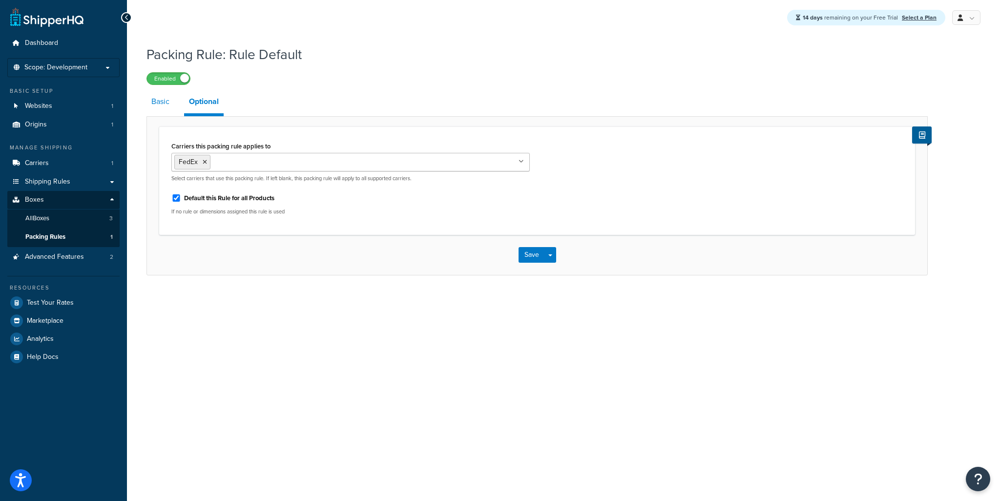
click at [162, 104] on link "Basic" at bounding box center [160, 101] width 28 height 23
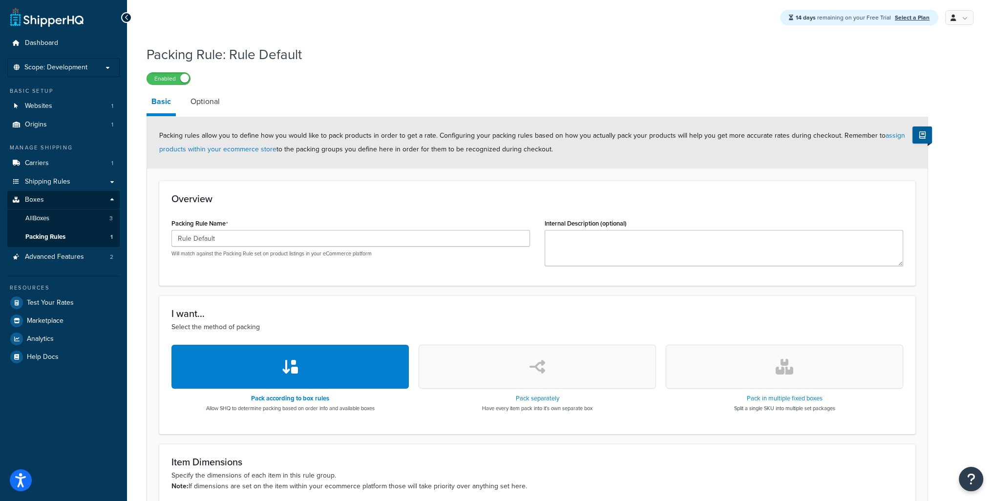
scroll to position [213, 0]
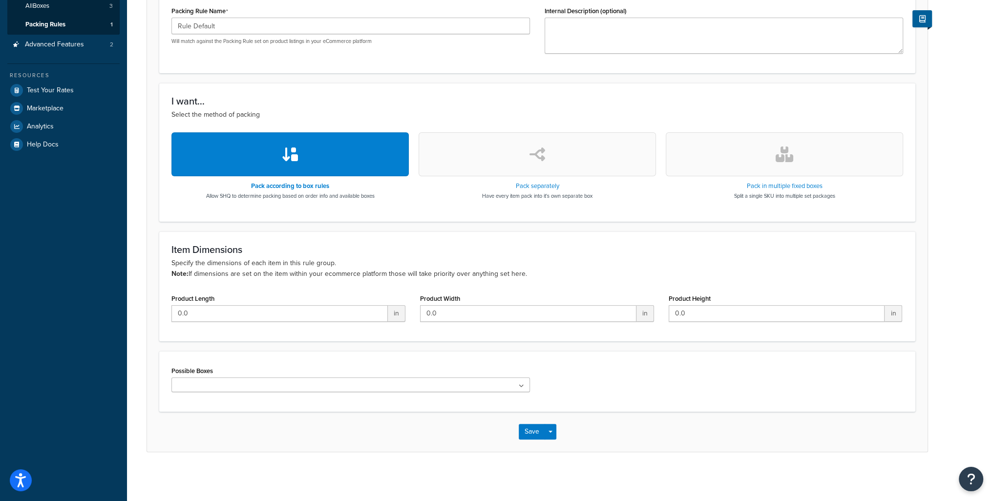
click at [296, 385] on ul at bounding box center [350, 384] width 358 height 15
click at [299, 398] on span "No results found" at bounding box center [350, 402] width 357 height 21
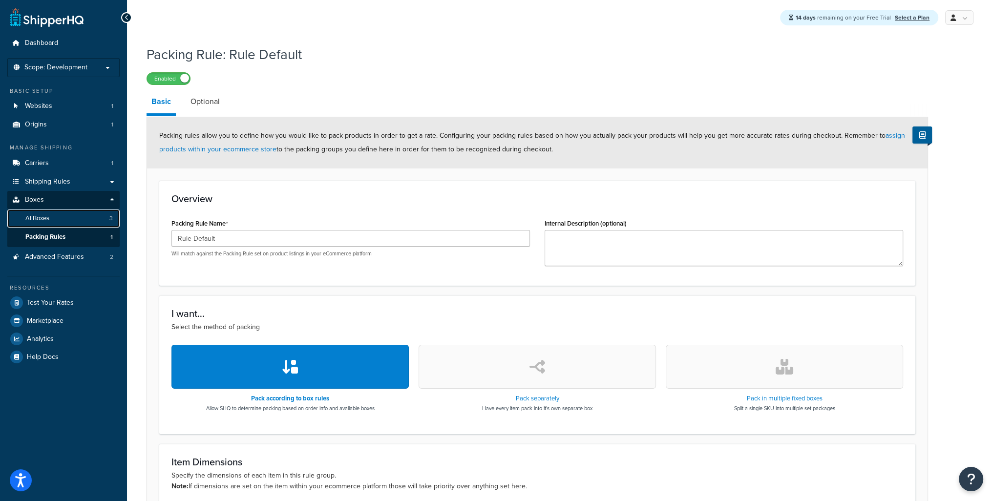
click at [49, 222] on span "All Boxes" at bounding box center [37, 218] width 24 height 8
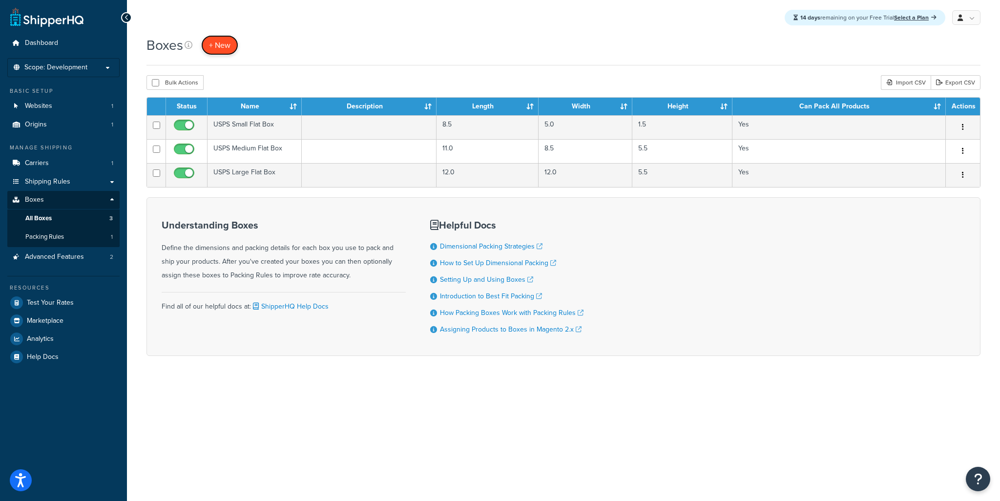
click at [229, 53] on link "+ New" at bounding box center [219, 45] width 37 height 20
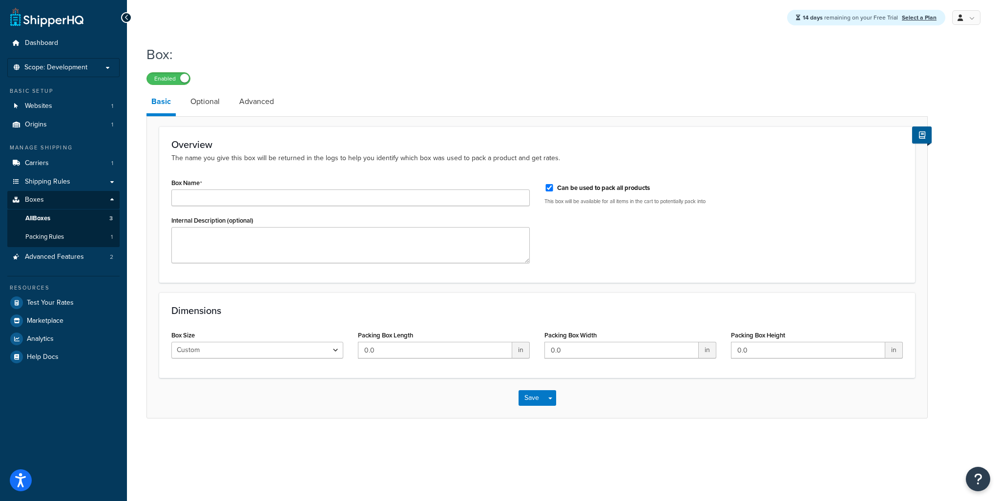
click at [242, 339] on div "Box Size Custom USPS Small Flat Box USPS Medium Flat Box USPS Large Flat Box US…" at bounding box center [257, 343] width 172 height 30
click at [243, 351] on select "Custom USPS Small Flat Box USPS Medium Flat Box USPS Large Flat Box USPS Flat E…" at bounding box center [257, 350] width 172 height 17
click at [197, 202] on input "Box Name" at bounding box center [350, 197] width 358 height 17
click at [617, 189] on label "Can be used to pack all products" at bounding box center [603, 188] width 93 height 9
click at [554, 189] on input "Can be used to pack all products" at bounding box center [549, 187] width 10 height 7
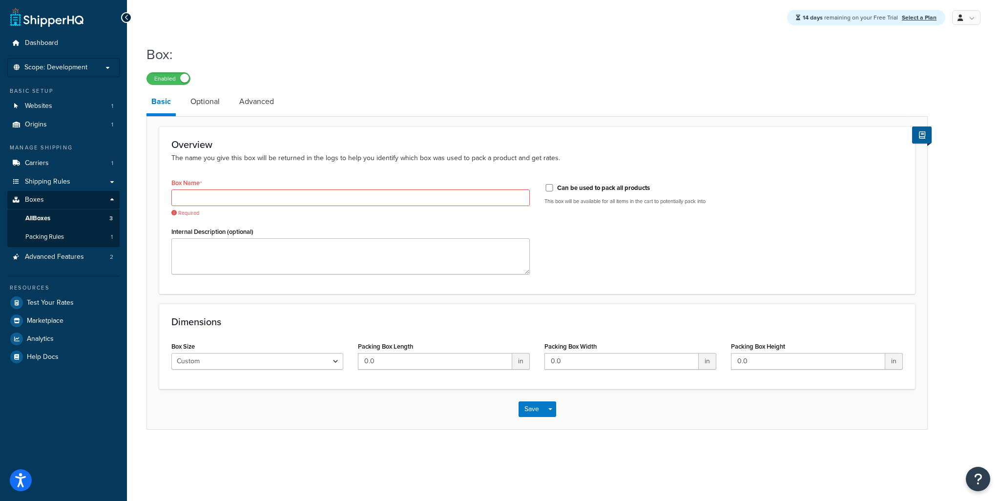
click at [617, 188] on label "Can be used to pack all products" at bounding box center [603, 188] width 93 height 9
click at [554, 188] on input "Can be used to pack all products" at bounding box center [549, 187] width 10 height 7
checkbox input "true"
click at [200, 104] on link "Optional" at bounding box center [205, 101] width 39 height 23
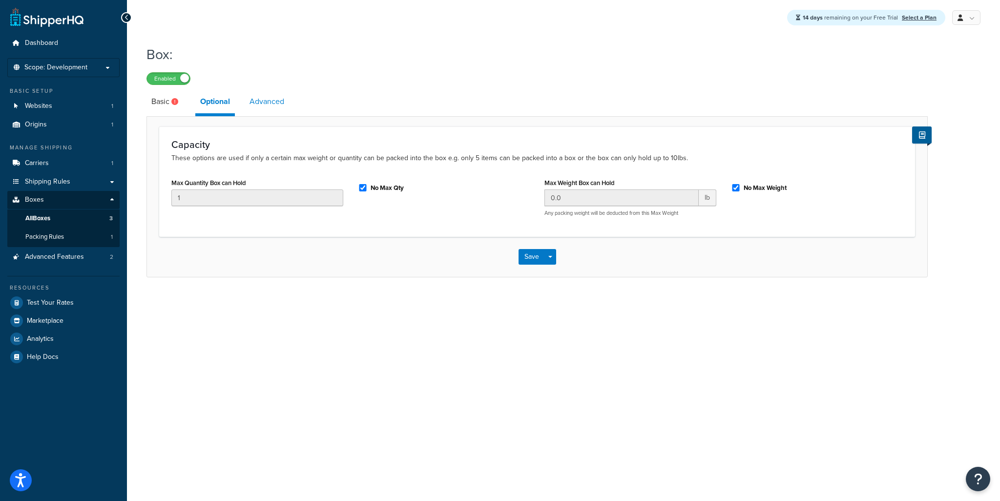
click at [254, 108] on link "Advanced" at bounding box center [267, 101] width 44 height 23
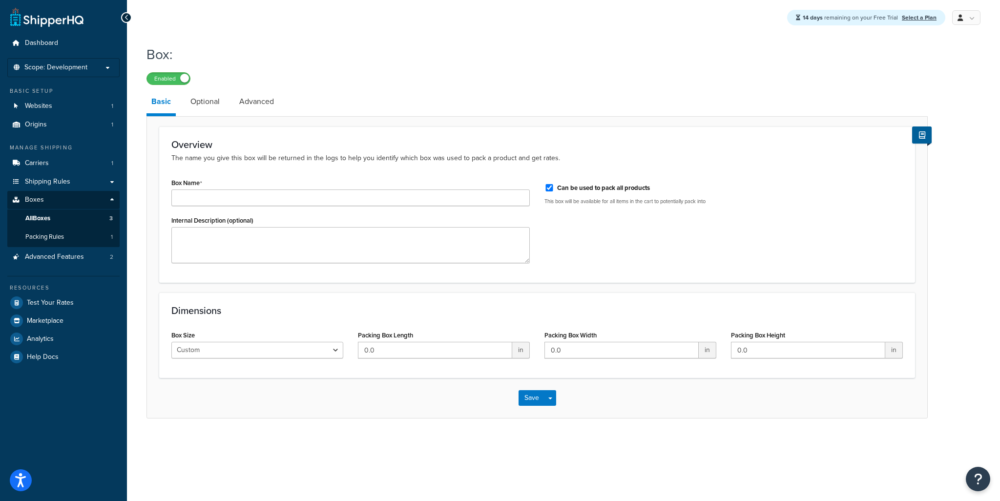
drag, startPoint x: 254, startPoint y: 119, endPoint x: 248, endPoint y: 120, distance: 6.4
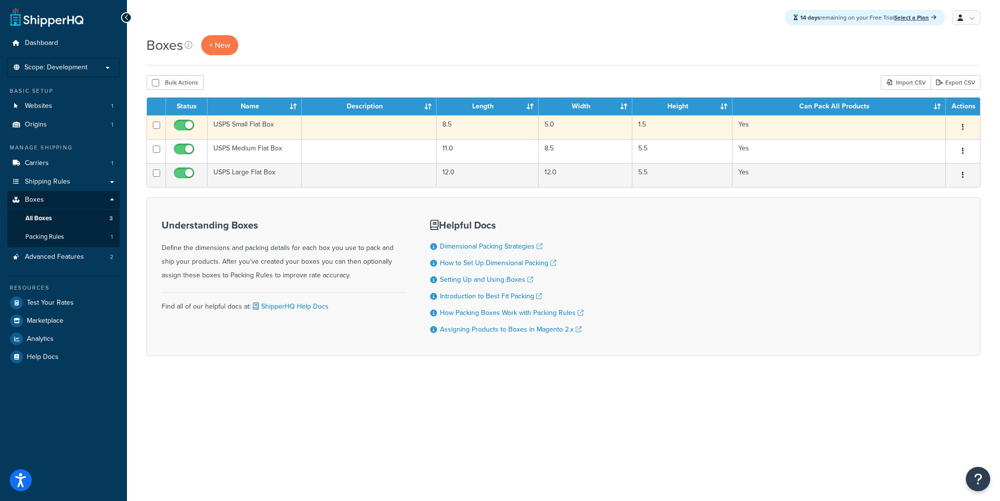
click at [962, 130] on icon "button" at bounding box center [963, 127] width 2 height 7
click at [926, 146] on link "Edit" at bounding box center [930, 146] width 77 height 20
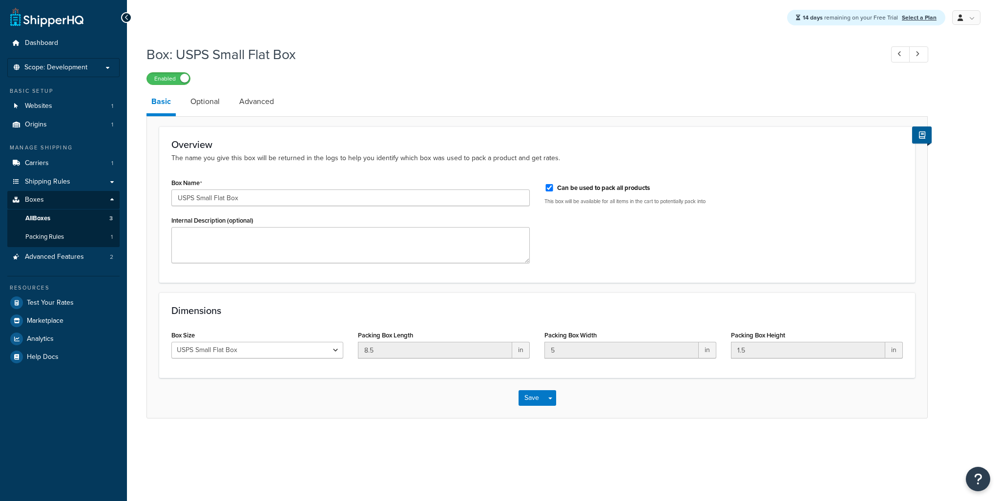
select select "usps_small"
click at [245, 94] on link "Advanced" at bounding box center [256, 101] width 44 height 23
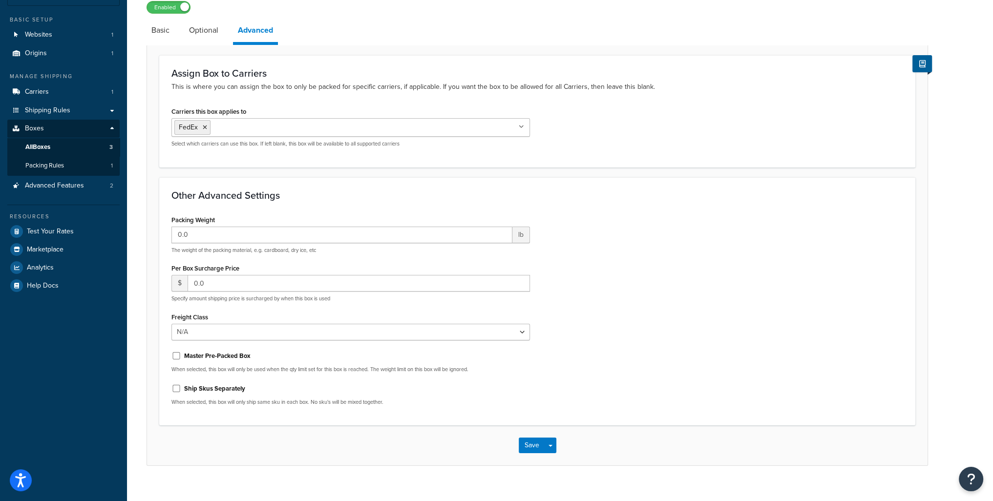
scroll to position [85, 0]
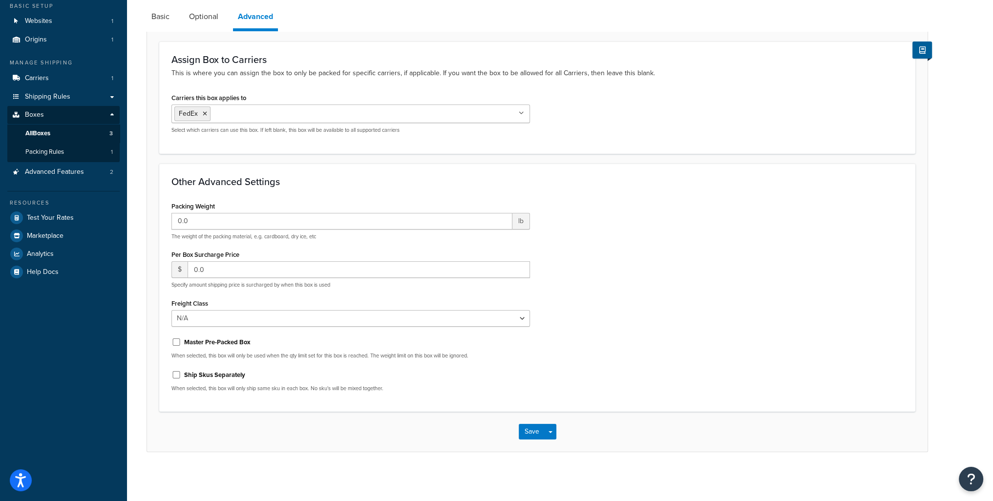
select select "usps_small"
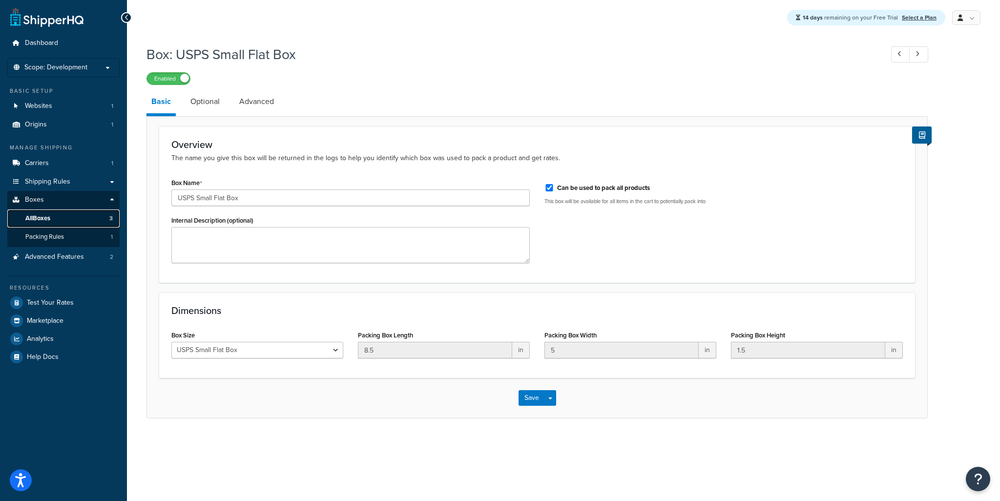
click at [50, 216] on span "All Boxes" at bounding box center [37, 218] width 25 height 8
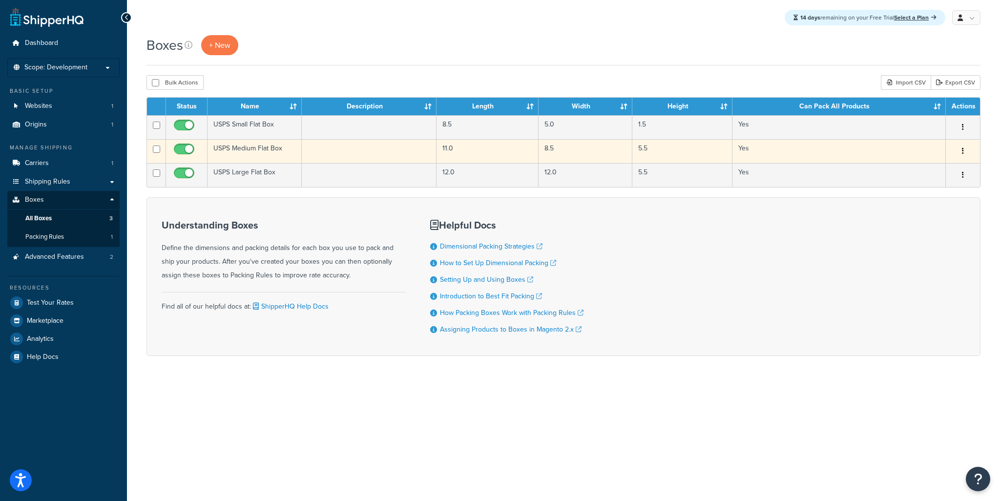
click at [961, 151] on button "button" at bounding box center [963, 152] width 14 height 16
click at [930, 168] on link "Edit" at bounding box center [930, 170] width 77 height 20
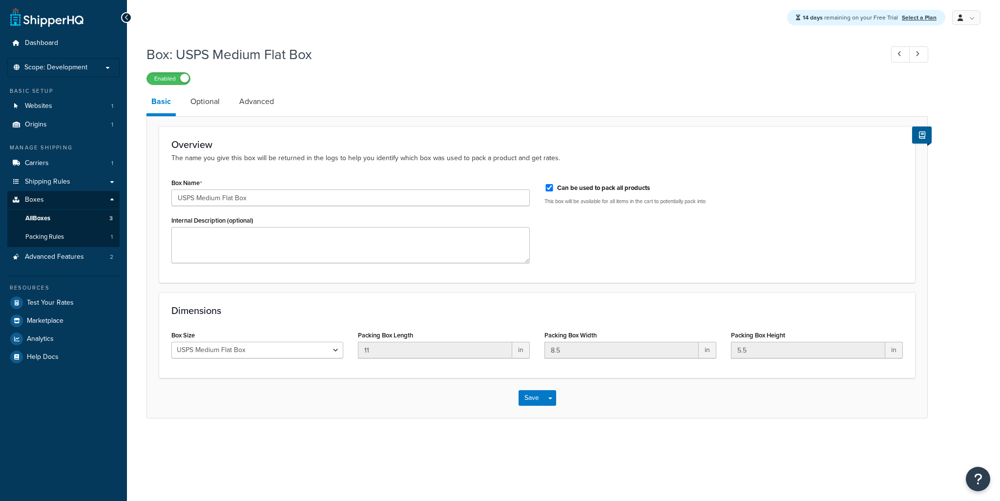
select select "usps_medium"
click at [247, 98] on link "Advanced" at bounding box center [256, 101] width 44 height 23
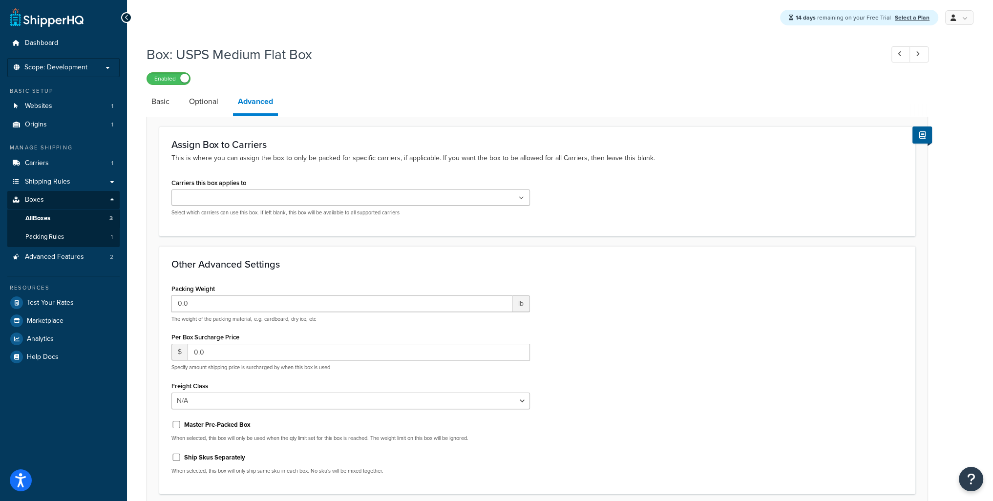
click at [219, 196] on input "Carriers this box applies to" at bounding box center [217, 198] width 86 height 11
drag, startPoint x: 219, startPoint y: 221, endPoint x: 231, endPoint y: 214, distance: 14.4
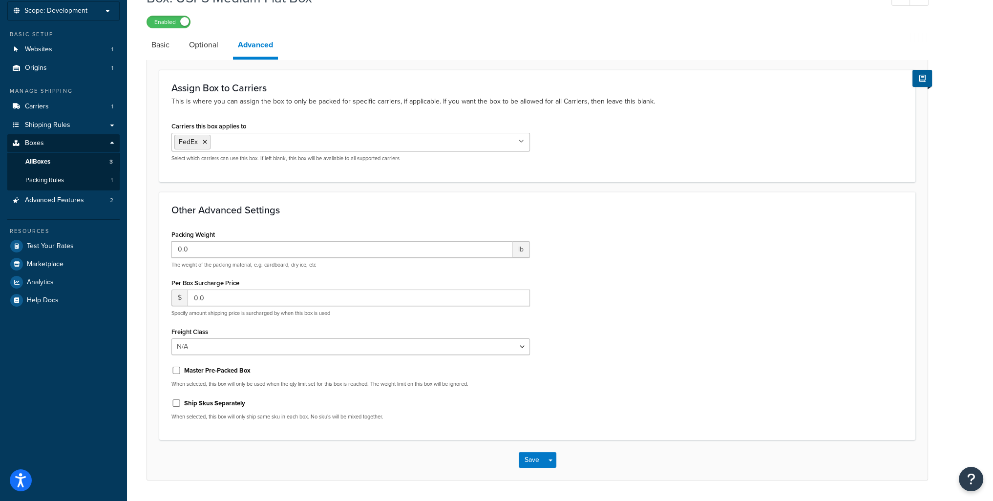
scroll to position [85, 0]
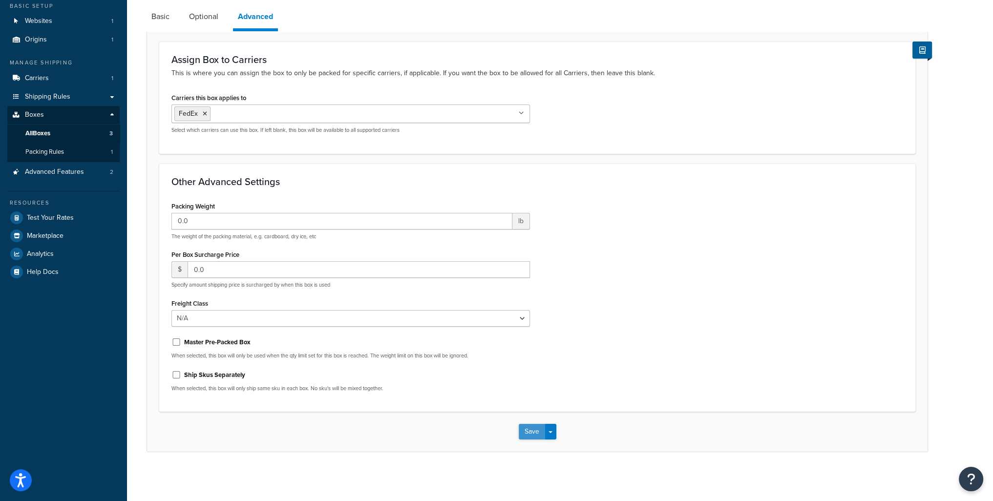
click at [539, 437] on button "Save" at bounding box center [532, 432] width 26 height 16
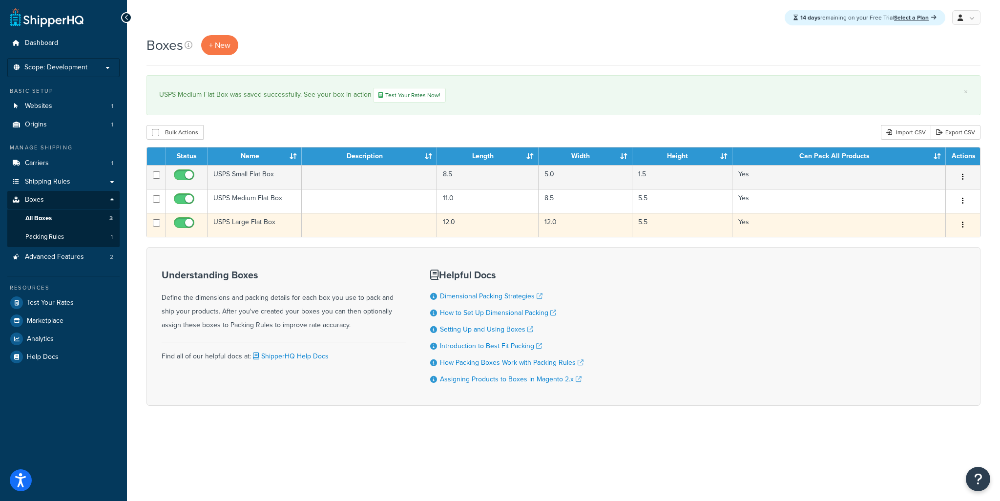
click at [964, 224] on button "button" at bounding box center [963, 225] width 14 height 16
click at [927, 250] on link "Edit" at bounding box center [930, 243] width 77 height 20
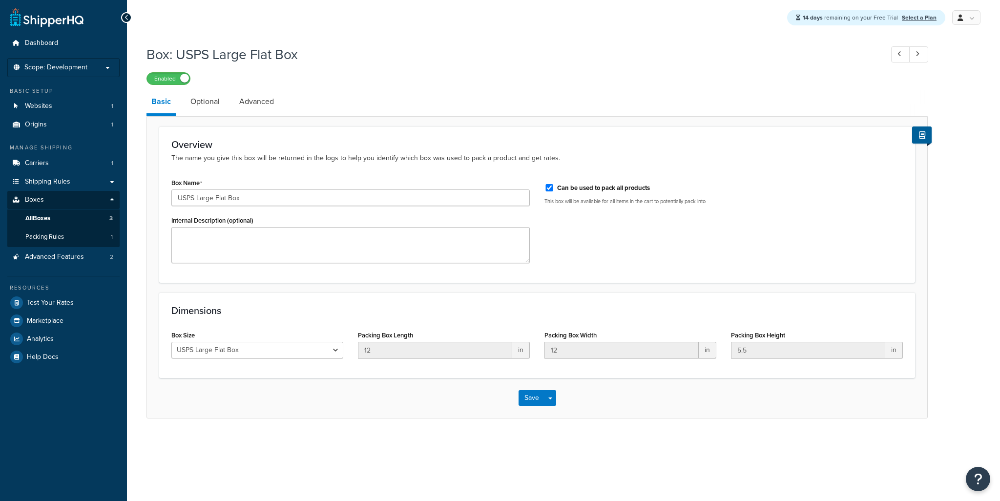
select select "usps_large"
click at [263, 103] on link "Advanced" at bounding box center [256, 101] width 44 height 23
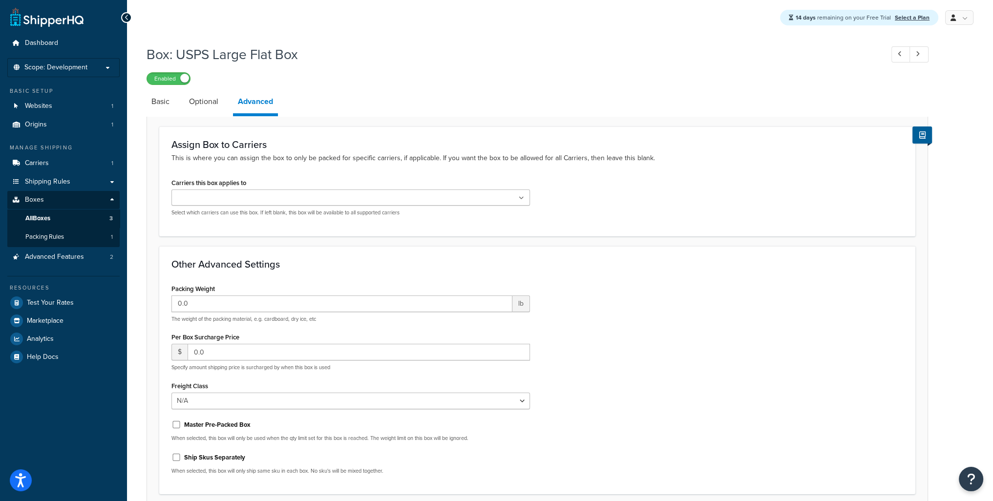
click at [220, 202] on input "Carriers this box applies to" at bounding box center [217, 198] width 86 height 11
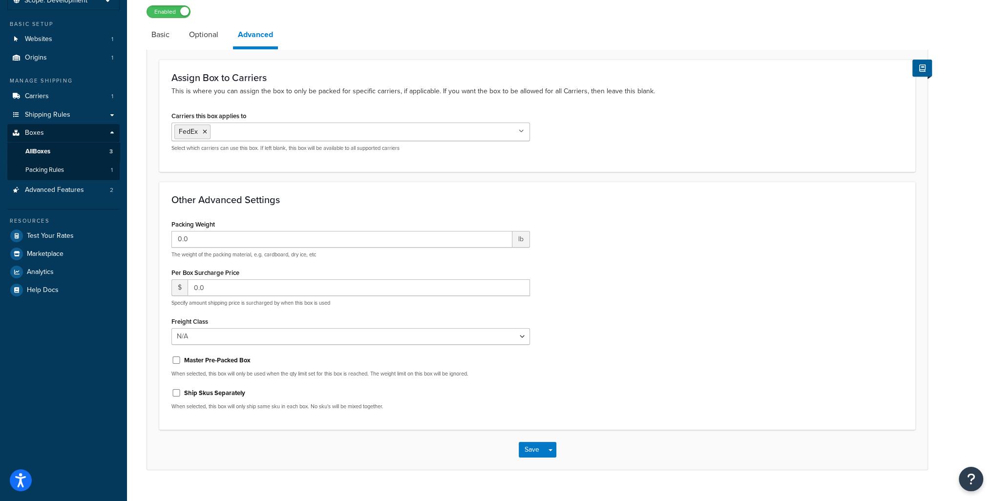
scroll to position [85, 0]
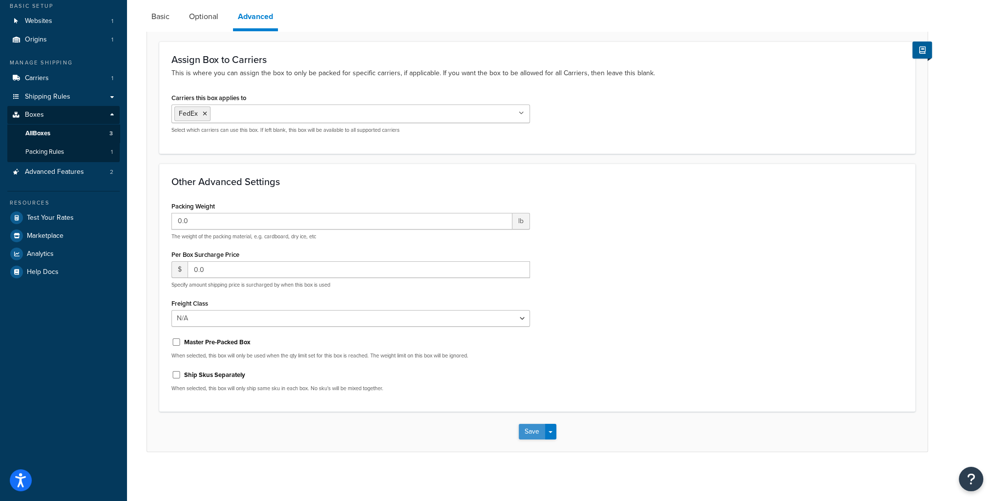
click at [537, 437] on button "Save" at bounding box center [532, 432] width 26 height 16
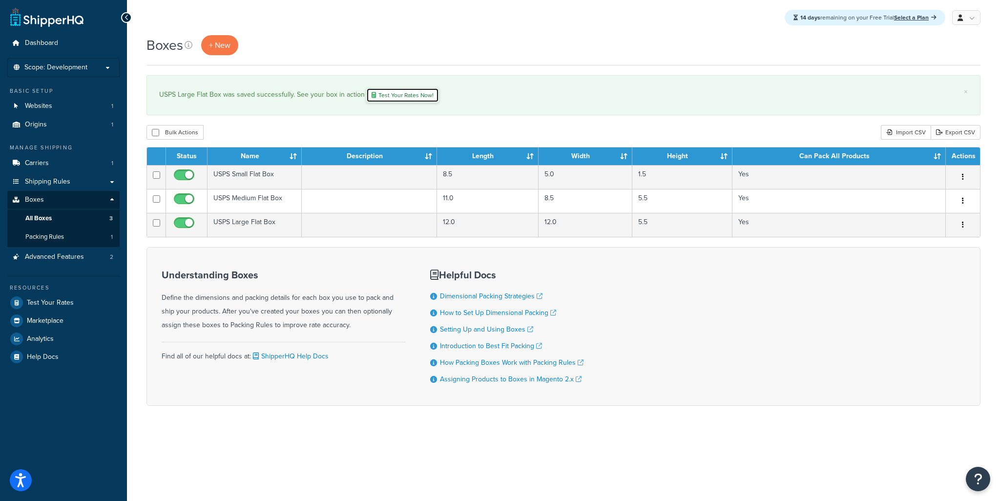
click at [404, 98] on link "Test Your Rates Now!" at bounding box center [402, 95] width 73 height 15
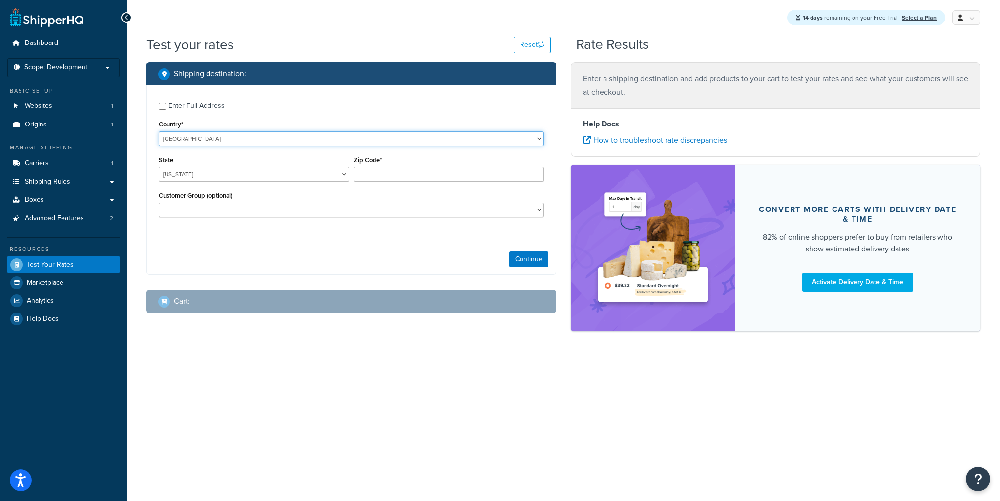
drag, startPoint x: 371, startPoint y: 135, endPoint x: 366, endPoint y: 132, distance: 5.7
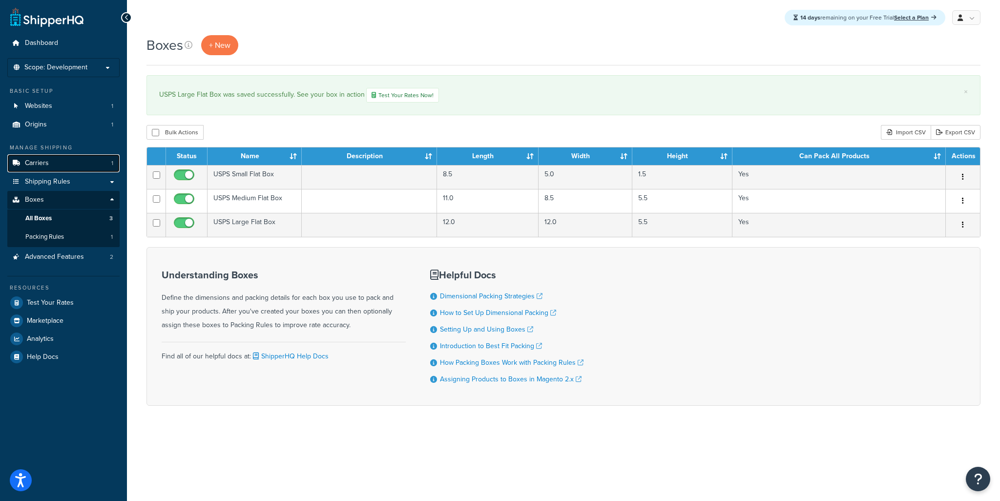
click at [55, 163] on link "Carriers 1" at bounding box center [63, 163] width 112 height 18
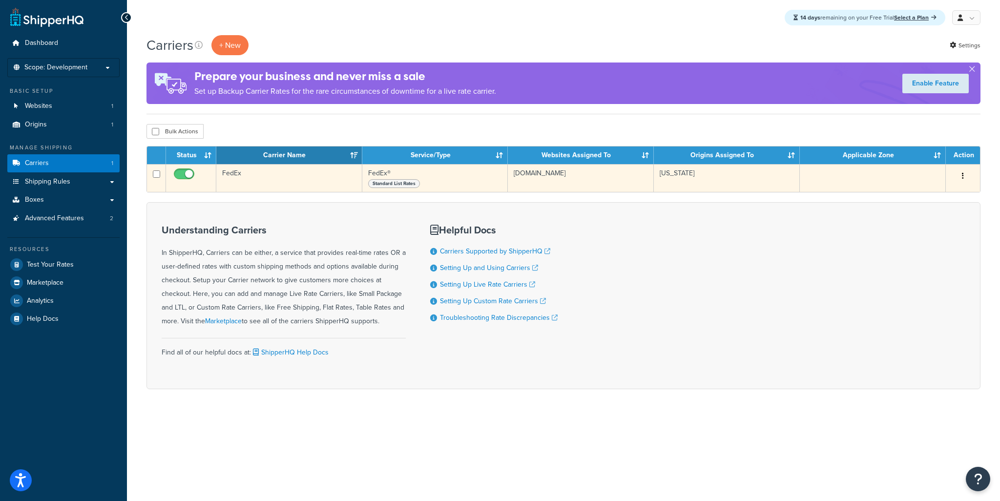
click at [238, 176] on td "FedEx" at bounding box center [289, 178] width 146 height 28
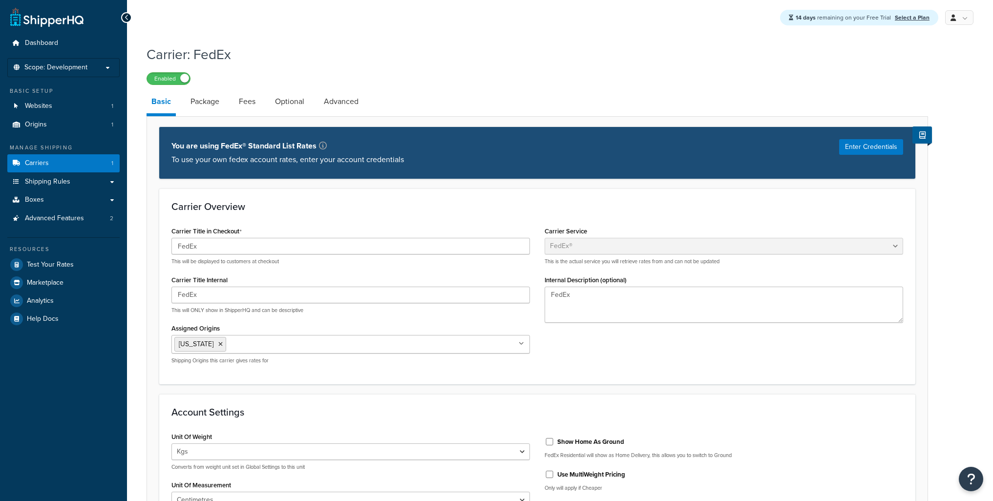
select select "fedEx"
select select "kg"
select select "CM"
select select "REGULAR_PICKUP"
select select "YOUR_PACKAGING"
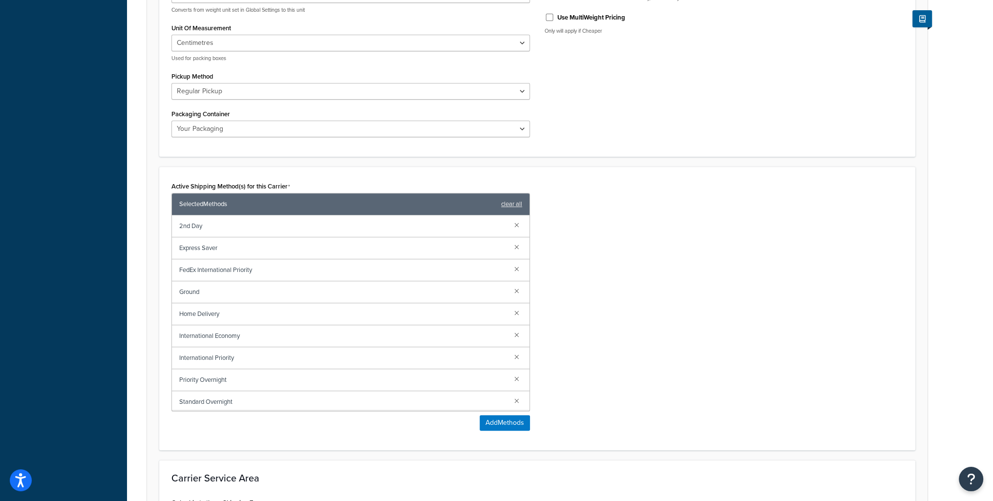
scroll to position [457, 0]
click at [385, 294] on span "Ground" at bounding box center [342, 292] width 327 height 14
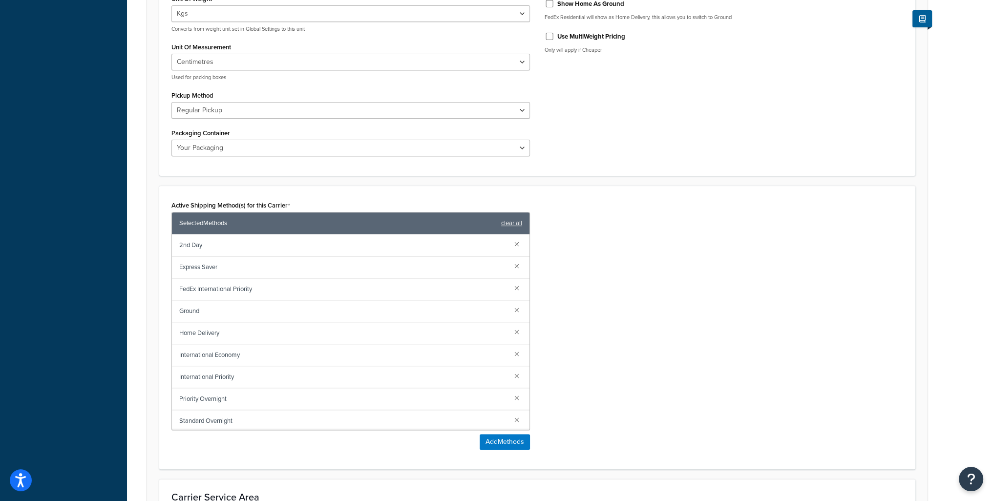
scroll to position [0, 0]
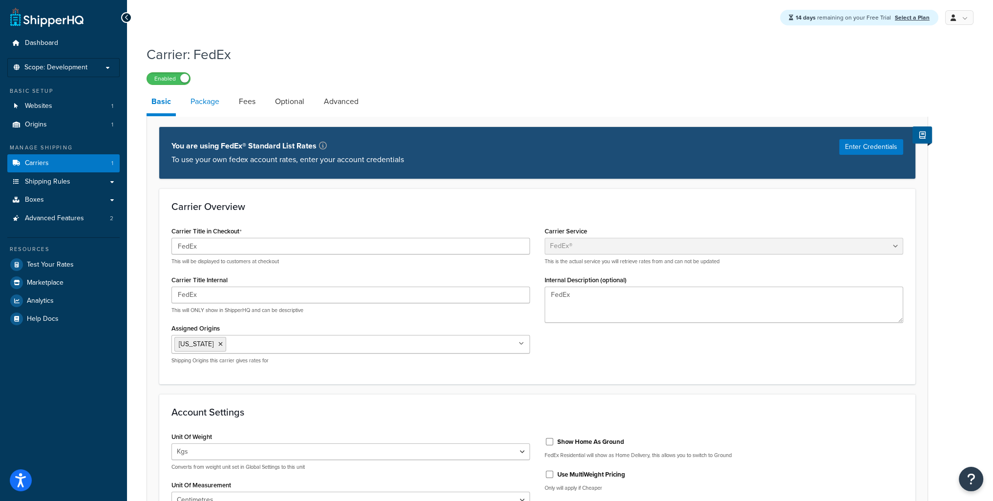
click at [201, 107] on link "Package" at bounding box center [205, 101] width 39 height 23
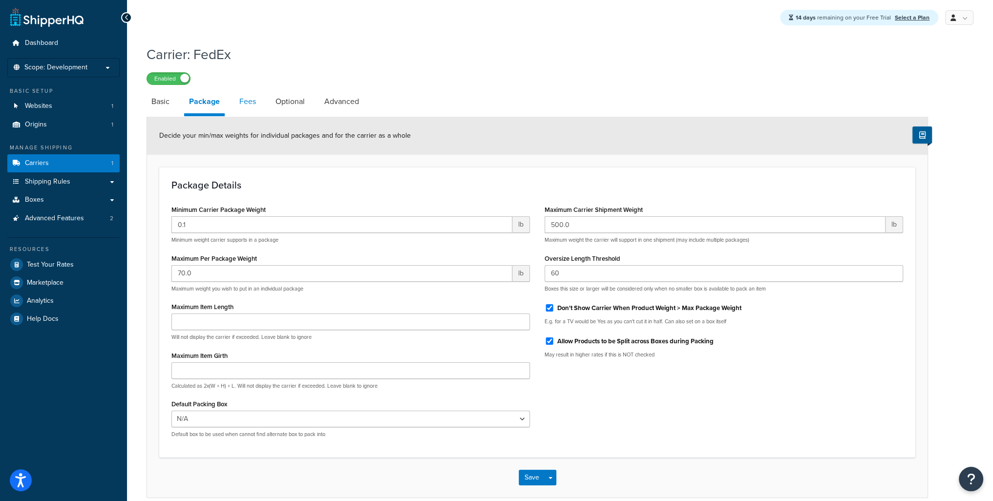
click at [244, 106] on link "Fees" at bounding box center [247, 101] width 26 height 23
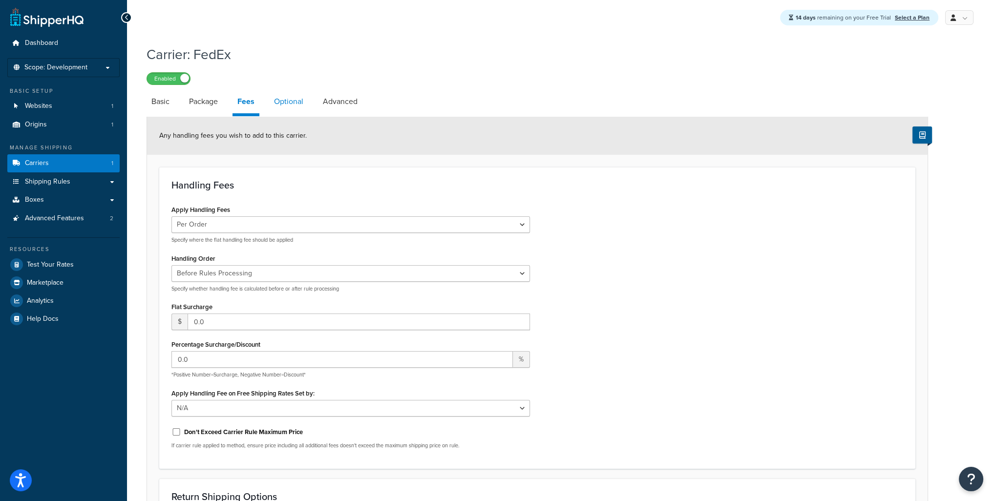
click at [281, 106] on link "Optional" at bounding box center [288, 101] width 39 height 23
select select "residential"
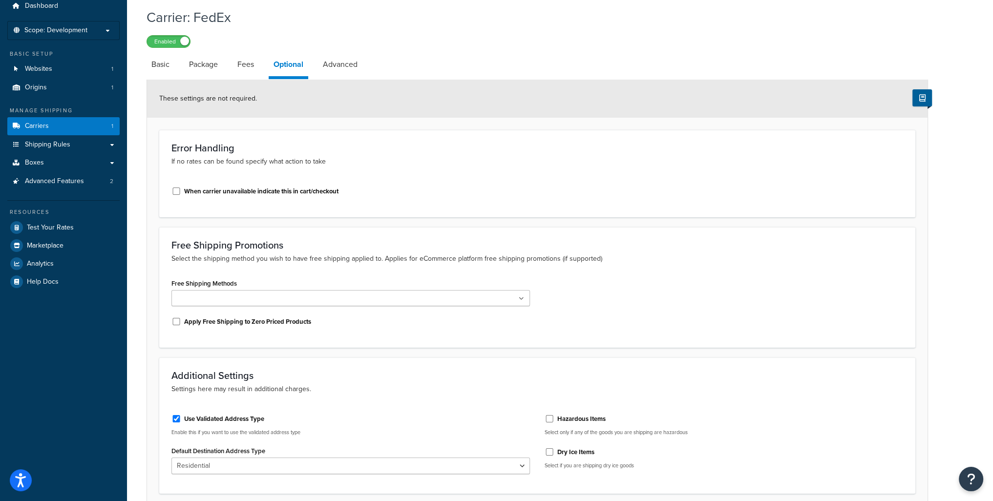
scroll to position [33, 0]
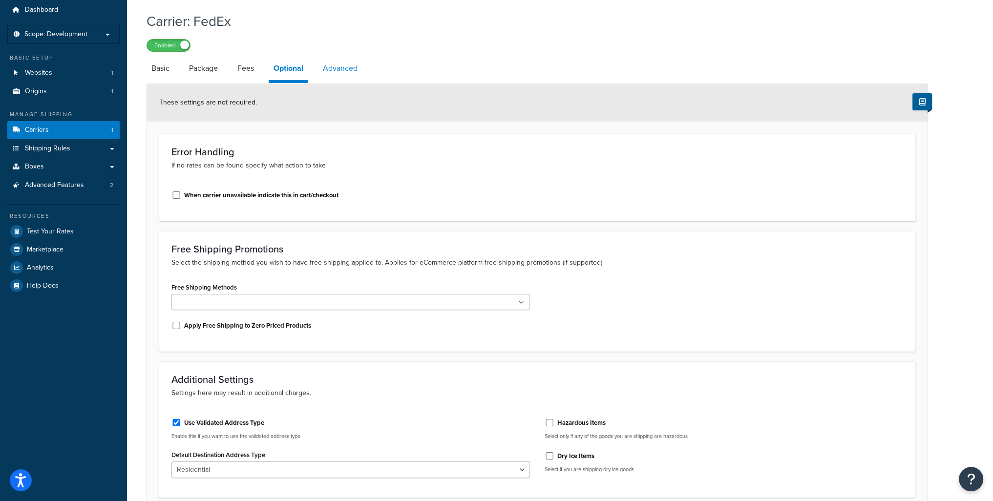
click at [351, 77] on link "Advanced" at bounding box center [340, 68] width 44 height 23
select select "false"
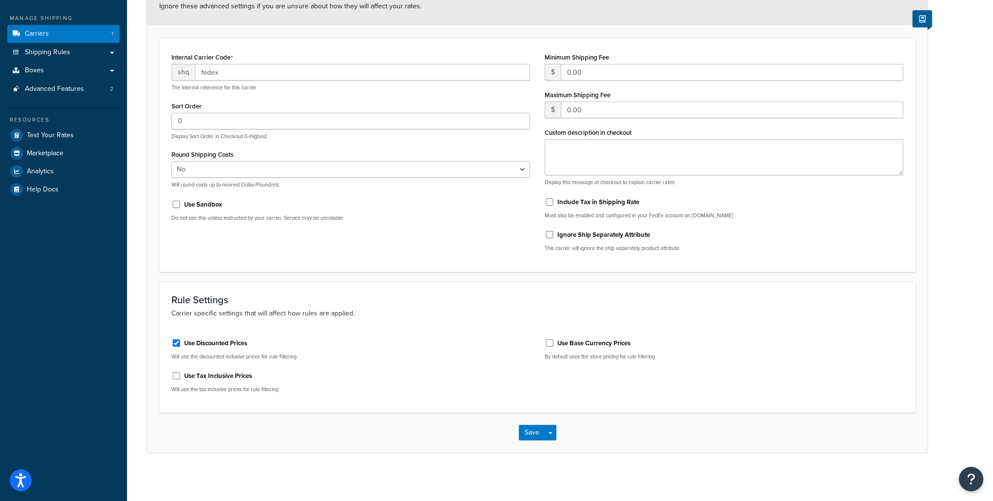
scroll to position [131, 0]
click at [59, 48] on span "Shipping Rules" at bounding box center [47, 51] width 45 height 8
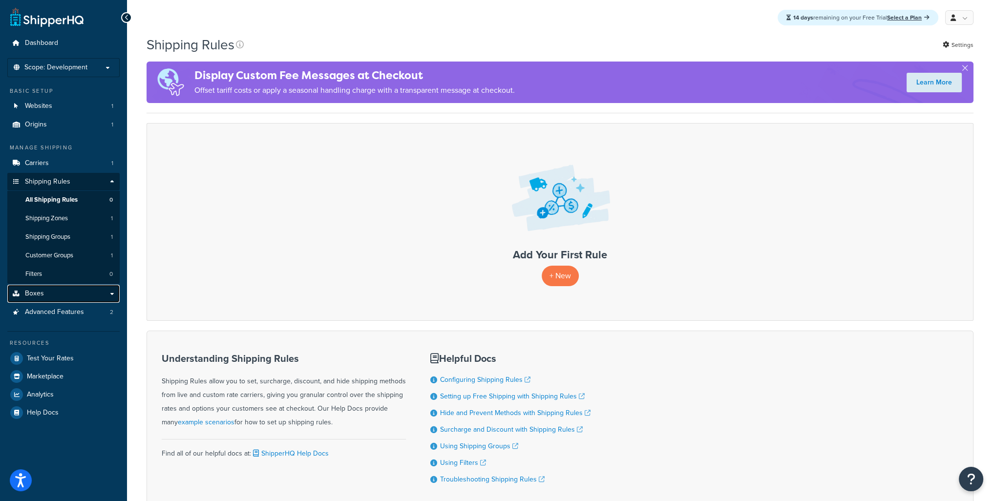
click at [52, 292] on link "Boxes" at bounding box center [63, 294] width 112 height 18
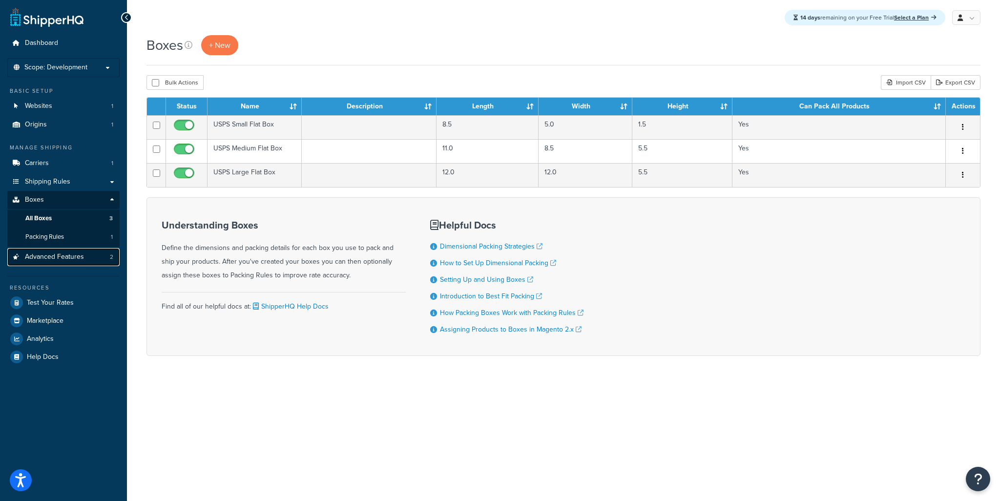
click at [55, 256] on span "Advanced Features" at bounding box center [54, 257] width 59 height 8
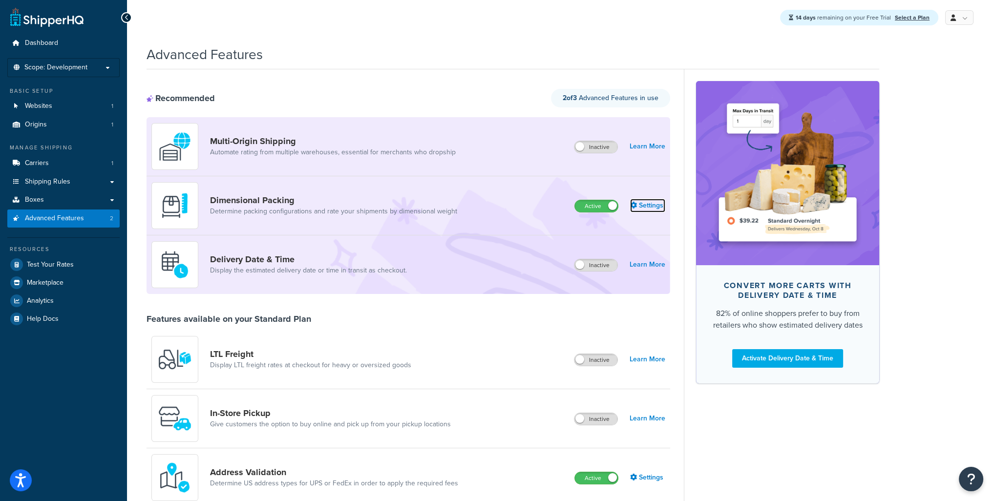
click at [646, 206] on link "Settings" at bounding box center [647, 206] width 35 height 14
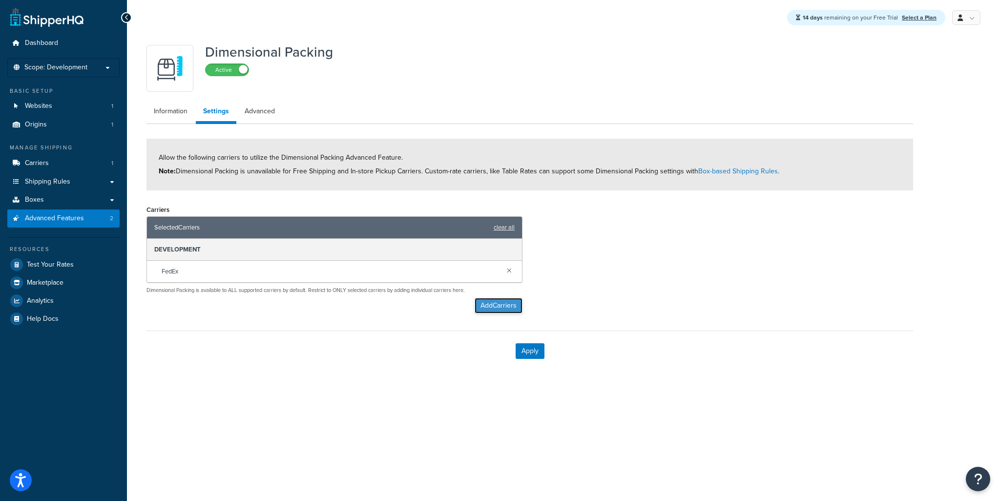
click at [490, 309] on button "Add Carriers" at bounding box center [499, 306] width 48 height 16
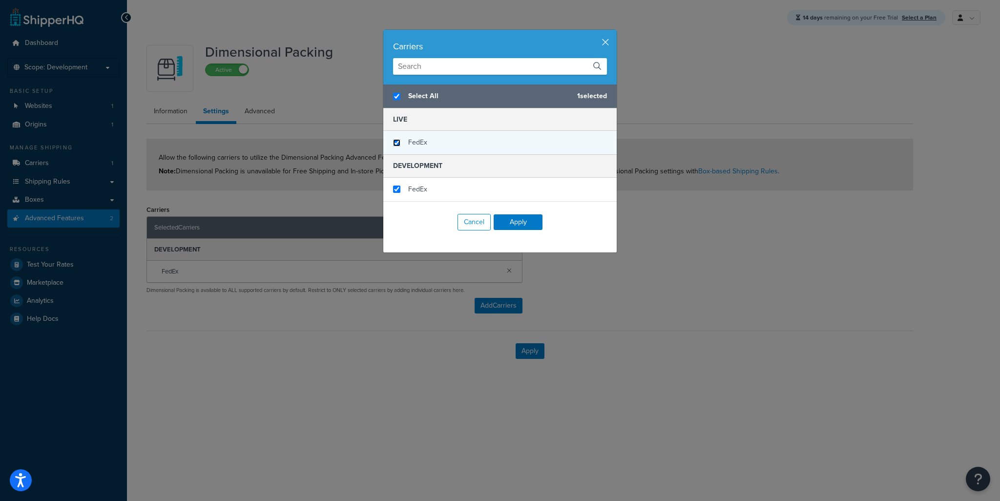
checkbox input "true"
click at [395, 141] on input "checkbox" at bounding box center [396, 142] width 7 height 7
checkbox input "true"
click at [519, 221] on button "Apply" at bounding box center [518, 222] width 49 height 16
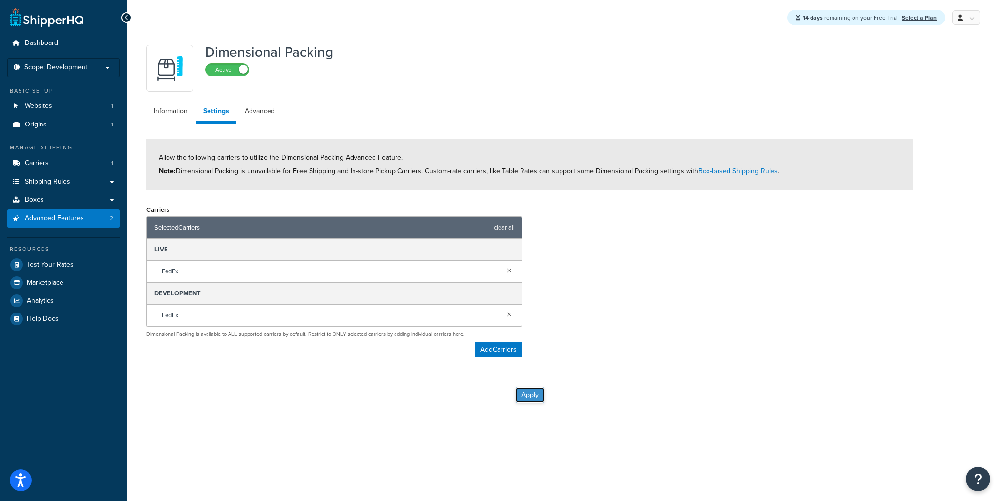
click at [526, 392] on button "Apply" at bounding box center [530, 395] width 29 height 16
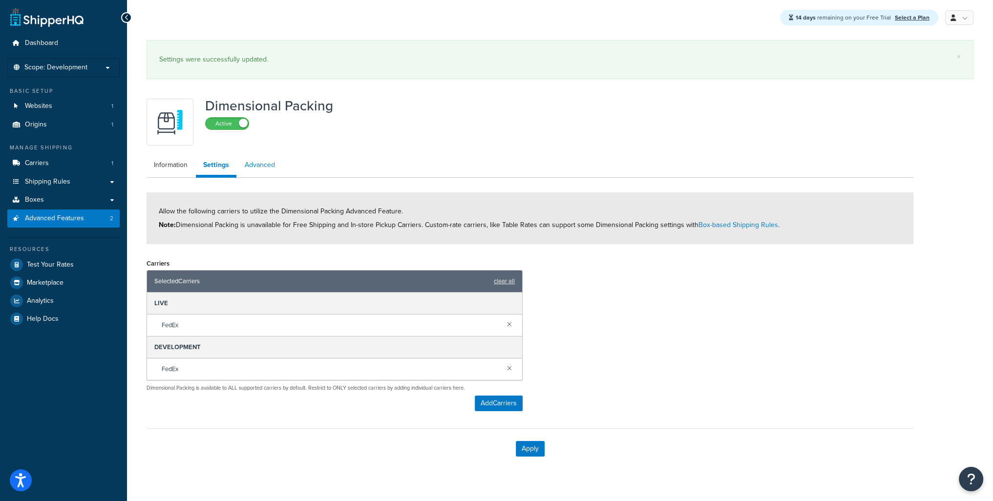
click at [272, 170] on link "Advanced" at bounding box center [259, 165] width 45 height 20
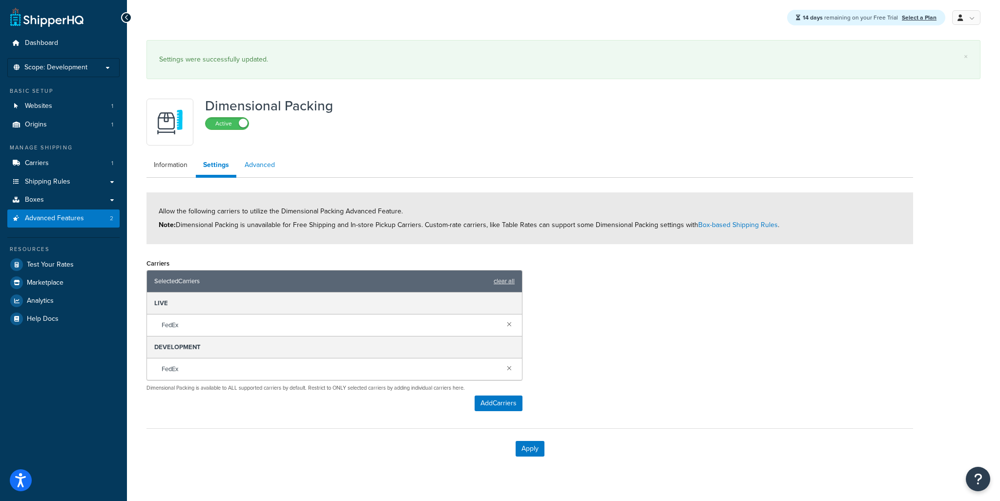
select select "false"
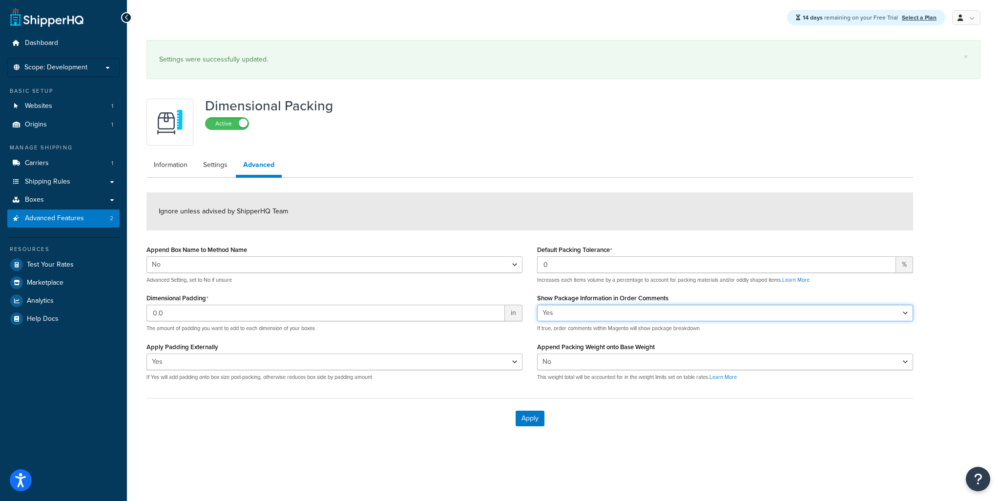
click at [632, 313] on select "Yes No" at bounding box center [725, 313] width 376 height 17
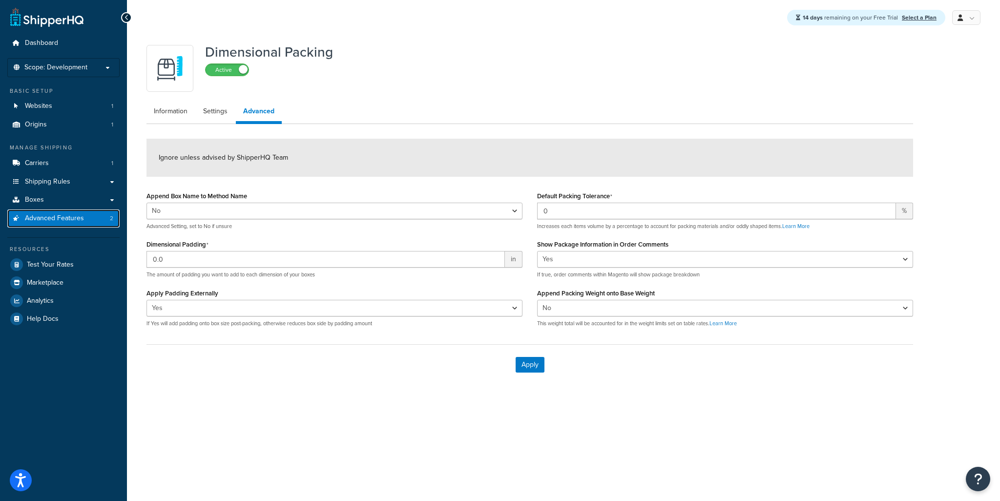
click at [75, 215] on span "Advanced Features" at bounding box center [54, 218] width 59 height 8
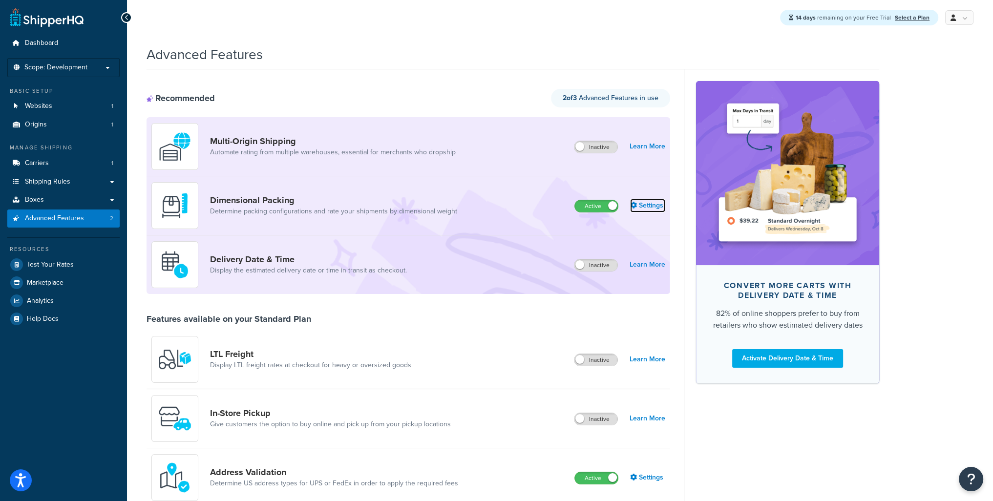
click at [650, 204] on link "Settings" at bounding box center [647, 206] width 35 height 14
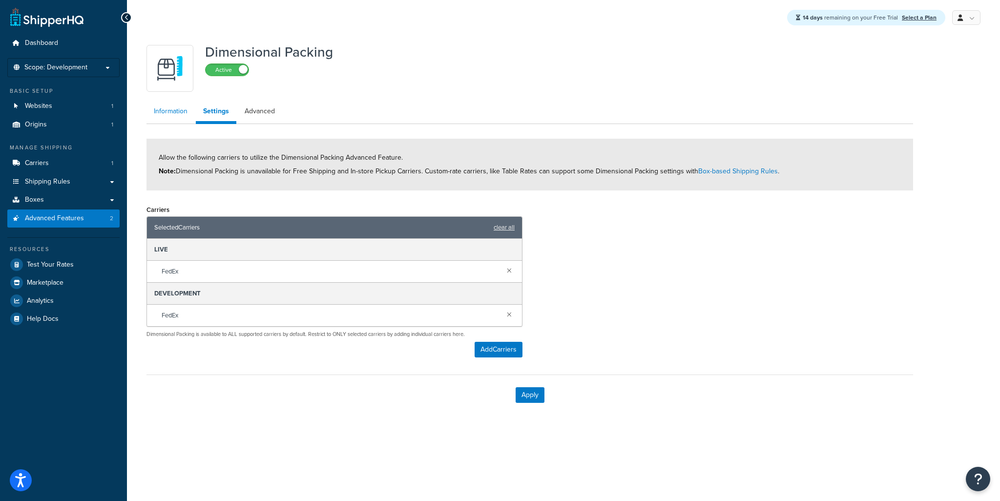
click at [165, 111] on link "Information" at bounding box center [170, 112] width 48 height 20
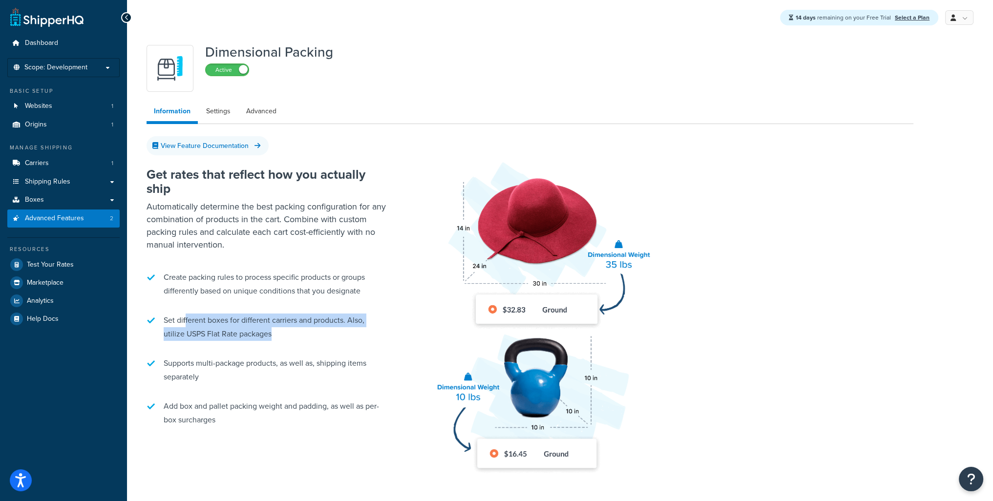
drag, startPoint x: 191, startPoint y: 314, endPoint x: 358, endPoint y: 331, distance: 167.8
click at [358, 331] on li "Set different boxes for different carriers and products. Also, utilize USPS Fla…" at bounding box center [268, 327] width 244 height 37
click at [219, 106] on link "Settings" at bounding box center [218, 112] width 39 height 20
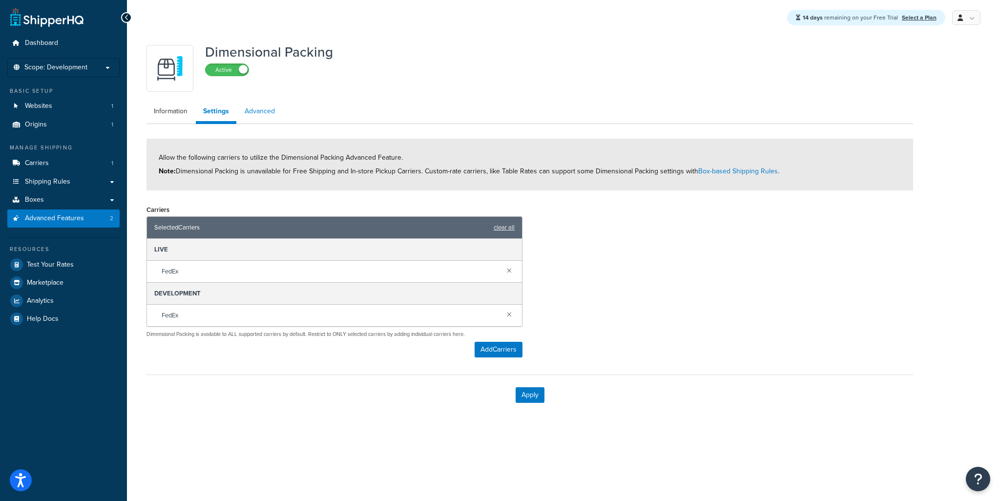
click at [267, 113] on link "Advanced" at bounding box center [259, 112] width 45 height 20
select select "false"
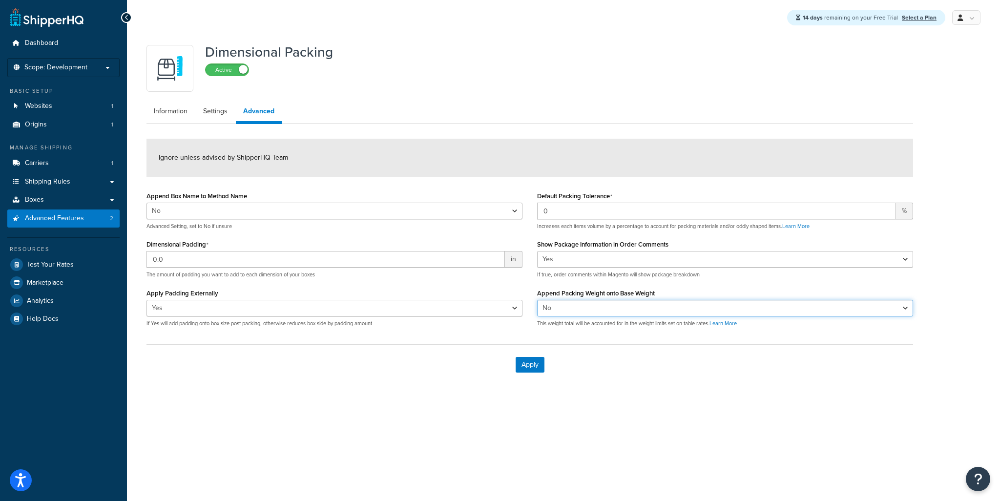
click at [566, 311] on select "Yes No" at bounding box center [725, 308] width 376 height 17
click at [217, 116] on link "Settings" at bounding box center [215, 112] width 39 height 20
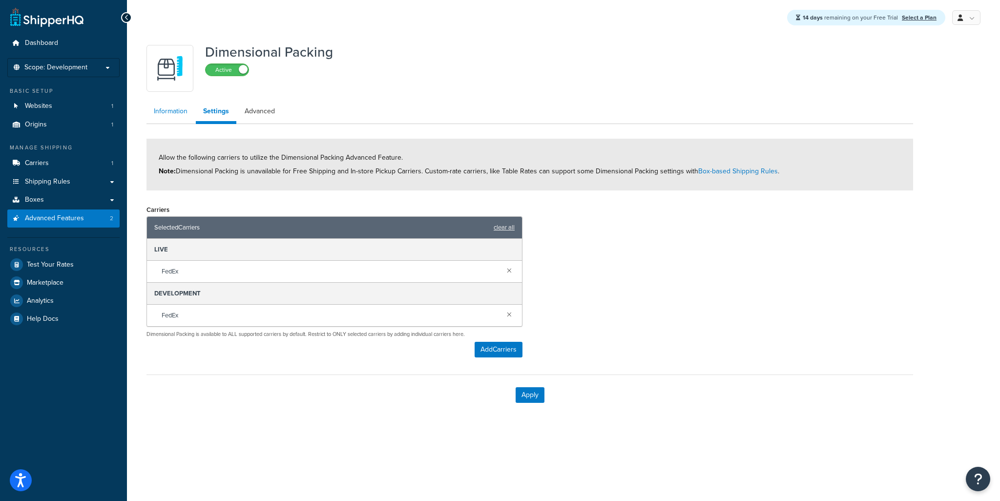
click at [155, 107] on link "Information" at bounding box center [170, 112] width 48 height 20
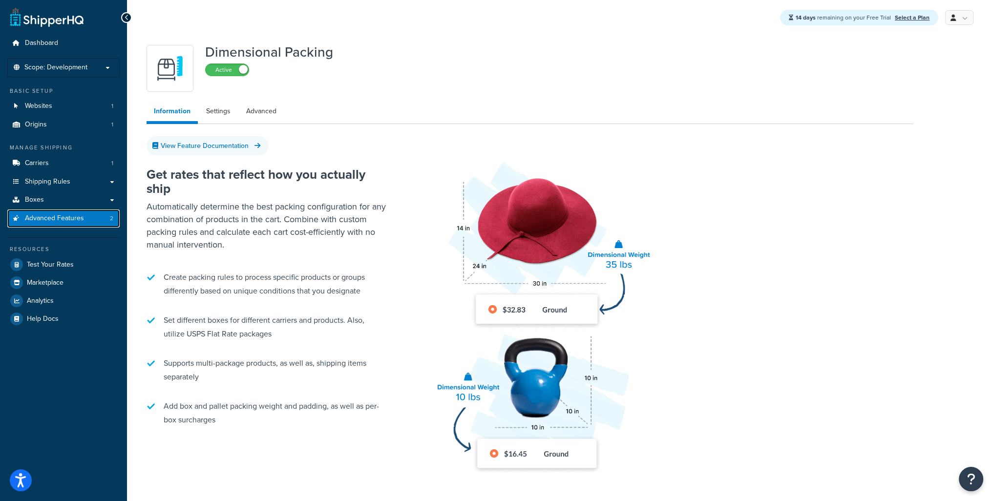
click at [54, 214] on span "Advanced Features" at bounding box center [54, 218] width 59 height 8
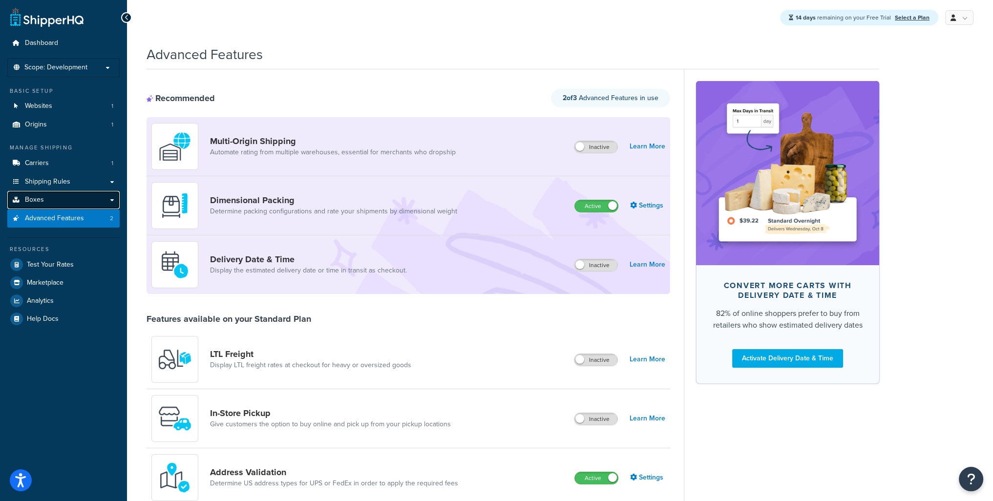
click at [25, 197] on span "Boxes" at bounding box center [34, 200] width 19 height 8
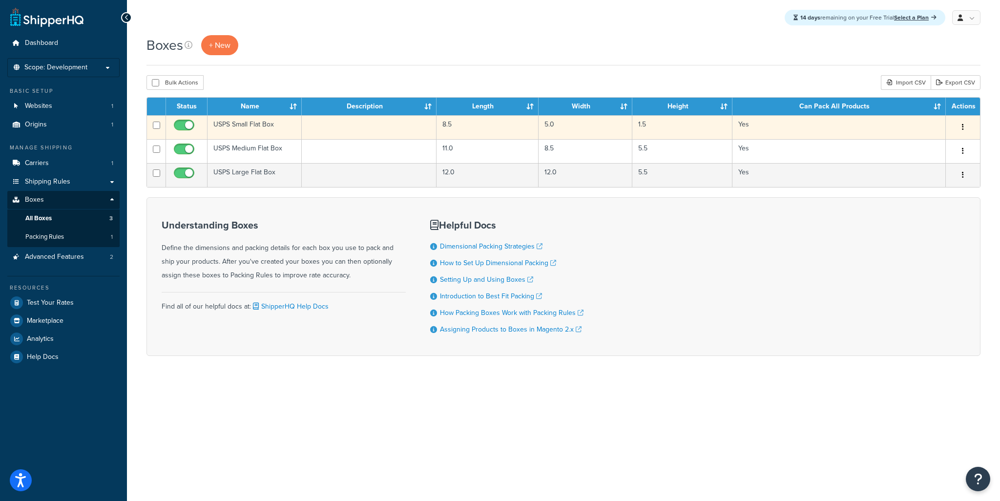
click at [961, 124] on button "button" at bounding box center [963, 128] width 14 height 16
drag, startPoint x: 925, startPoint y: 186, endPoint x: 514, endPoint y: 50, distance: 433.3
click at [926, 186] on link "Delete" at bounding box center [930, 186] width 77 height 20
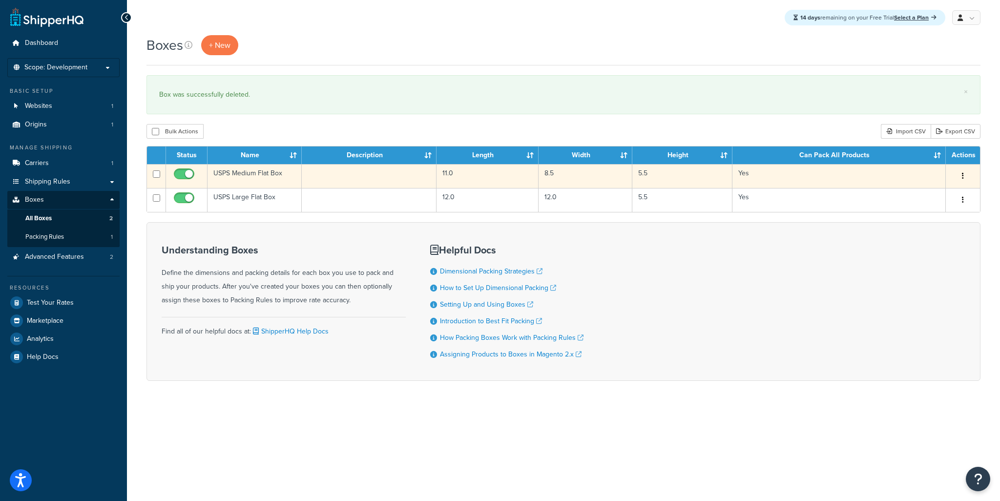
click at [963, 175] on icon "button" at bounding box center [963, 175] width 2 height 7
click at [922, 235] on link "Delete" at bounding box center [930, 235] width 77 height 20
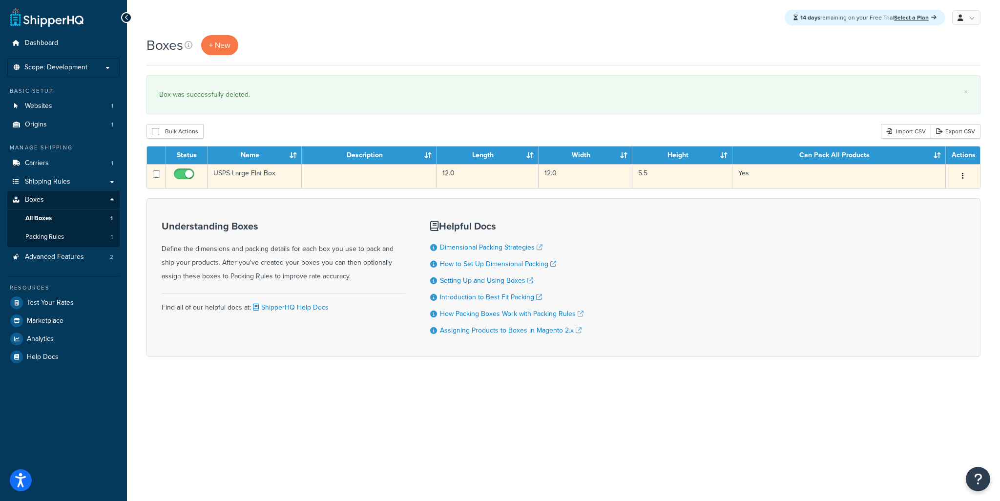
click at [962, 178] on icon "button" at bounding box center [963, 175] width 2 height 7
click at [921, 233] on link "Delete" at bounding box center [930, 235] width 77 height 20
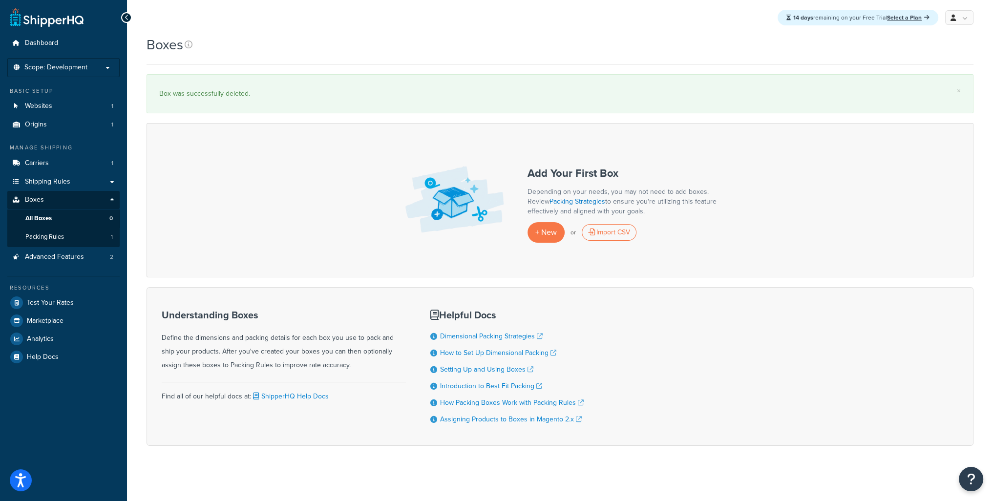
drag, startPoint x: 265, startPoint y: 339, endPoint x: 391, endPoint y: 364, distance: 127.9
click at [391, 364] on div "Understanding Boxes Define the dimensions and packing details for each box you …" at bounding box center [284, 341] width 244 height 62
click at [546, 232] on span "+ New" at bounding box center [545, 232] width 21 height 11
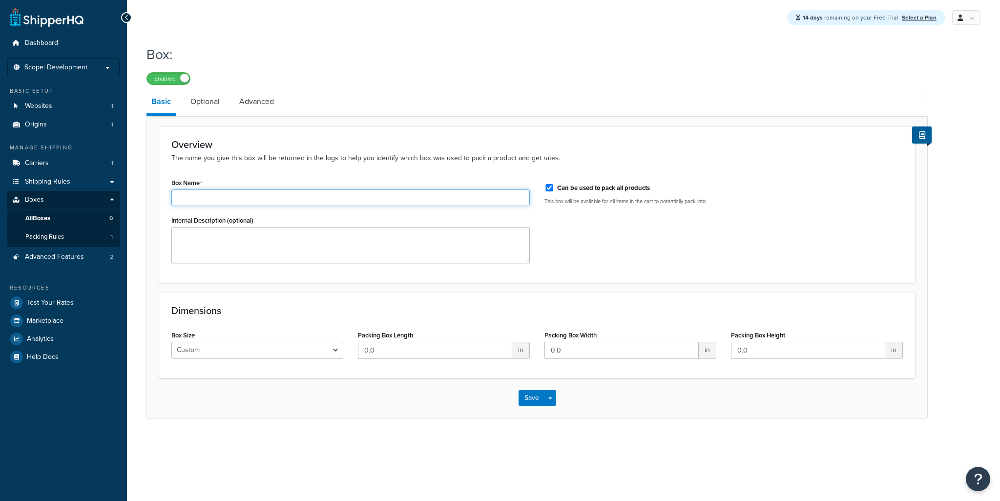
drag, startPoint x: 228, startPoint y: 197, endPoint x: 240, endPoint y: 196, distance: 12.7
click at [230, 197] on input "Box Name" at bounding box center [350, 197] width 358 height 17
type input "Test Box"
click at [378, 351] on input "0.0" at bounding box center [435, 350] width 154 height 17
drag, startPoint x: 385, startPoint y: 350, endPoint x: 351, endPoint y: 348, distance: 33.7
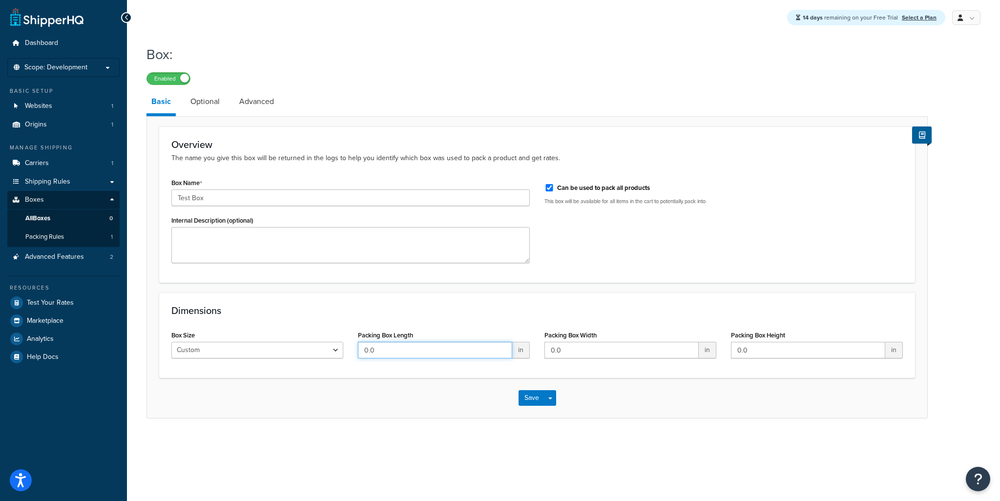
click at [350, 348] on div "Box Size Custom USPS Small Flat Box USPS Medium Flat Box USPS Large Flat Box US…" at bounding box center [537, 347] width 746 height 38
type input "1"
drag, startPoint x: 580, startPoint y: 350, endPoint x: 622, endPoint y: 353, distance: 42.1
click at [507, 350] on div "Box Size Custom USPS Small Flat Box USPS Medium Flat Box USPS Large Flat Box US…" at bounding box center [537, 347] width 746 height 38
type input "1"
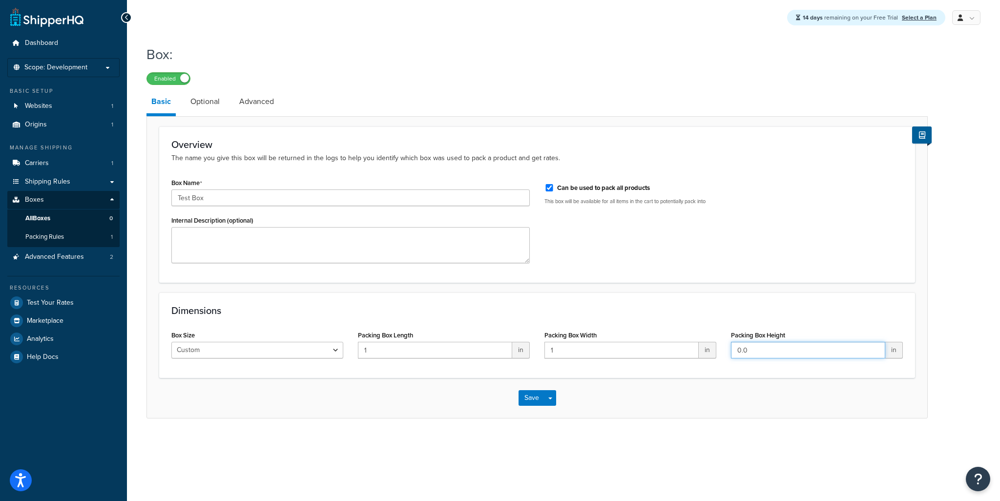
drag, startPoint x: 713, startPoint y: 349, endPoint x: 620, endPoint y: 344, distance: 93.9
click at [676, 349] on div "Box Size Custom USPS Small Flat Box USPS Medium Flat Box USPS Large Flat Box US…" at bounding box center [537, 347] width 746 height 38
drag, startPoint x: 389, startPoint y: 350, endPoint x: 412, endPoint y: 344, distance: 24.2
click at [391, 350] on input "1" at bounding box center [435, 350] width 154 height 17
type input "10"
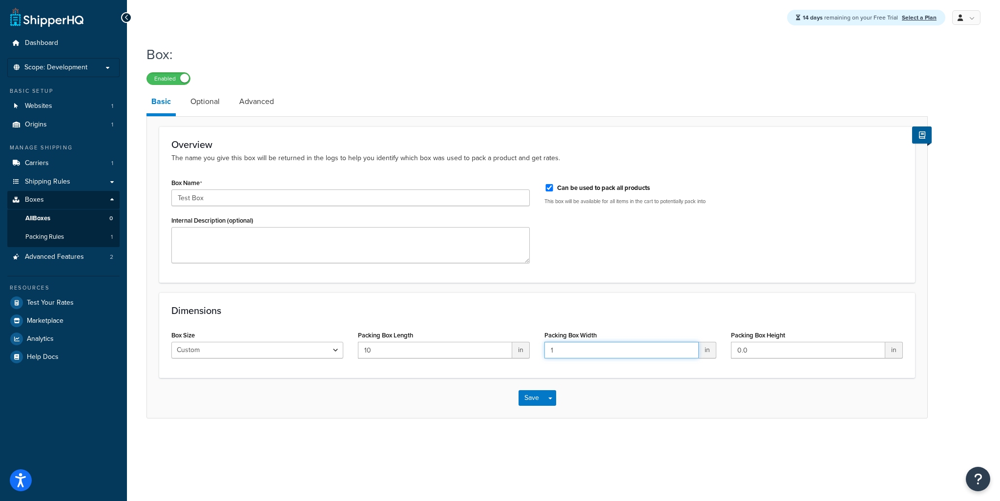
click at [569, 350] on input "1" at bounding box center [621, 350] width 154 height 17
type input "10"
click at [791, 352] on input "0.0" at bounding box center [808, 350] width 154 height 17
drag, startPoint x: 788, startPoint y: 352, endPoint x: 695, endPoint y: 349, distance: 92.8
click at [691, 349] on div "Box Size Custom USPS Small Flat Box USPS Medium Flat Box USPS Large Flat Box US…" at bounding box center [537, 347] width 746 height 38
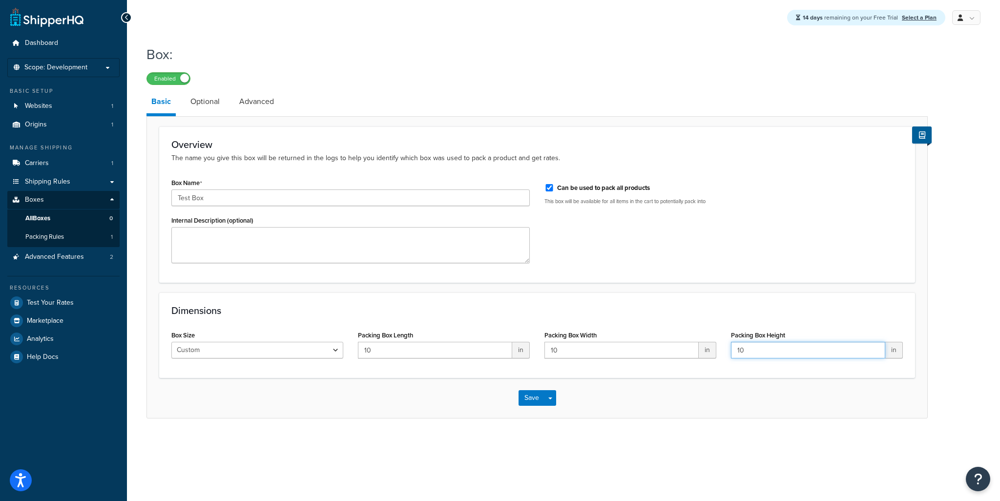
type input "10"
click at [261, 354] on select "Custom USPS Small Flat Box USPS Medium Flat Box USPS Large Flat Box USPS Flat E…" at bounding box center [257, 350] width 172 height 17
drag, startPoint x: 264, startPoint y: 350, endPoint x: 270, endPoint y: 350, distance: 5.4
click at [266, 350] on select "Custom USPS Small Flat Box USPS Medium Flat Box USPS Large Flat Box USPS Flat E…" at bounding box center [257, 350] width 172 height 17
click at [267, 354] on select "Custom USPS Small Flat Box USPS Medium Flat Box USPS Large Flat Box USPS Flat E…" at bounding box center [257, 350] width 172 height 17
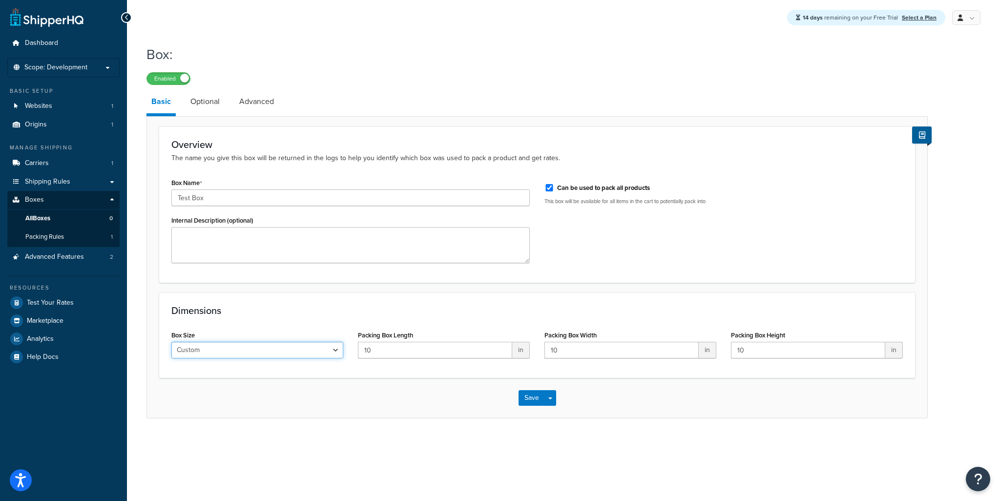
click at [267, 350] on select "Custom USPS Small Flat Box USPS Medium Flat Box USPS Large Flat Box USPS Flat E…" at bounding box center [257, 350] width 172 height 17
click at [530, 398] on button "Save" at bounding box center [532, 398] width 26 height 16
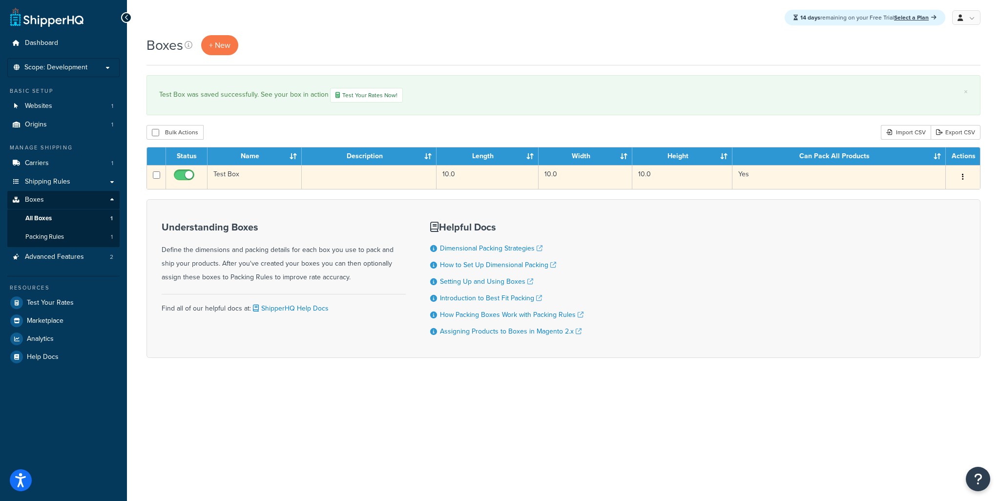
click at [960, 180] on button "button" at bounding box center [963, 177] width 14 height 16
click at [924, 199] on link "Edit" at bounding box center [930, 196] width 77 height 20
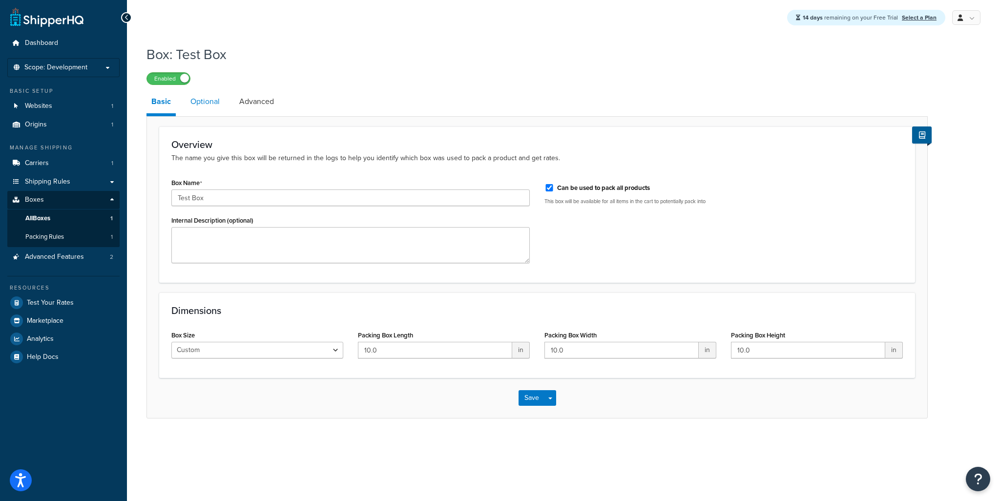
click at [193, 104] on link "Optional" at bounding box center [205, 101] width 39 height 23
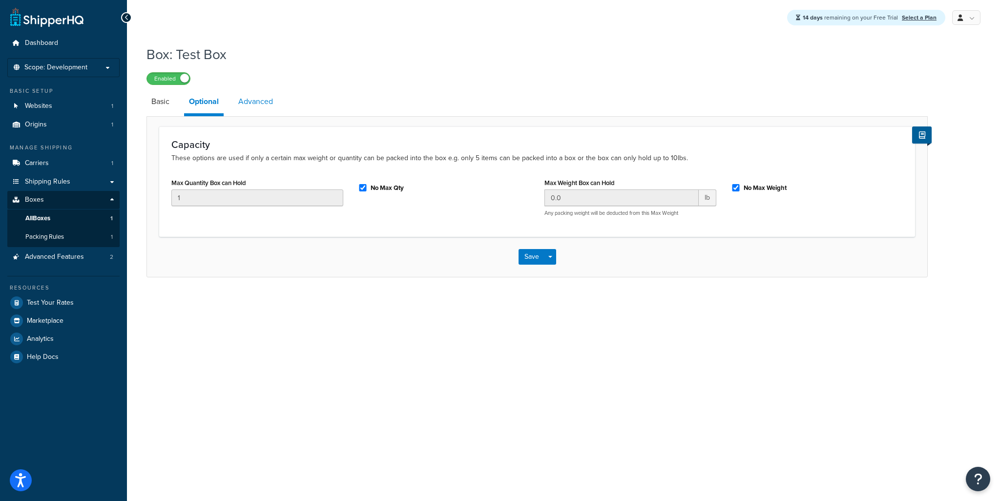
click at [250, 101] on link "Advanced" at bounding box center [255, 101] width 44 height 23
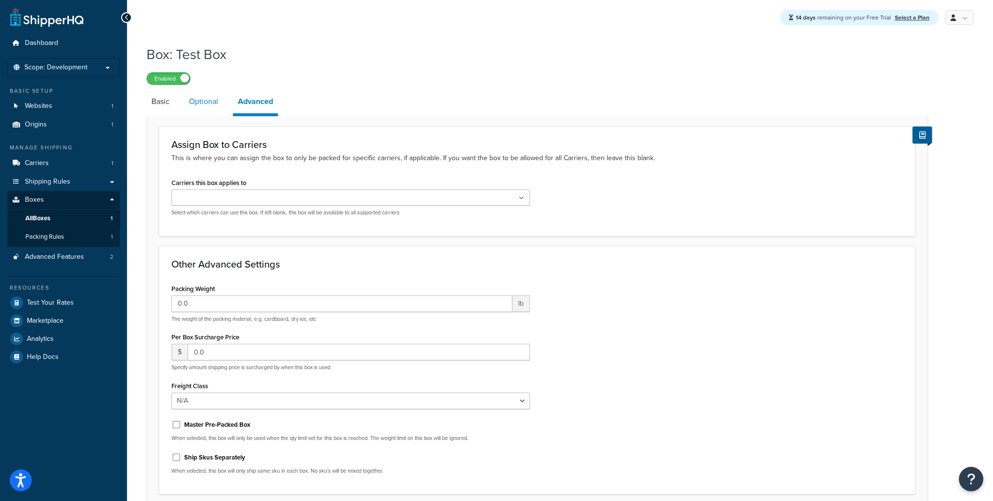
click at [202, 105] on link "Optional" at bounding box center [203, 101] width 39 height 23
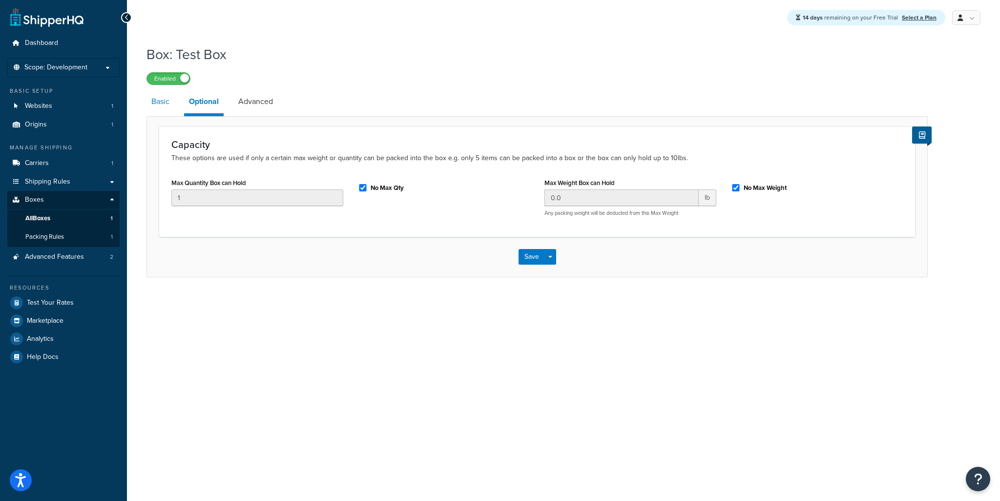
click at [167, 105] on link "Basic" at bounding box center [160, 101] width 28 height 23
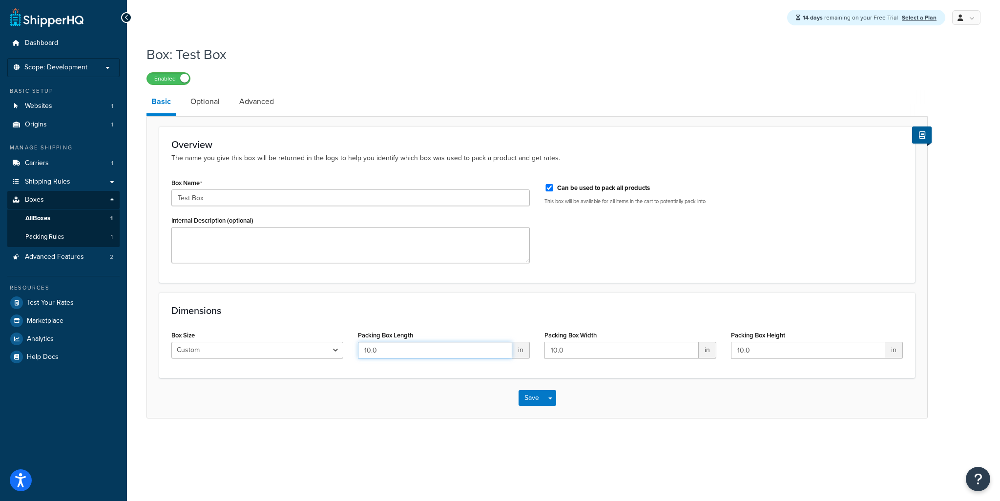
click at [397, 351] on input "10.0" at bounding box center [435, 350] width 154 height 17
click at [520, 340] on div "Box Size Custom USPS Small Flat Box USPS Medium Flat Box USPS Large Flat Box US…" at bounding box center [537, 347] width 746 height 38
type input "1"
drag, startPoint x: 771, startPoint y: 352, endPoint x: 732, endPoint y: 346, distance: 39.5
click at [732, 346] on input "10.0" at bounding box center [808, 350] width 154 height 17
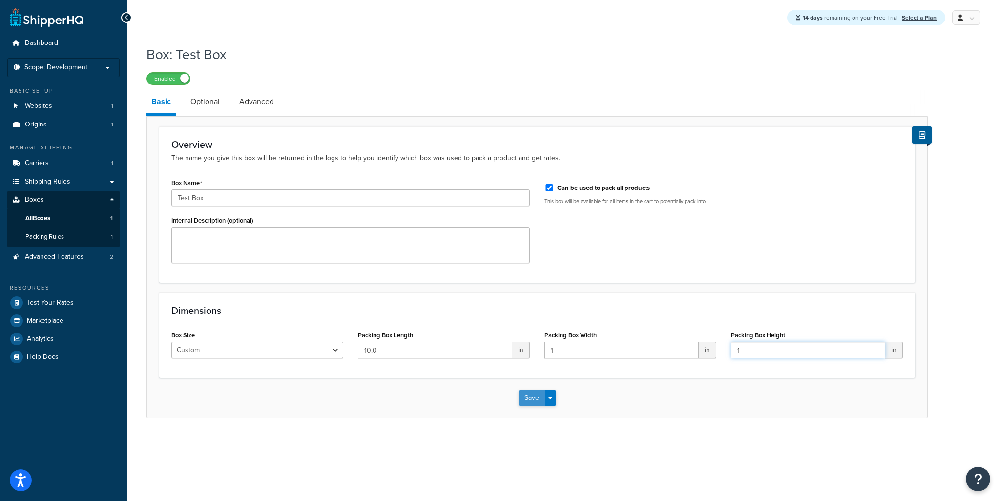
type input "1"
click at [527, 399] on button "Save" at bounding box center [532, 398] width 26 height 16
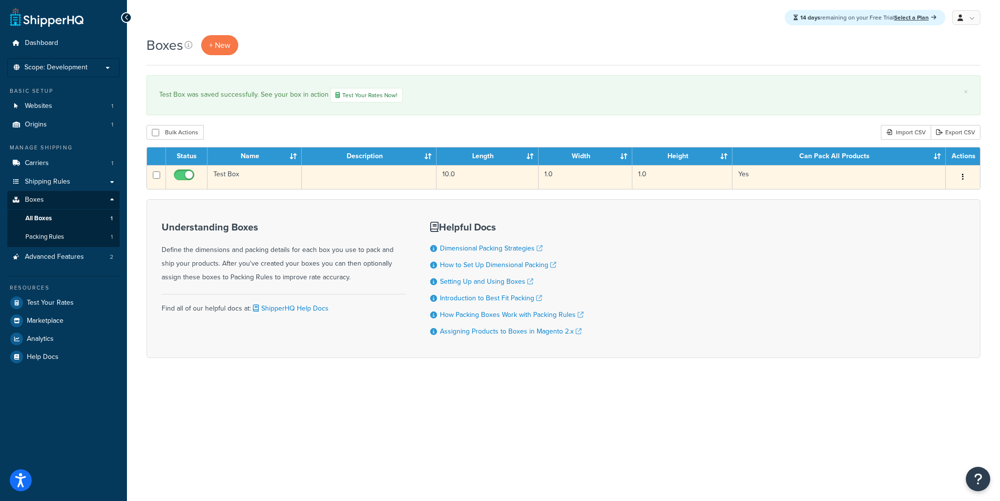
click at [961, 178] on button "button" at bounding box center [963, 177] width 14 height 16
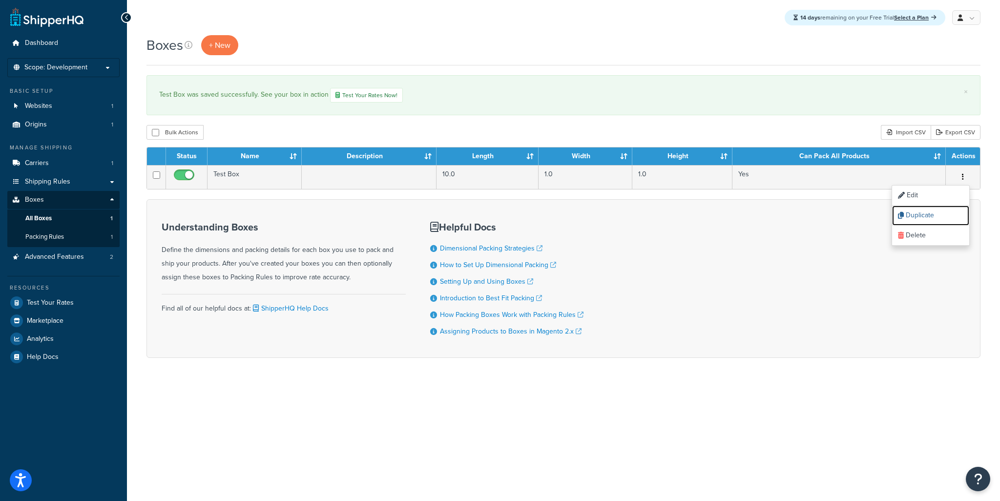
drag, startPoint x: 922, startPoint y: 215, endPoint x: 522, endPoint y: 55, distance: 430.3
click at [922, 215] on link "Duplicate" at bounding box center [930, 216] width 77 height 20
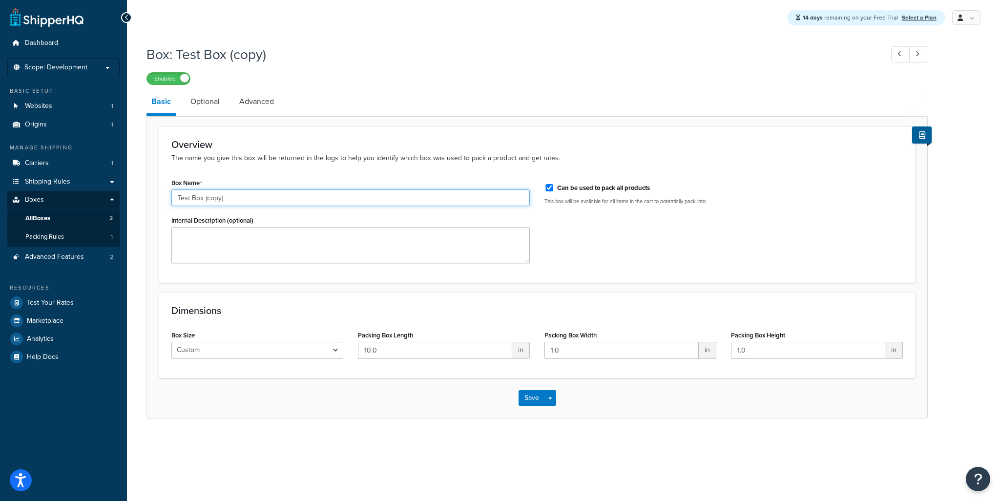
drag, startPoint x: 226, startPoint y: 199, endPoint x: 203, endPoint y: 198, distance: 23.0
click at [203, 198] on input "Test Box (copy)" at bounding box center [350, 197] width 358 height 17
type input "Test Box Big"
drag, startPoint x: 568, startPoint y: 350, endPoint x: 540, endPoint y: 352, distance: 28.8
click at [539, 352] on div "Packing Box Width 1.0 in" at bounding box center [630, 347] width 187 height 38
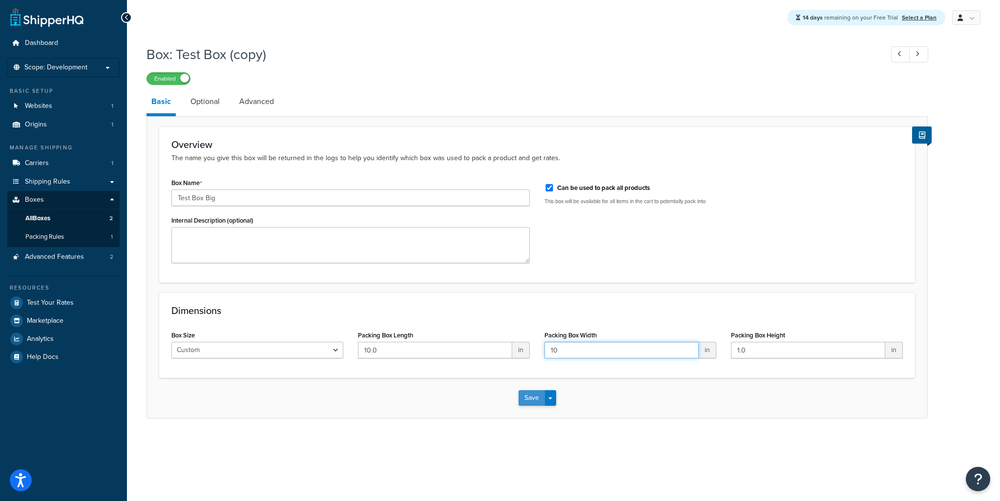
type input "10"
click at [530, 393] on button "Save" at bounding box center [532, 398] width 26 height 16
